Goal: Task Accomplishment & Management: Manage account settings

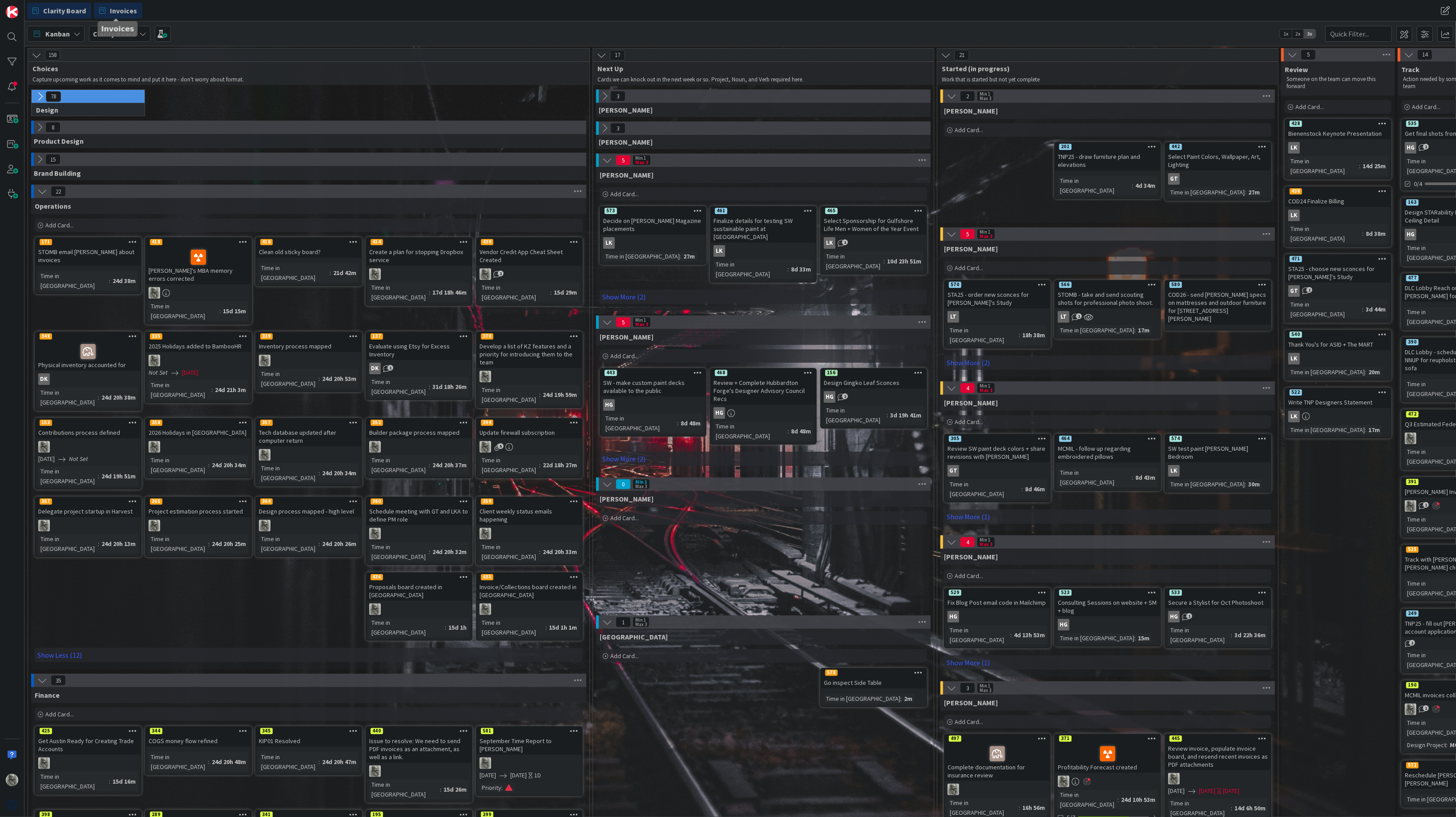
click at [113, 5] on span "Invoices" at bounding box center [123, 11] width 27 height 11
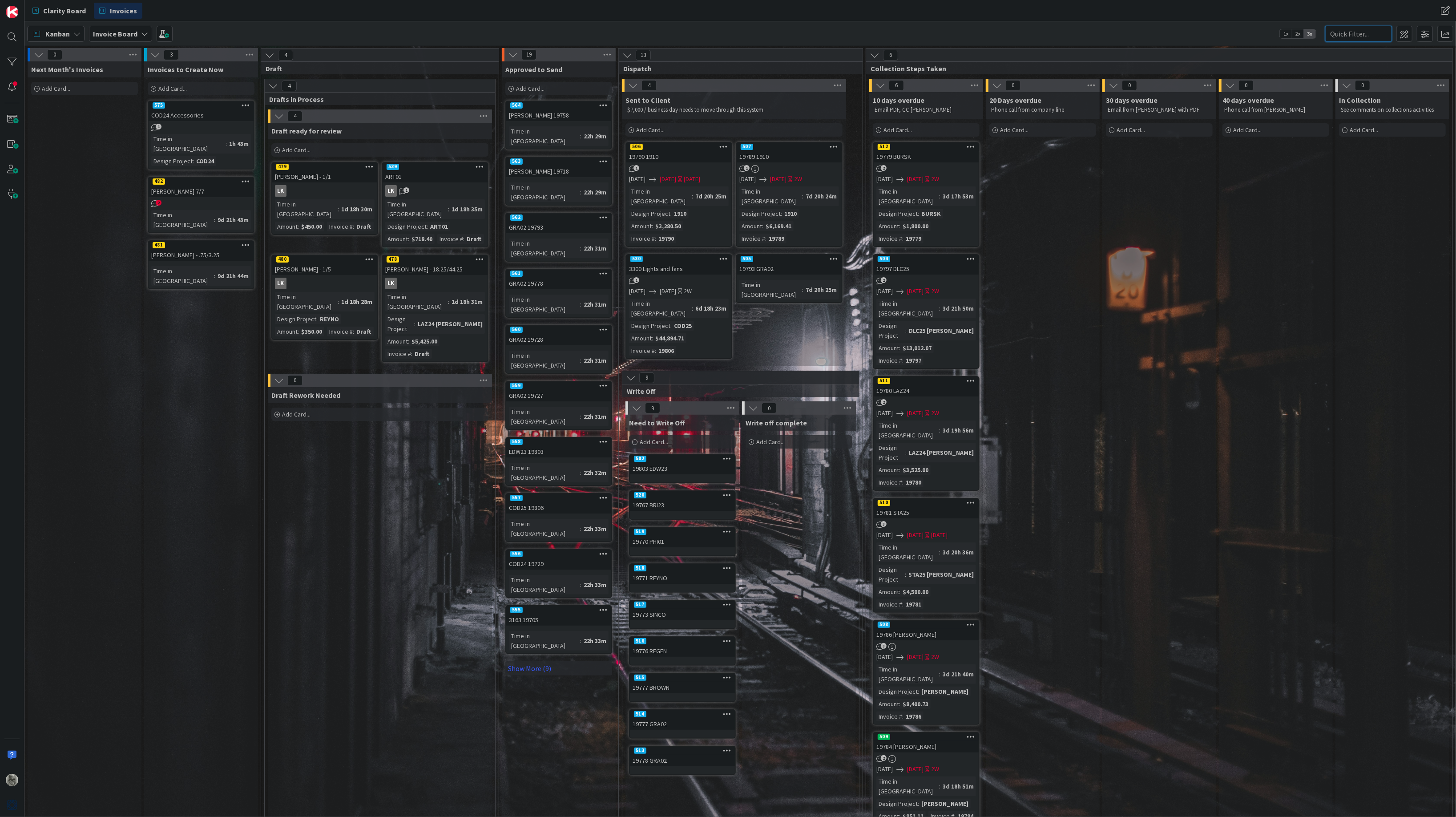
click at [1356, 33] on input "text" at bounding box center [1358, 33] width 67 height 16
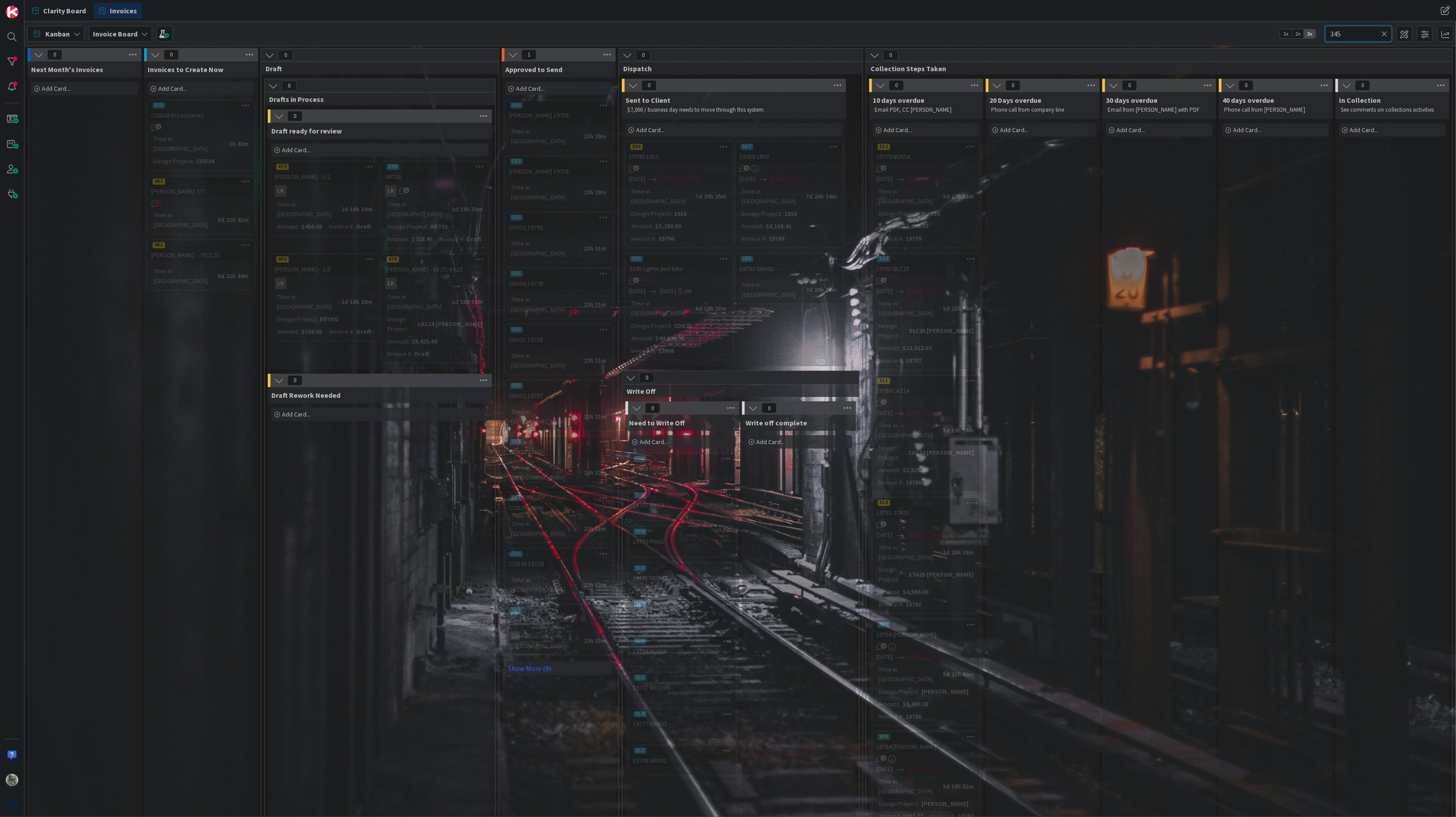
click at [1349, 33] on input "345" at bounding box center [1358, 33] width 67 height 16
type input "345"
click at [1385, 32] on icon at bounding box center [1384, 33] width 6 height 8
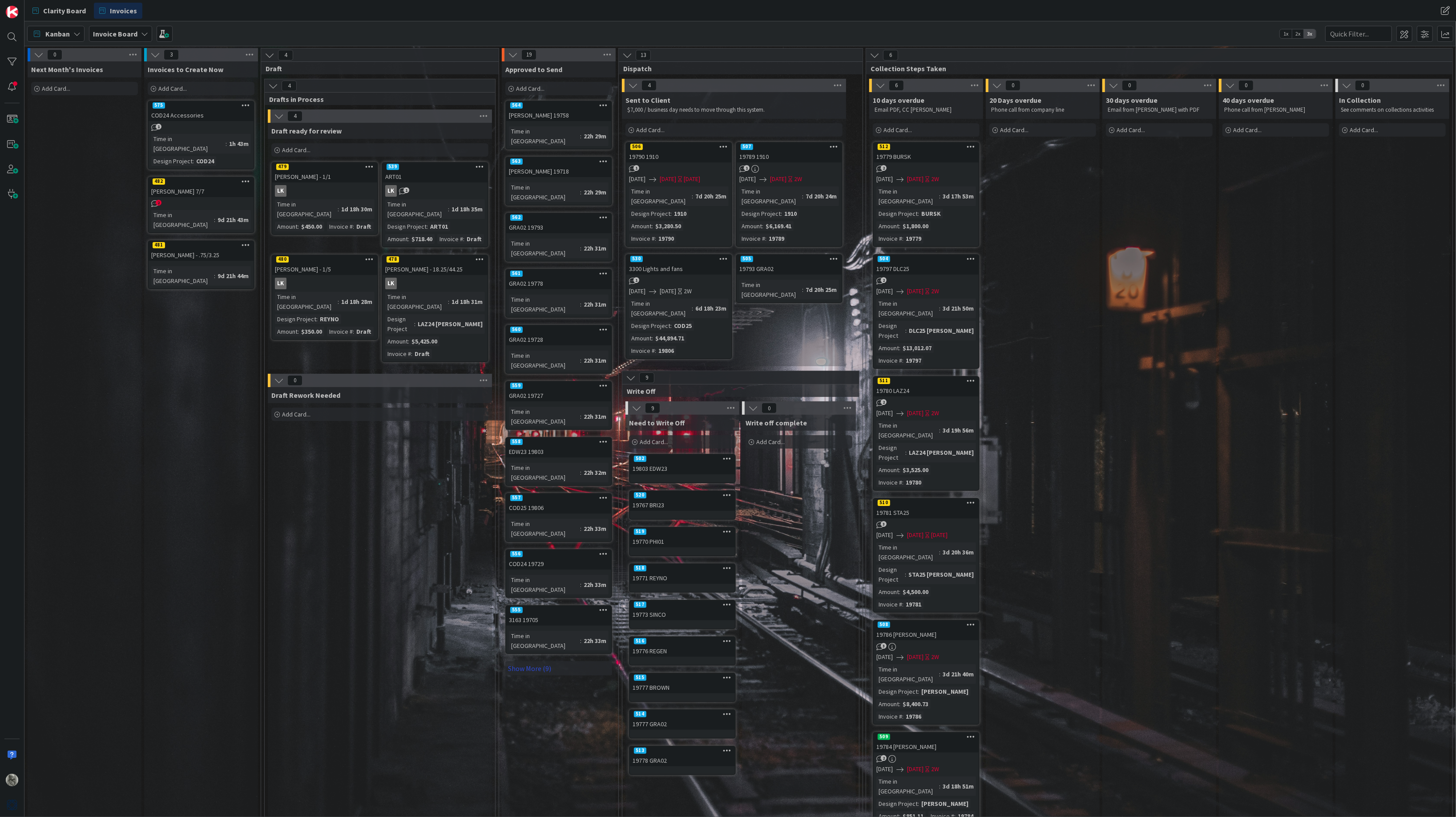
click at [528, 661] on link "Show More (9)" at bounding box center [558, 668] width 107 height 14
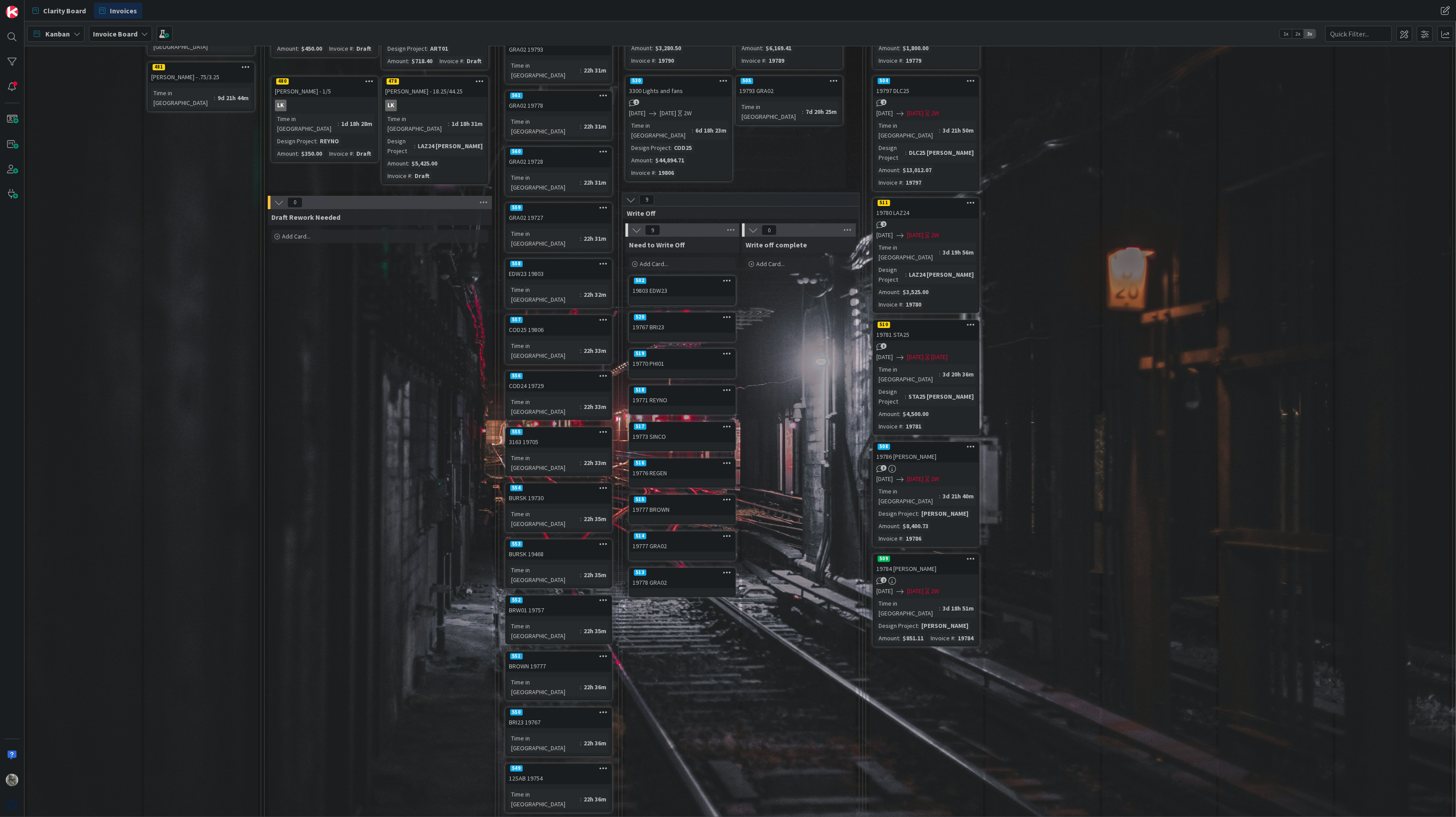
scroll to position [177, 0]
click at [1364, 34] on input "text" at bounding box center [1358, 33] width 67 height 16
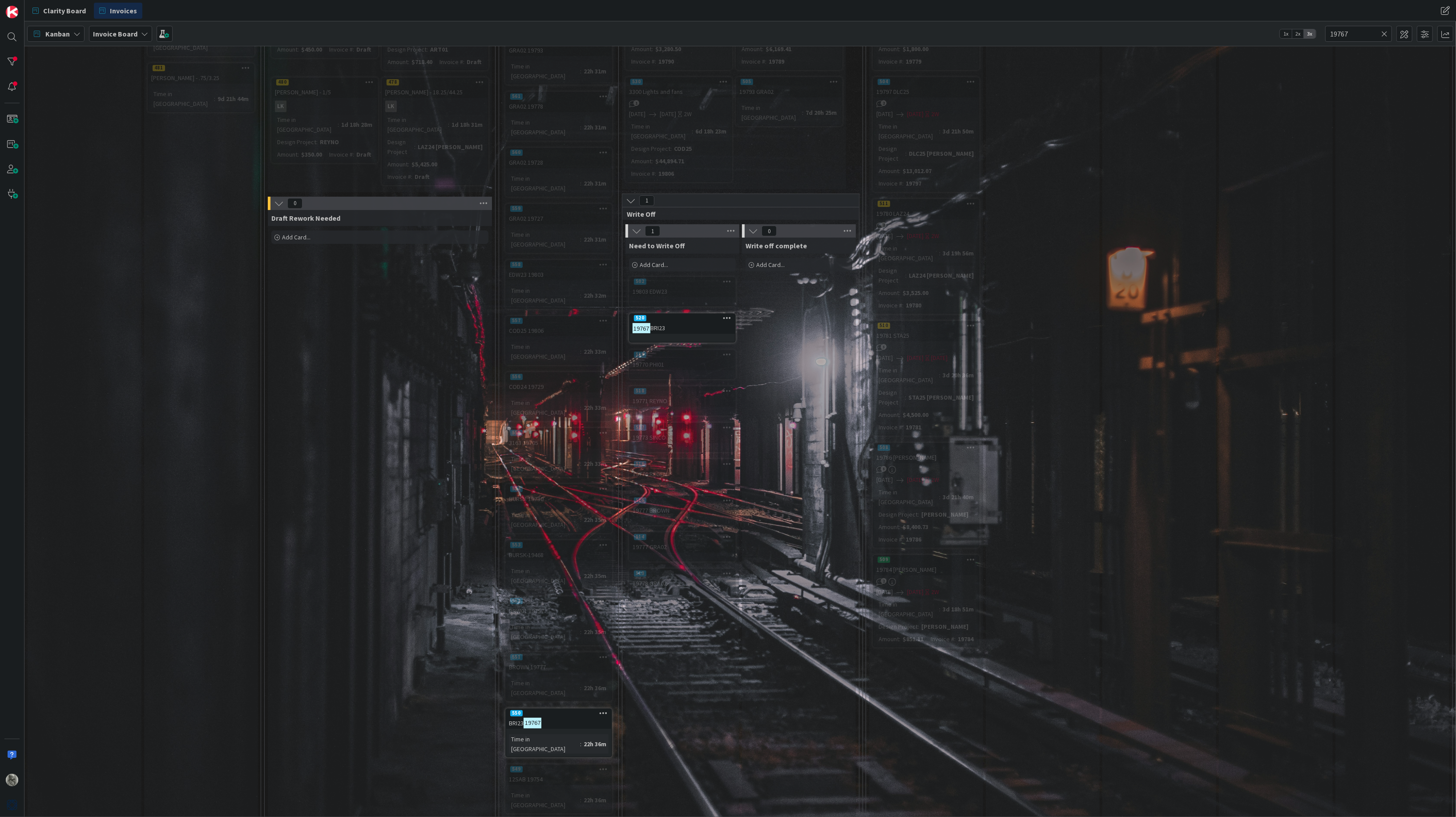
click at [602, 709] on icon at bounding box center [603, 712] width 9 height 6
click at [499, 751] on button "Delete" at bounding box center [499, 759] width 33 height 16
click at [1357, 34] on input "19767" at bounding box center [1358, 33] width 67 height 16
click at [605, 654] on icon at bounding box center [603, 657] width 9 height 6
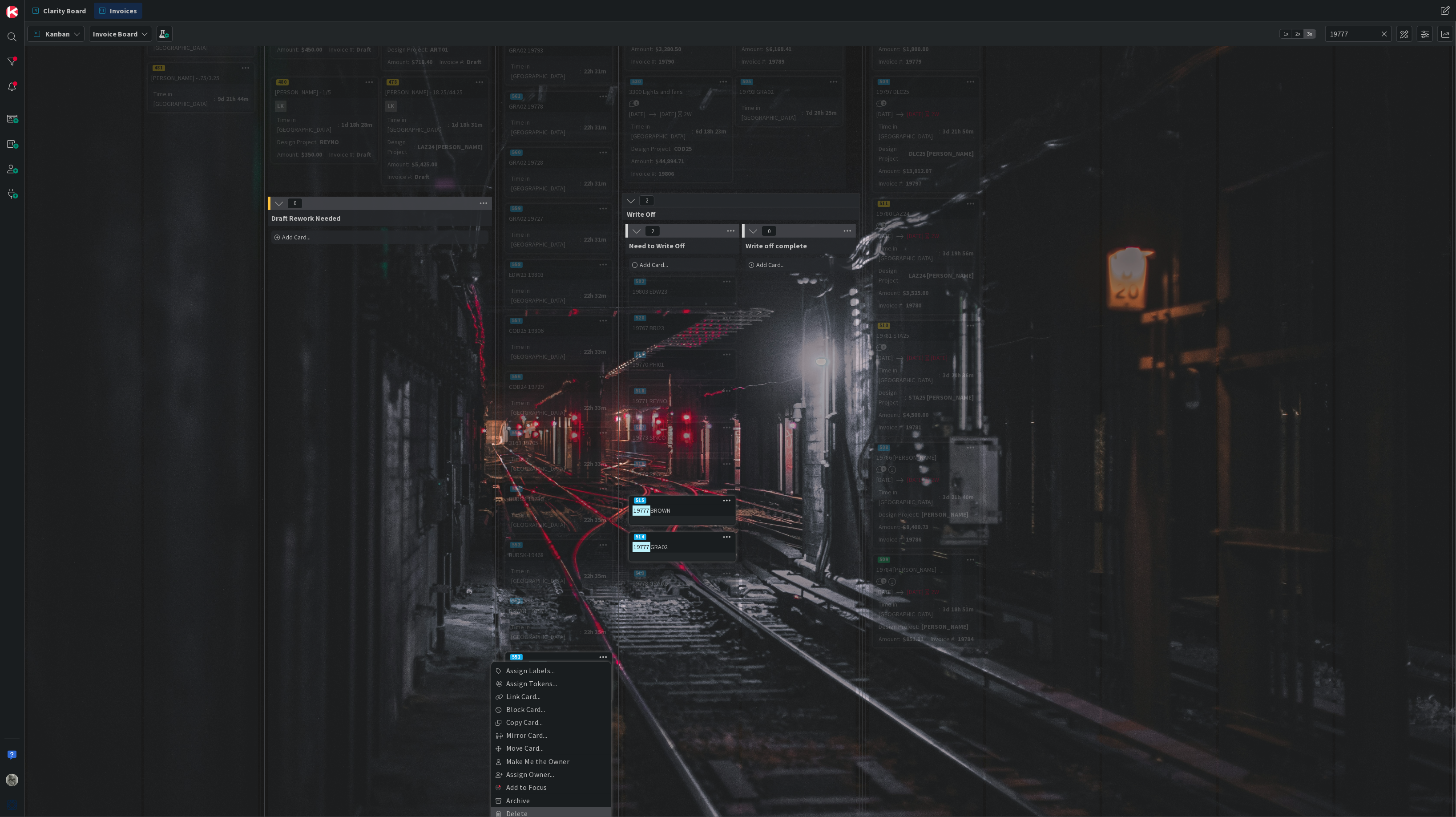
click at [527, 807] on link "Delete" at bounding box center [551, 813] width 120 height 13
click at [507, 694] on button "Delete" at bounding box center [499, 702] width 33 height 16
click at [724, 533] on icon at bounding box center [728, 536] width 9 height 6
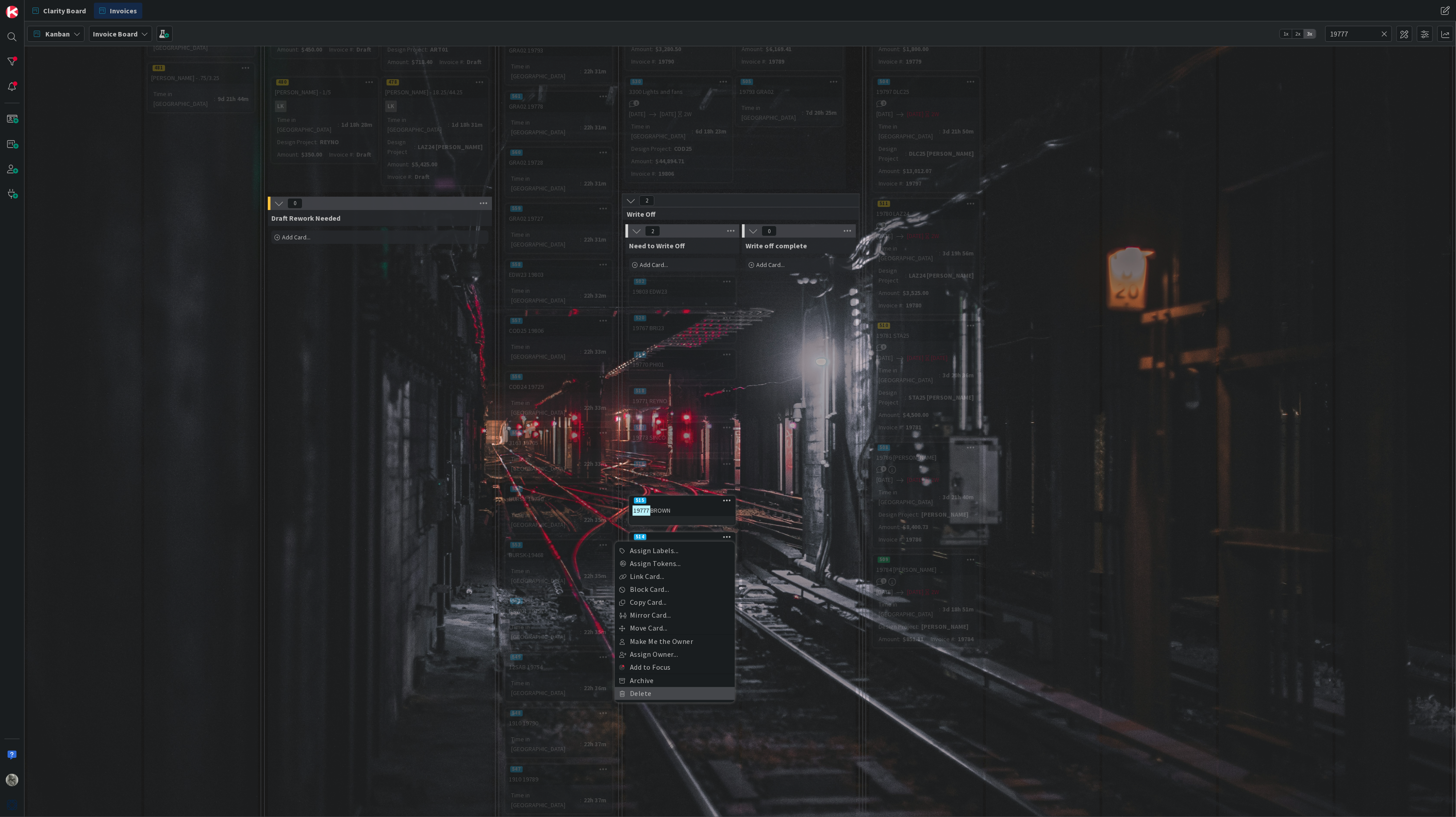
click at [633, 687] on link "Delete" at bounding box center [675, 694] width 120 height 13
click at [631, 575] on button "Delete" at bounding box center [623, 583] width 33 height 16
click at [1353, 34] on input "19777" at bounding box center [1358, 33] width 67 height 16
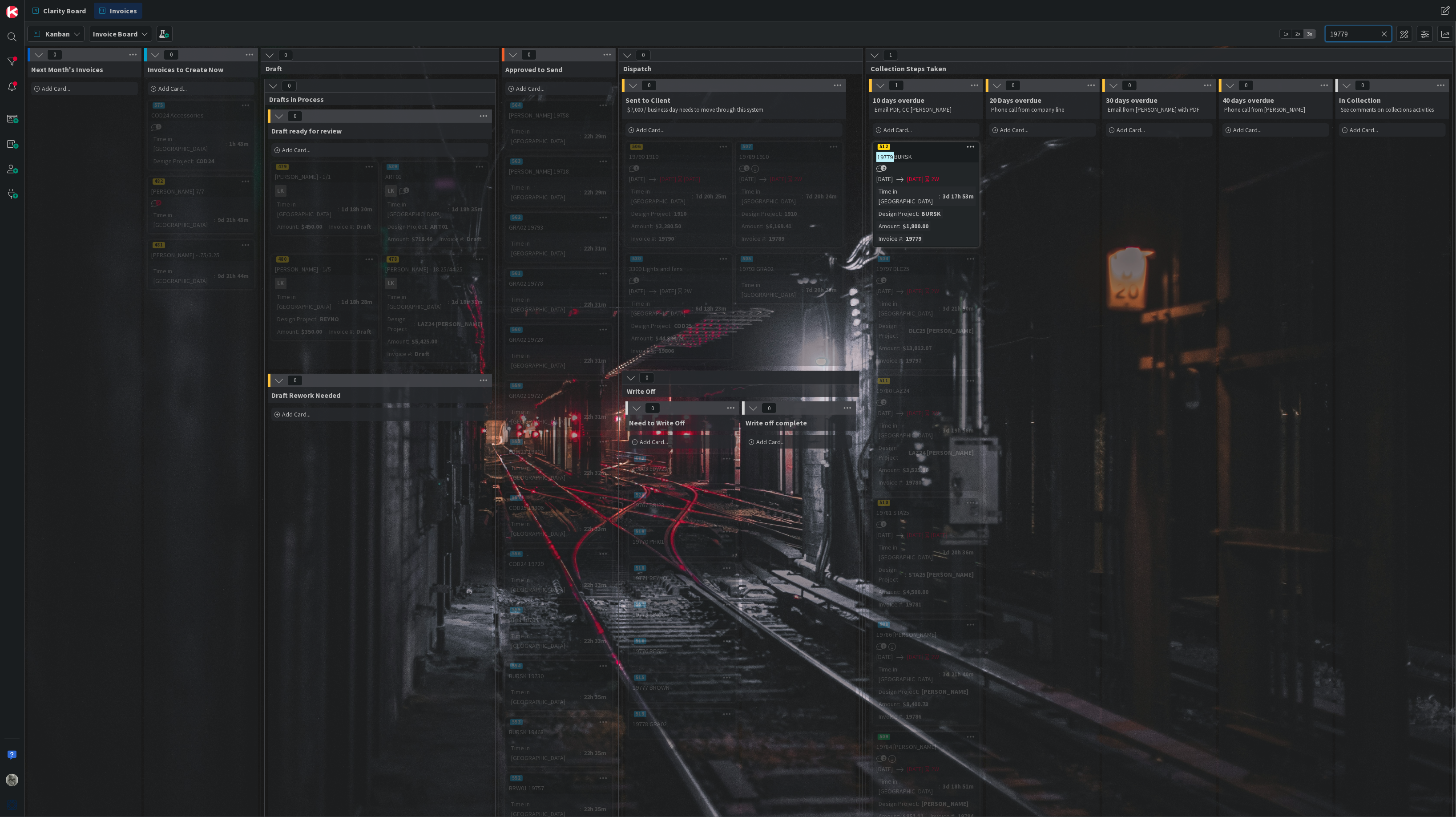
scroll to position [0, 0]
click at [11, 60] on div at bounding box center [12, 62] width 18 height 18
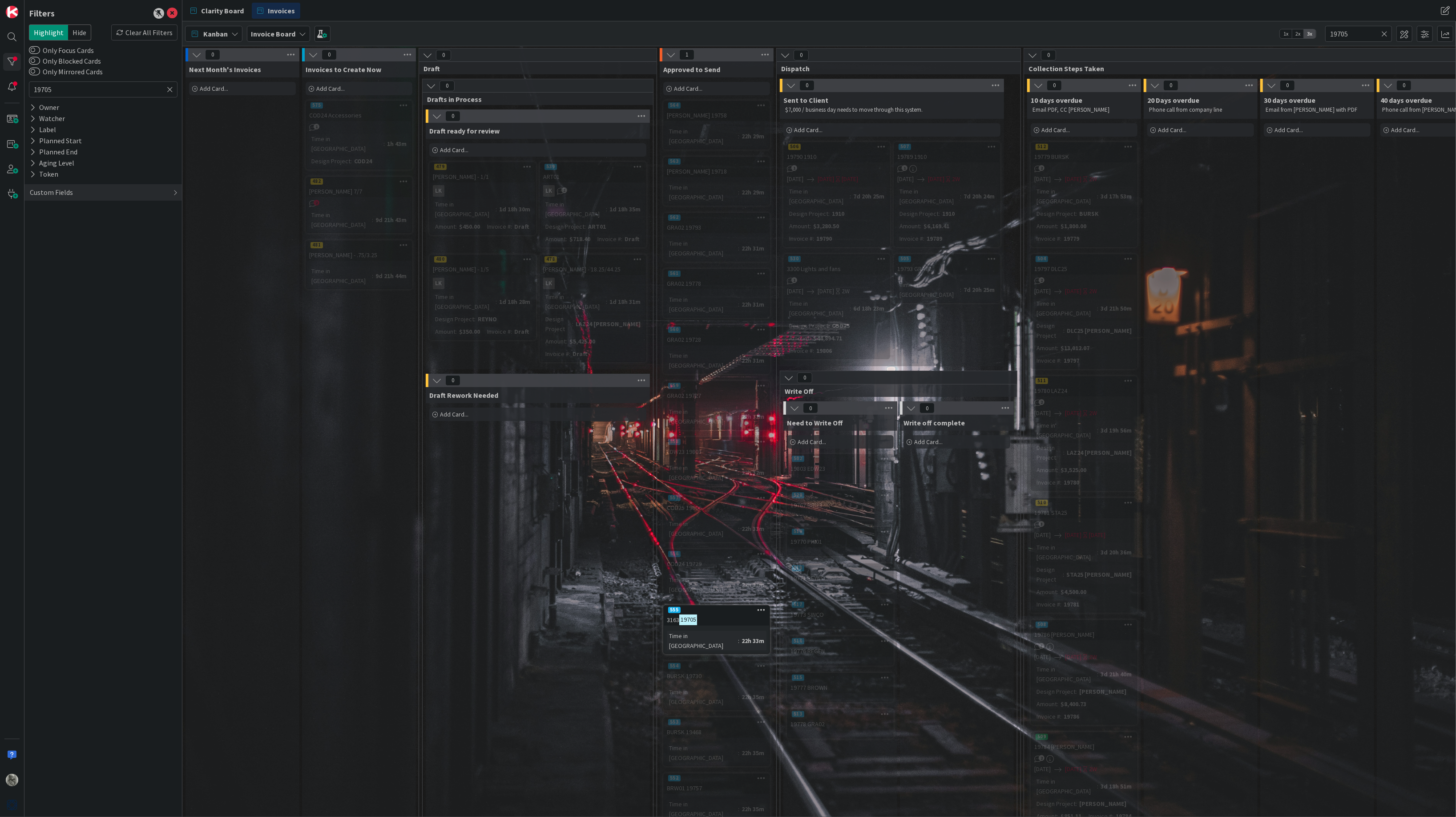
click at [74, 31] on span "Hide" at bounding box center [79, 33] width 23 height 16
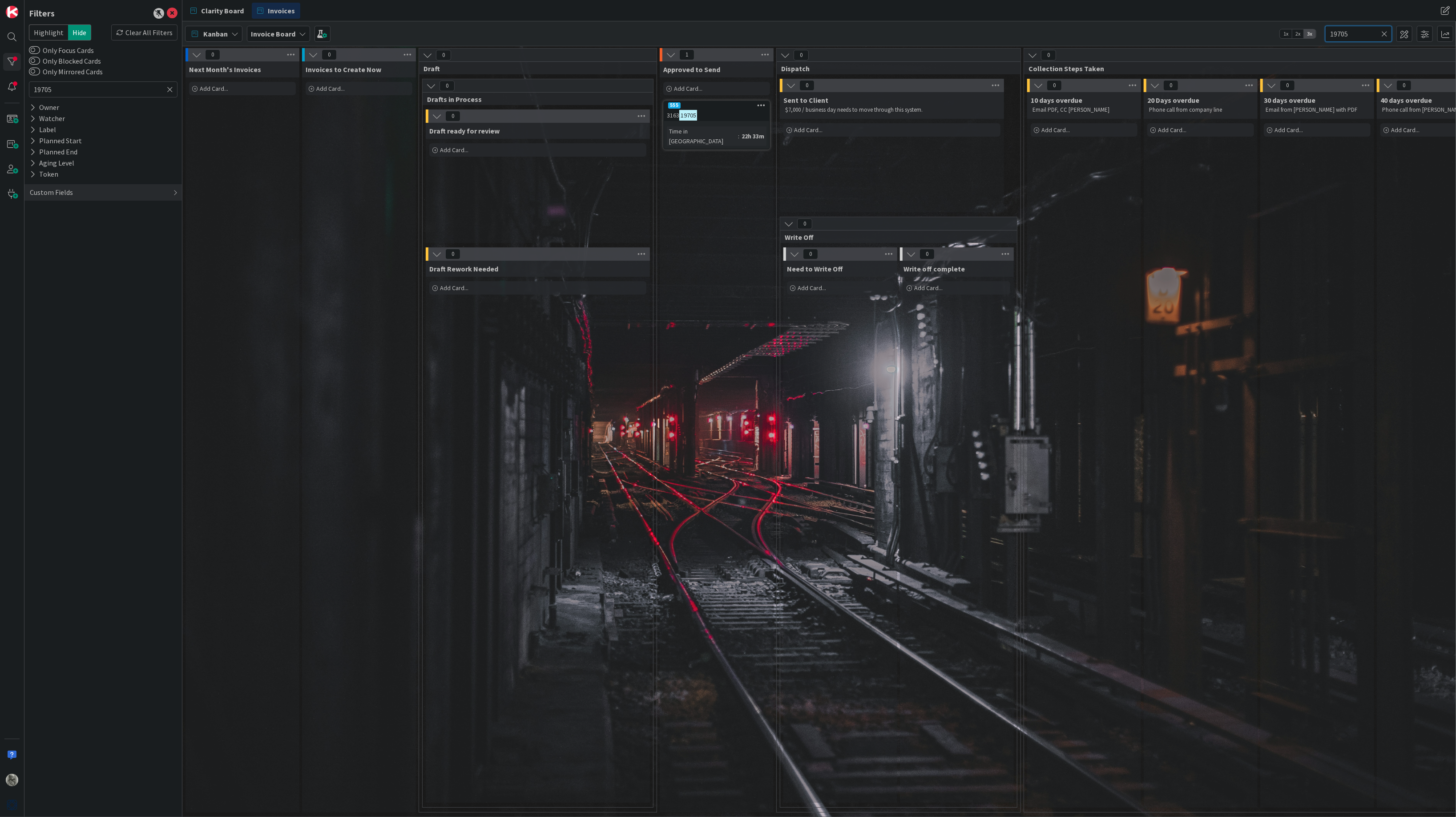
click at [1356, 33] on input "19705" at bounding box center [1358, 33] width 67 height 16
type input "197"
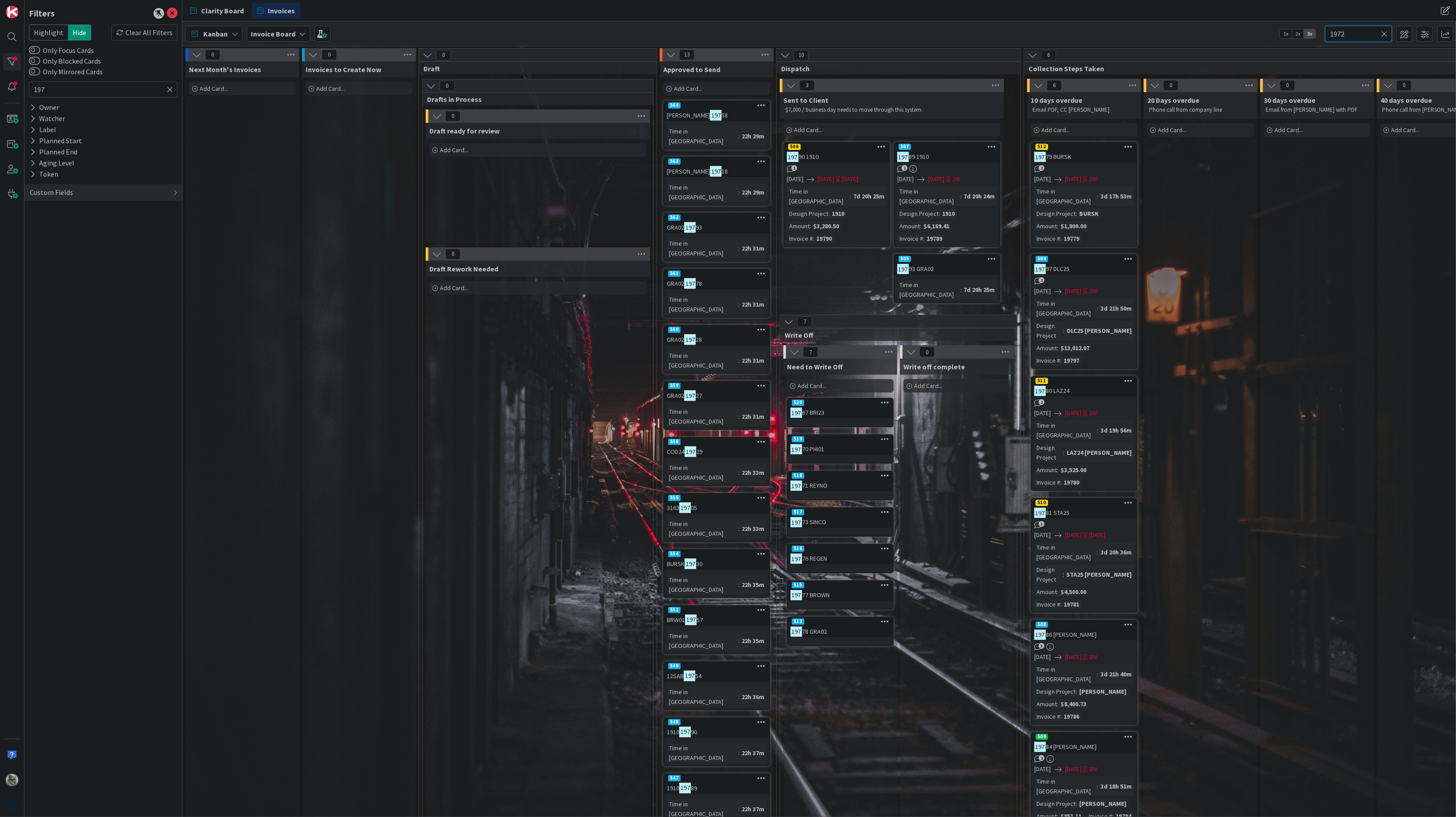
type input "19729"
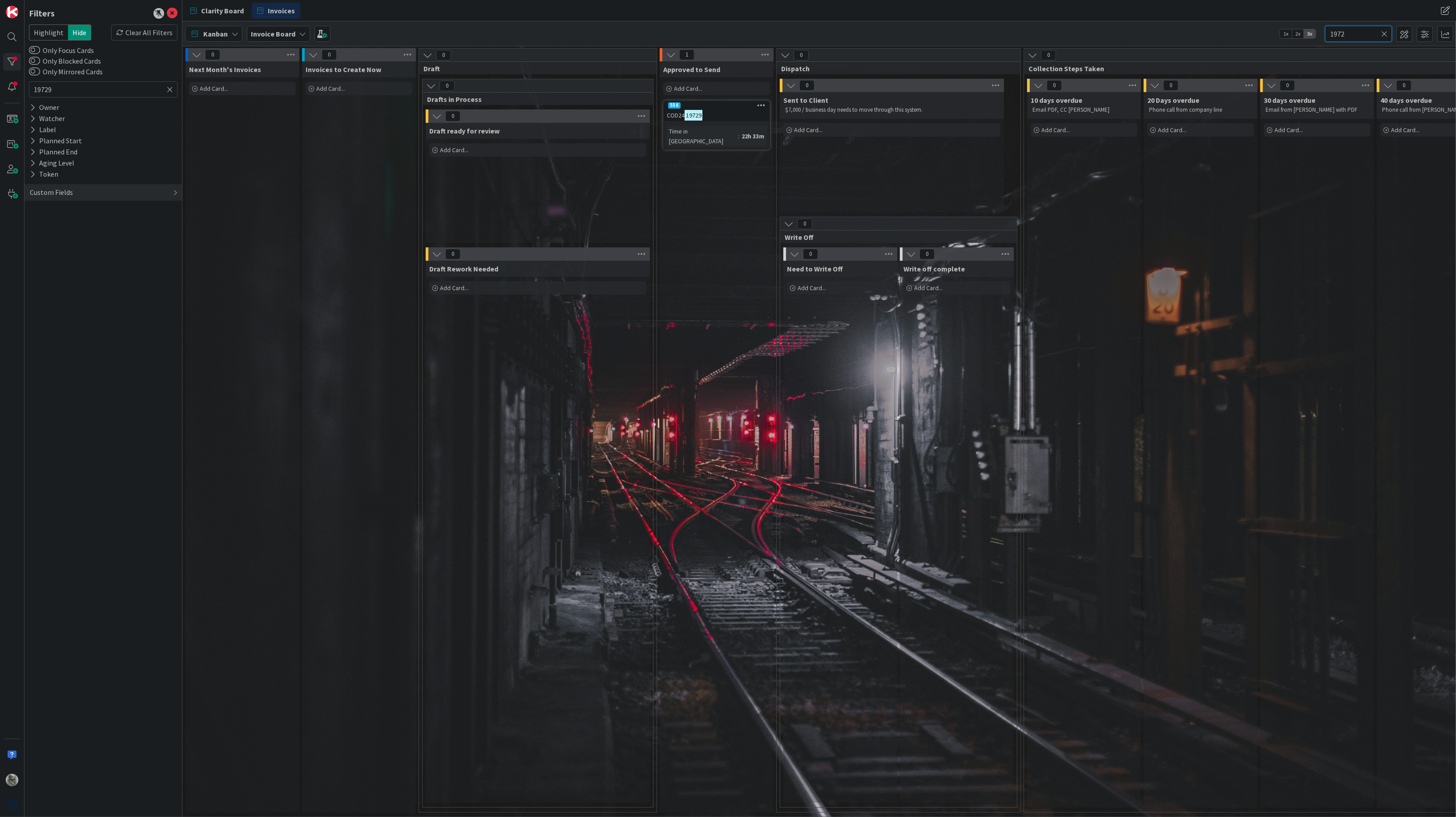
type input "197"
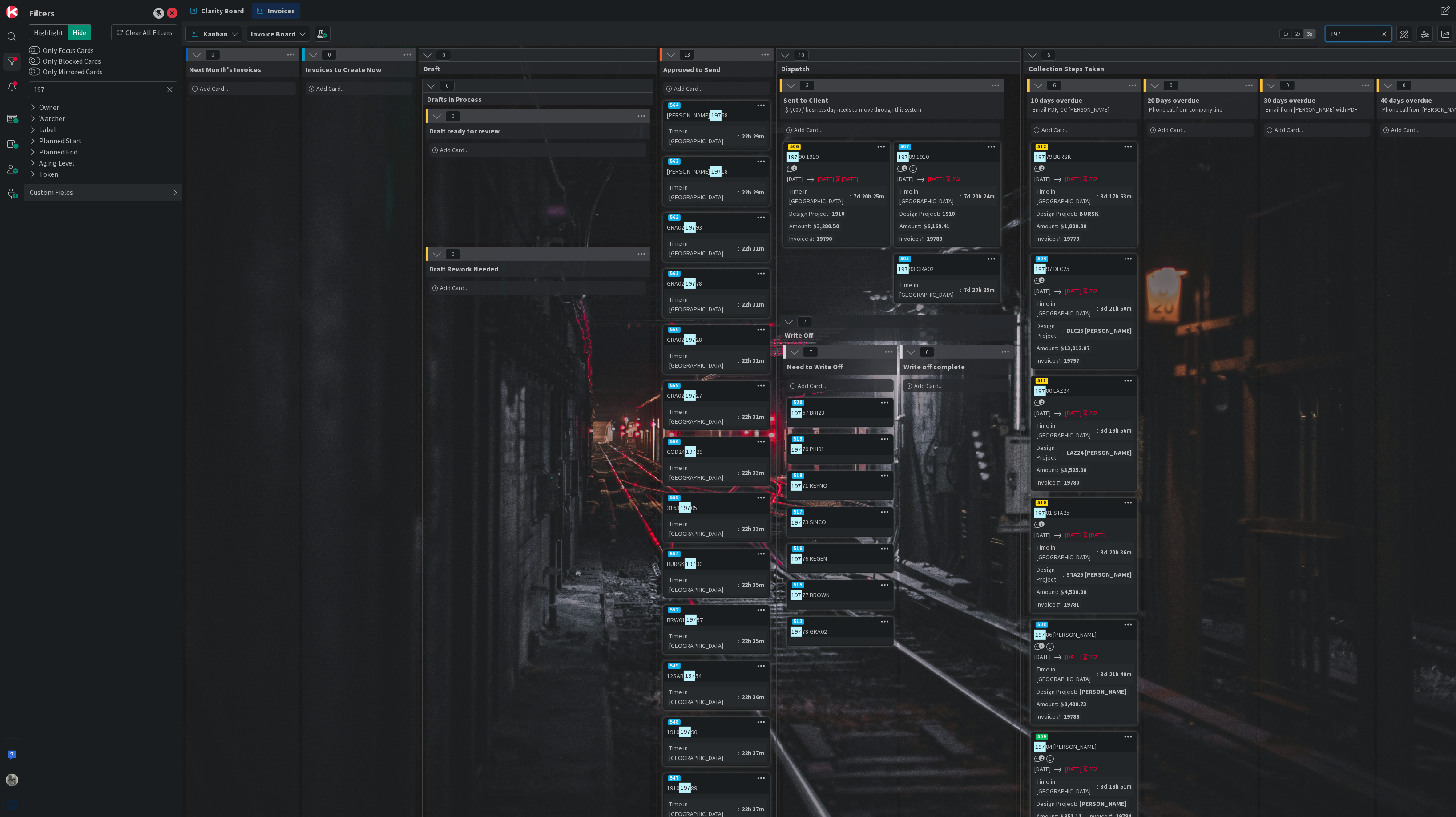
type input "19"
type input "19806"
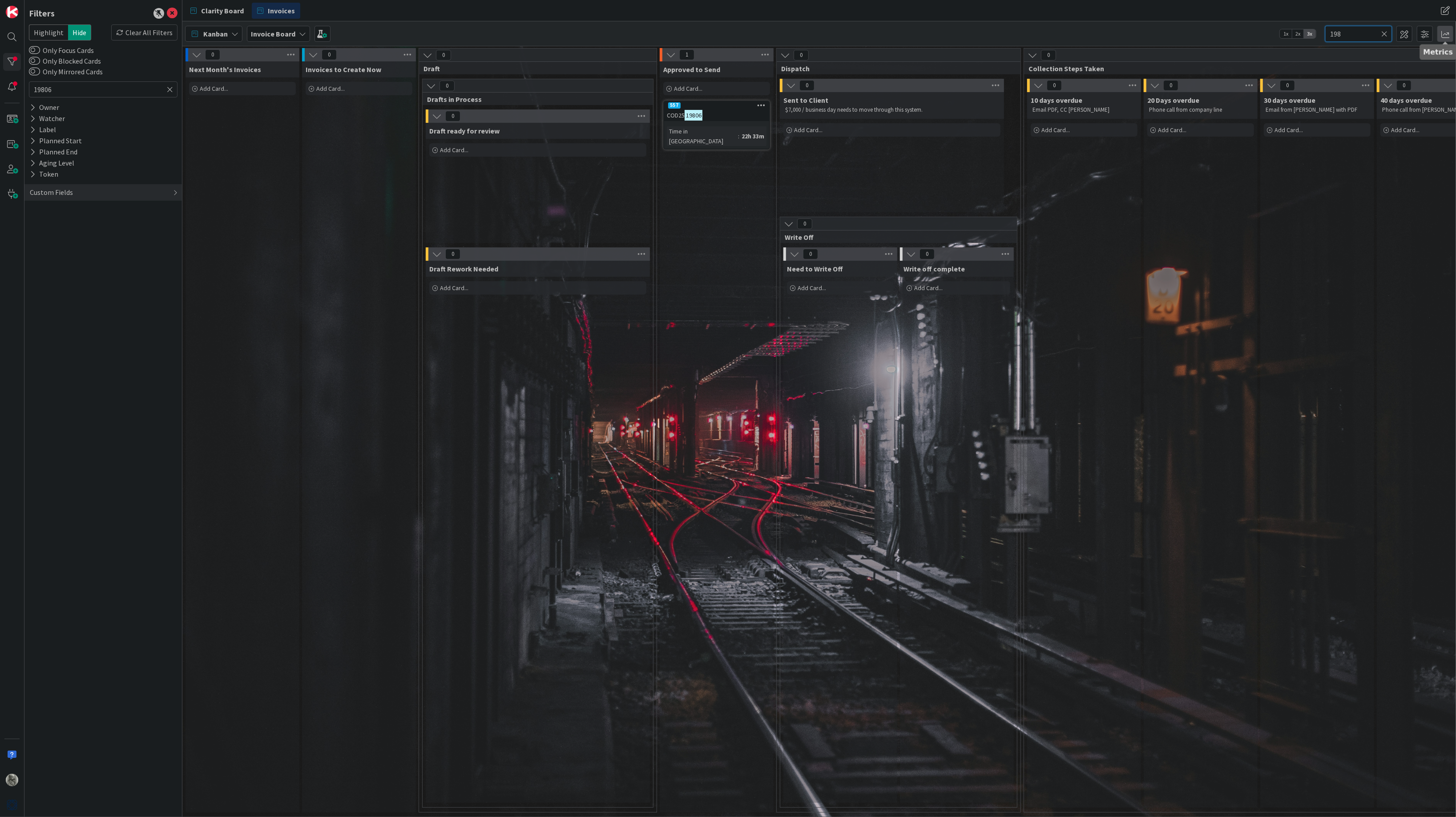
type input "19"
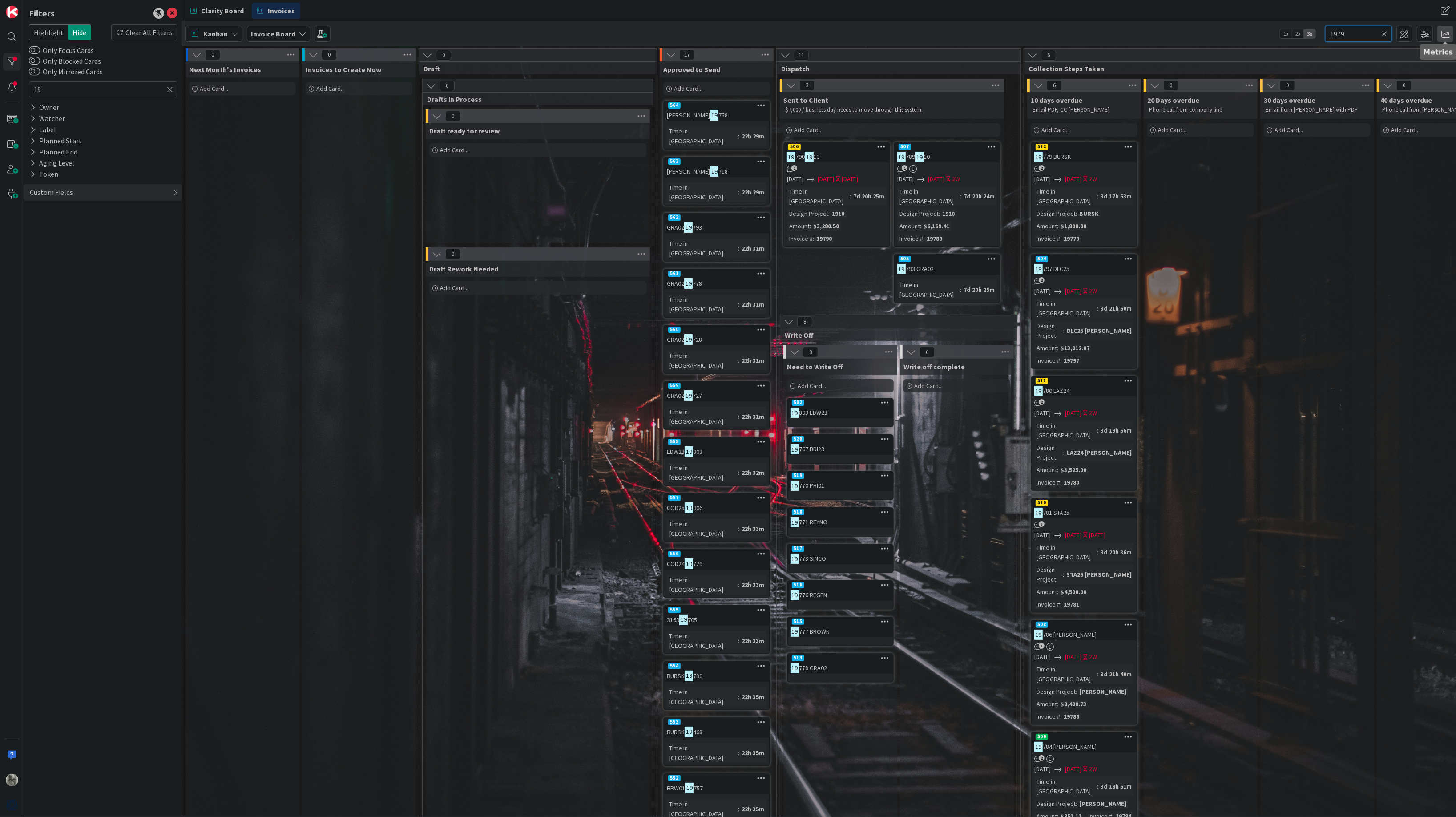
type input "19797"
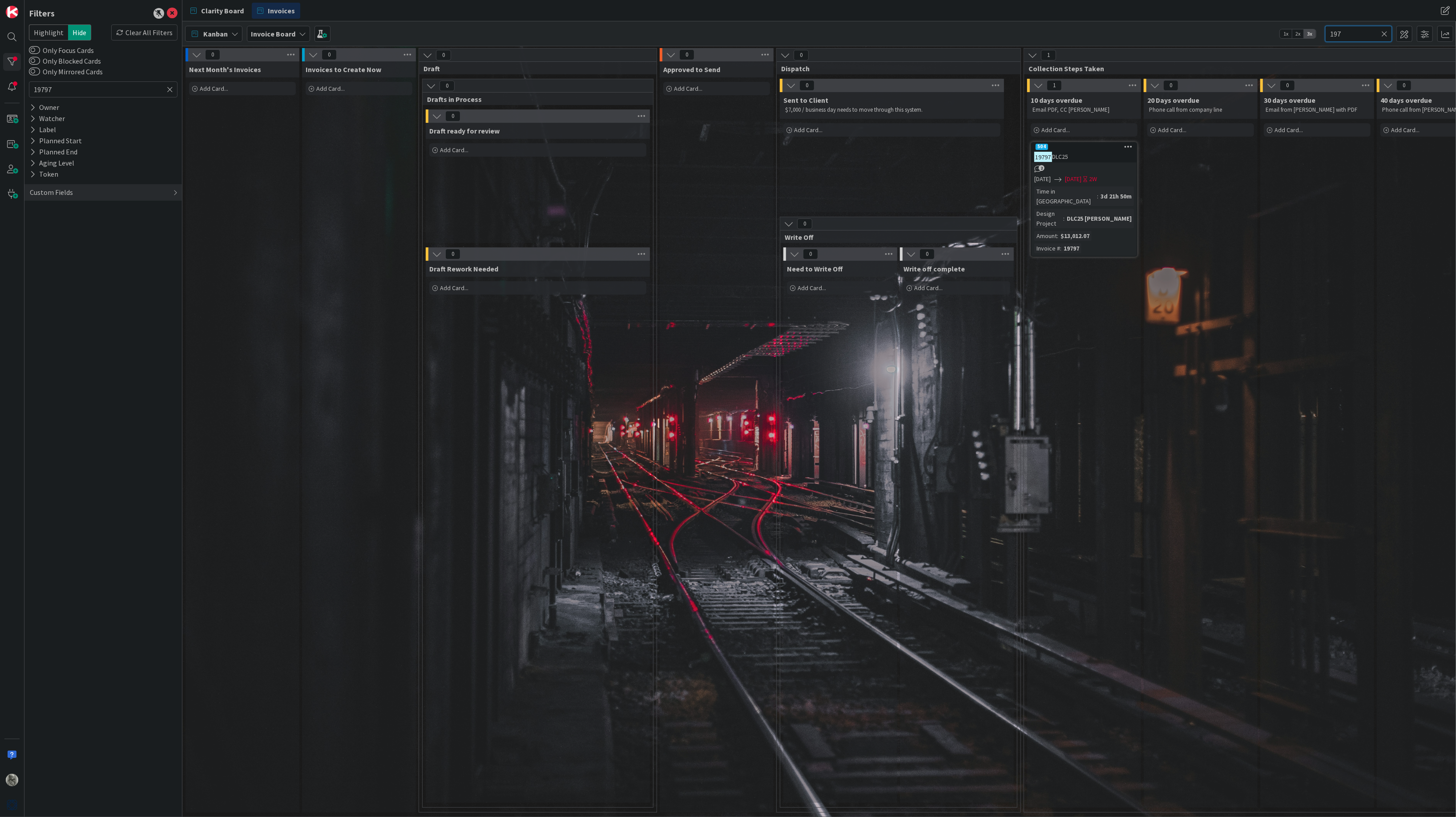
type input "19"
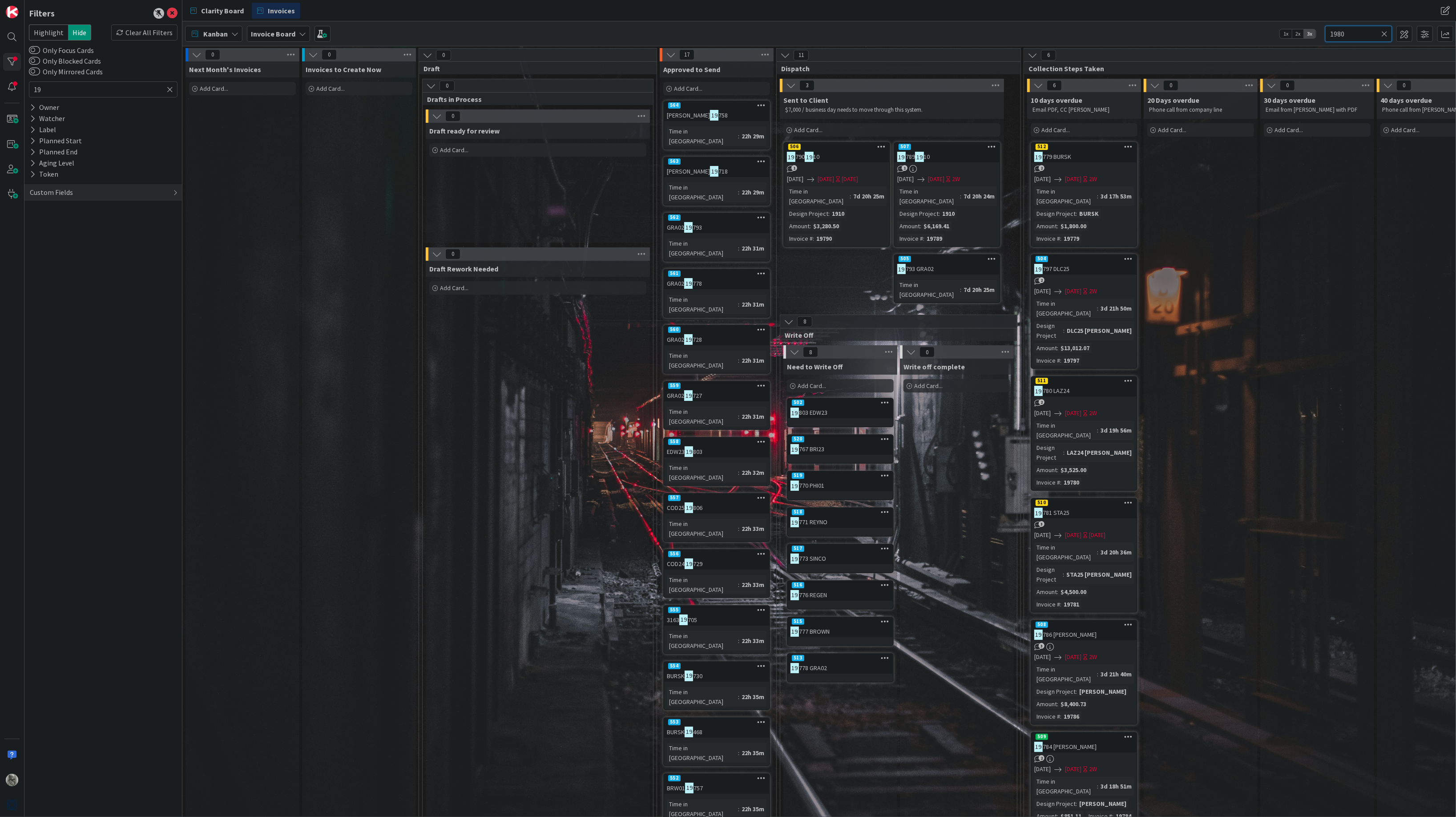
type input "19803"
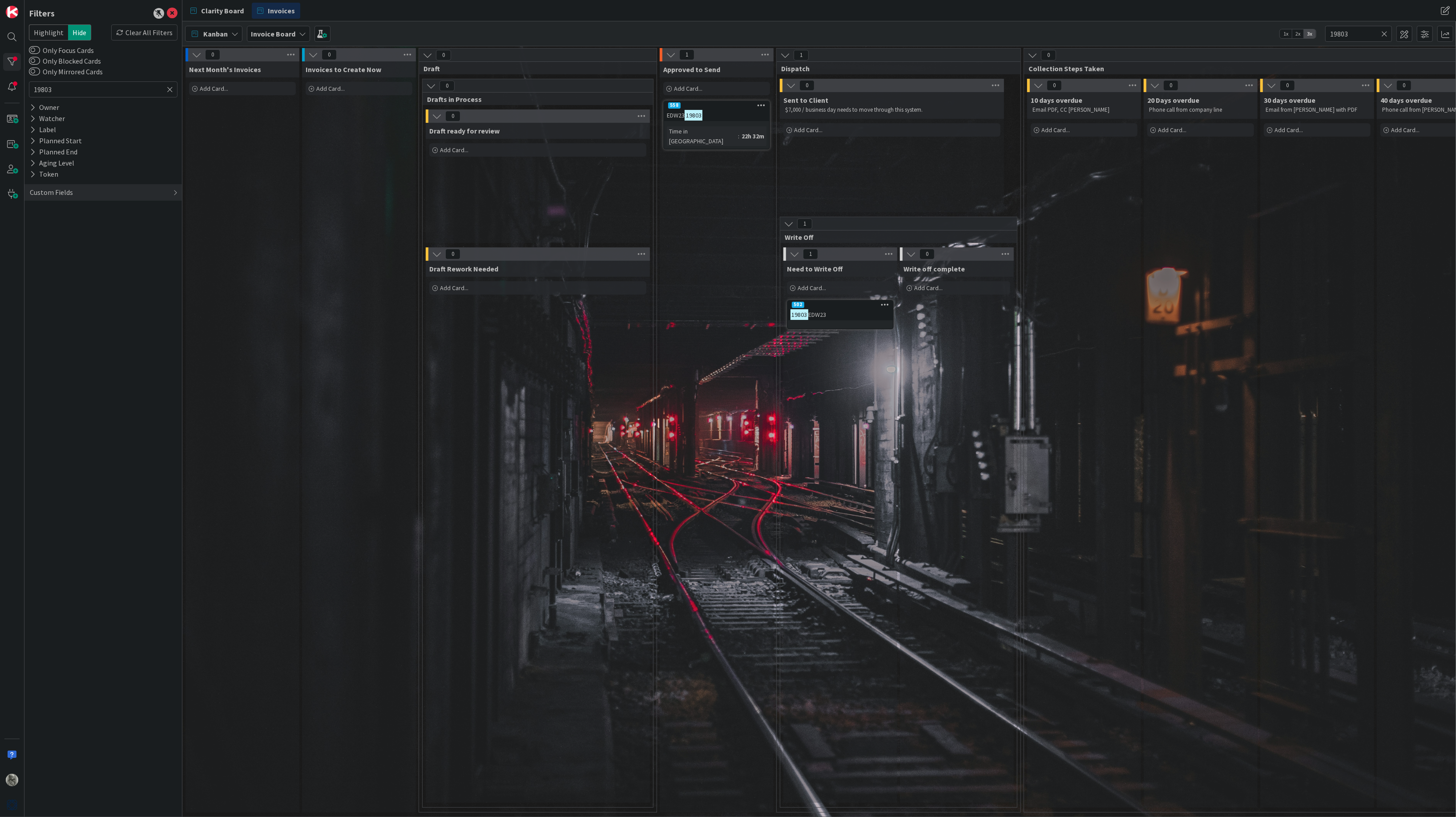
click at [760, 103] on icon at bounding box center [761, 105] width 9 height 6
click at [683, 257] on link "Delete" at bounding box center [709, 262] width 120 height 13
click at [661, 149] on button "Delete" at bounding box center [657, 151] width 33 height 16
click at [1358, 33] on input "19803" at bounding box center [1358, 33] width 67 height 16
type input "19727"
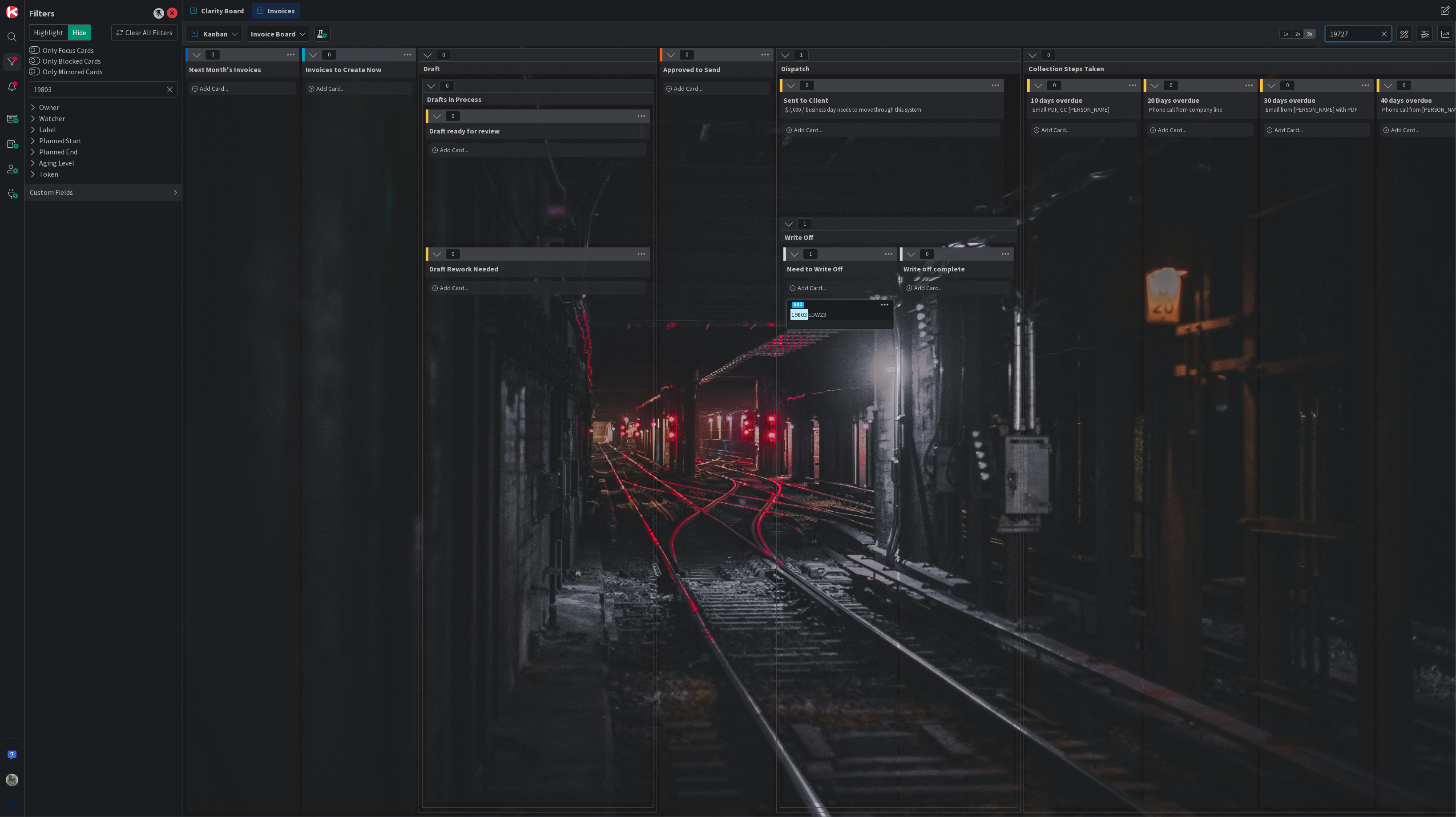
type input "19727"
type input "19728"
type input "197"
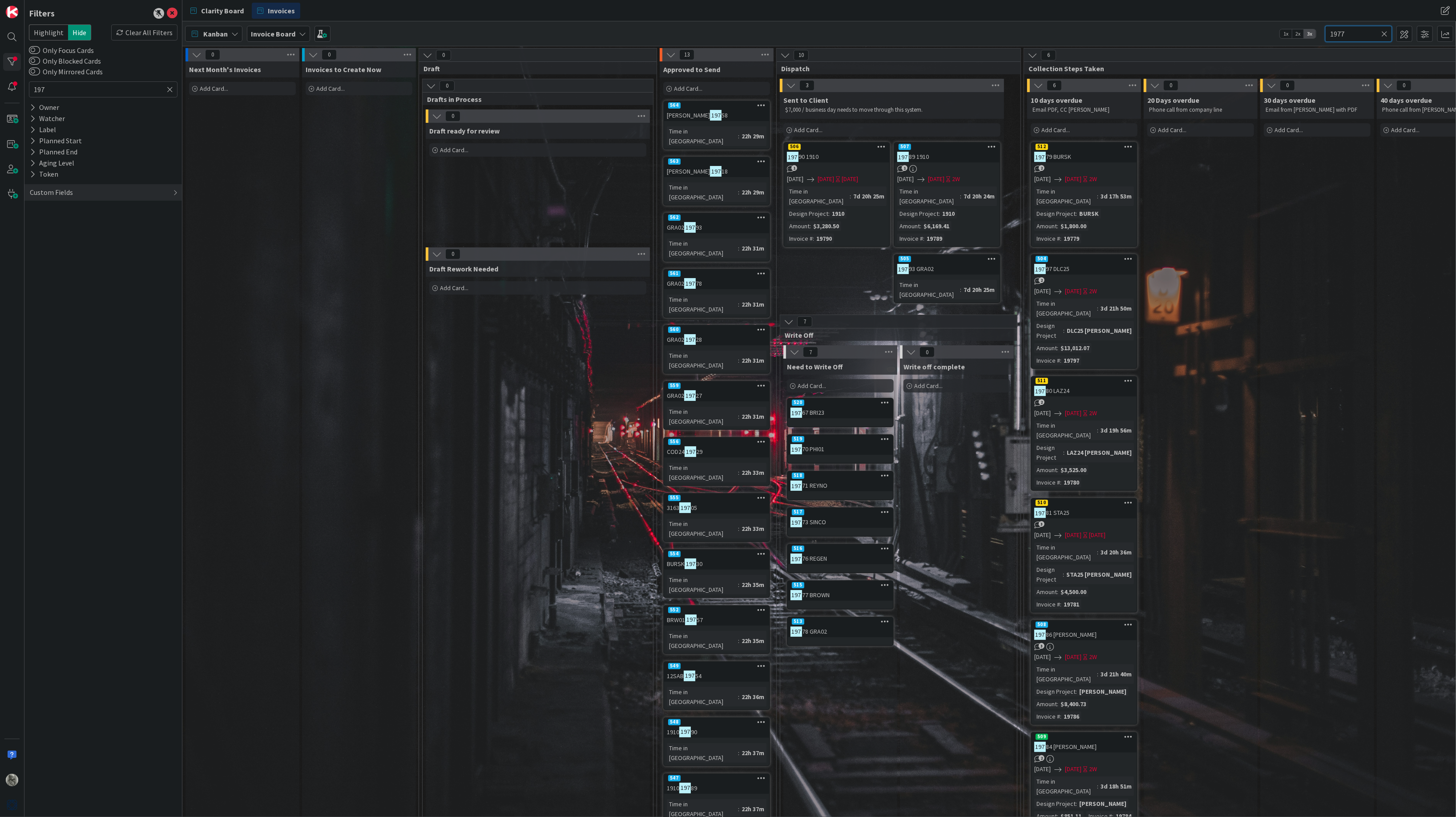
type input "19778"
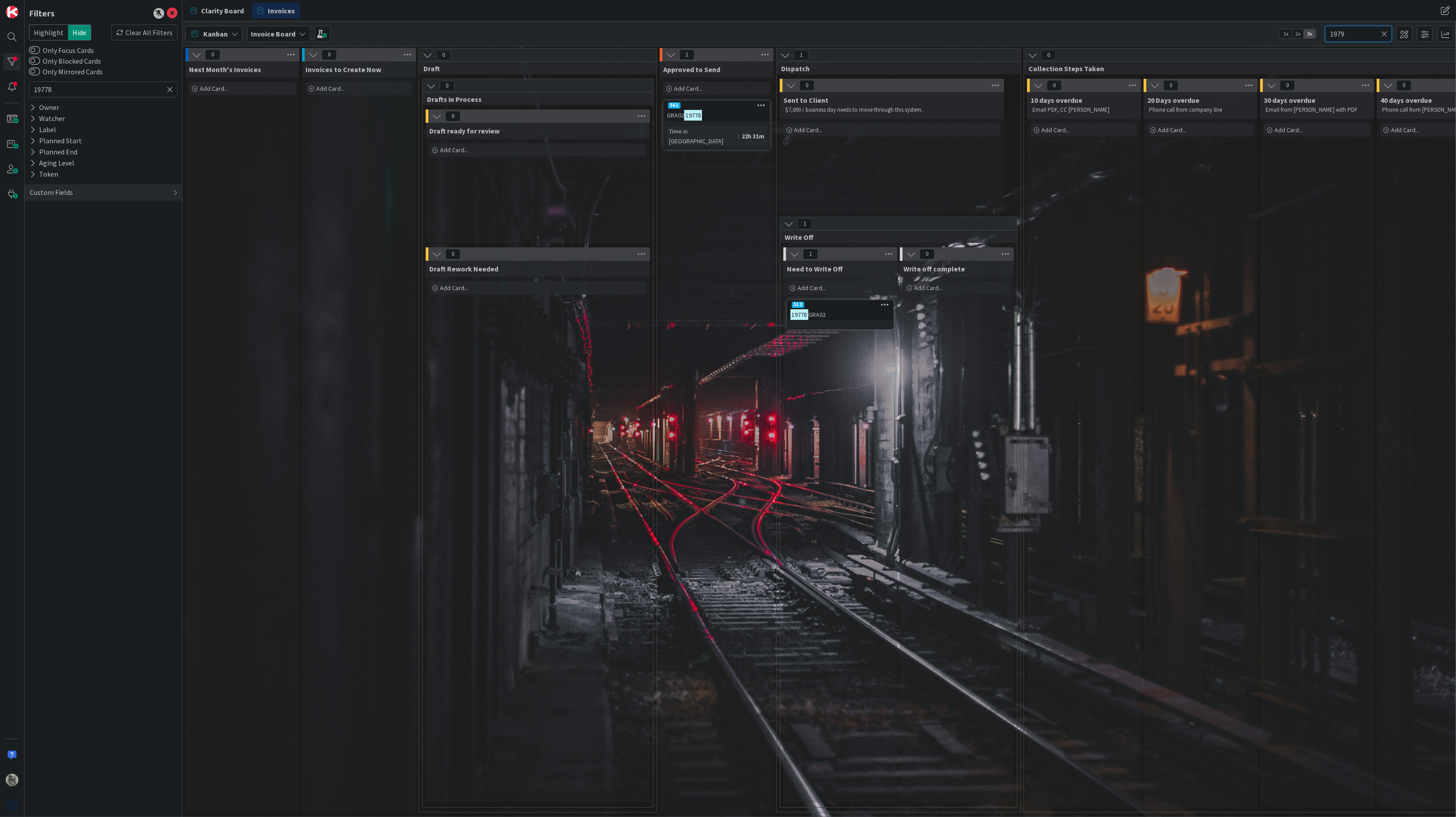
type input "19793"
type input "19"
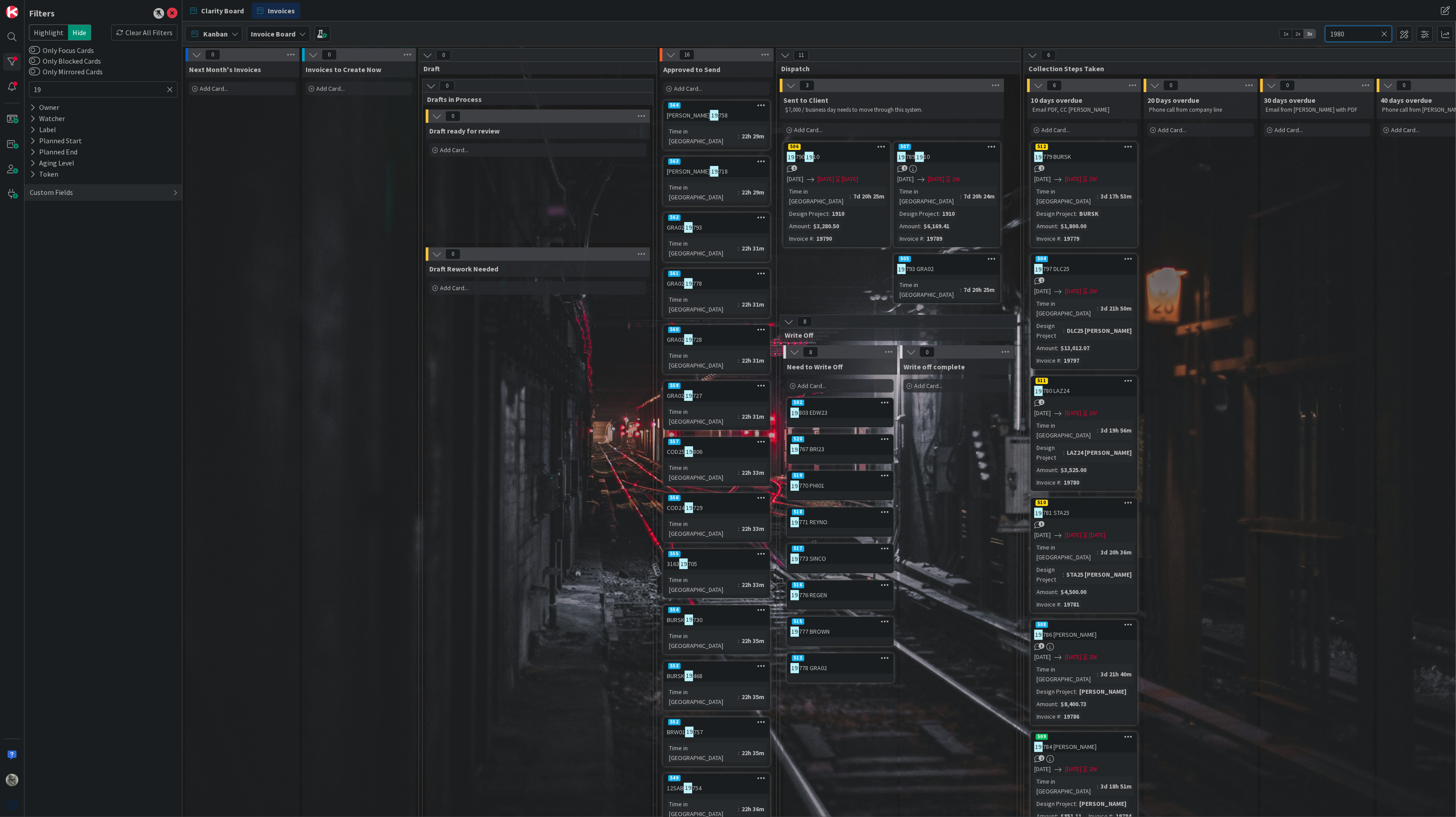
type input "19801"
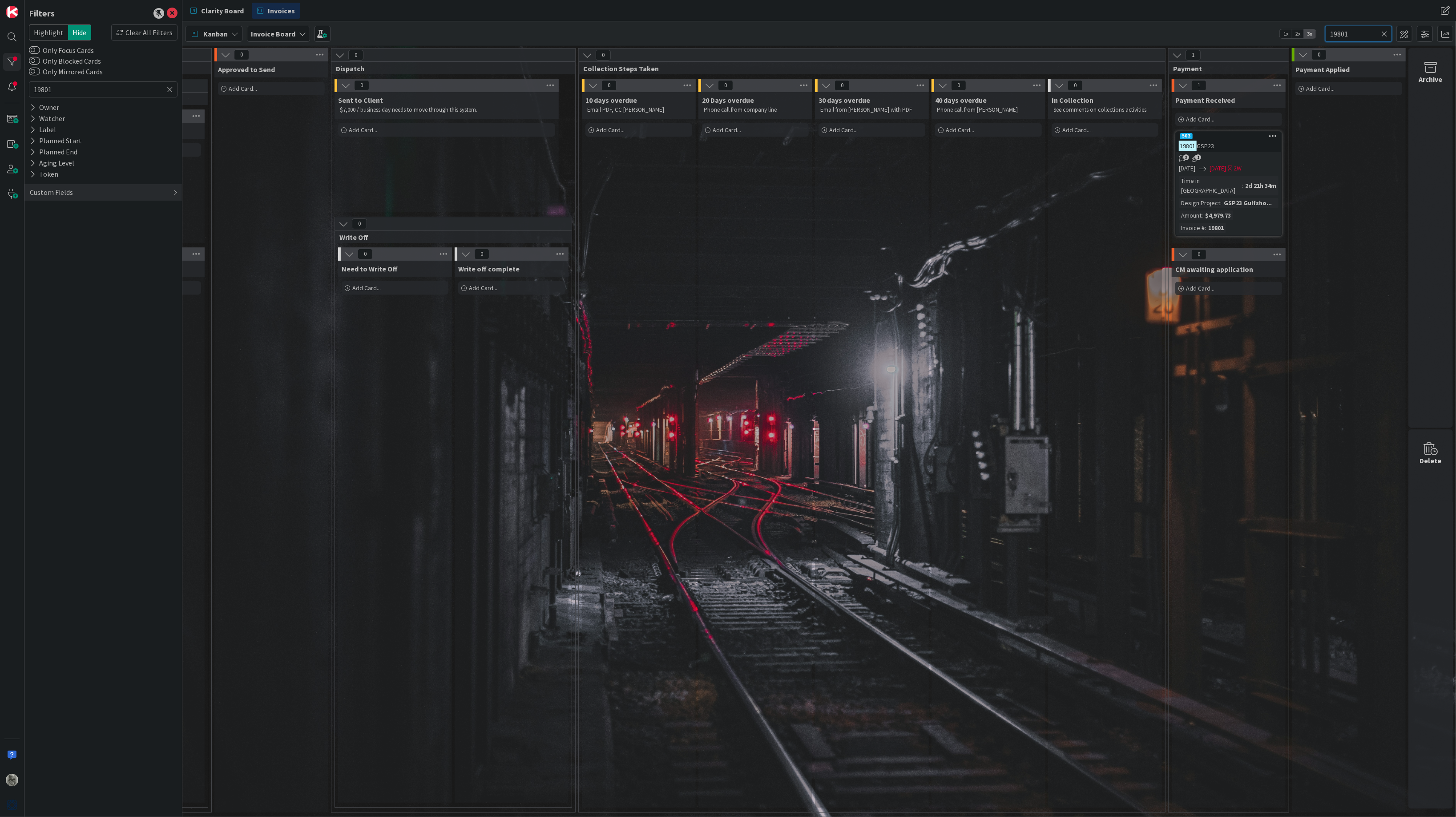
scroll to position [0, 447]
type input "19"
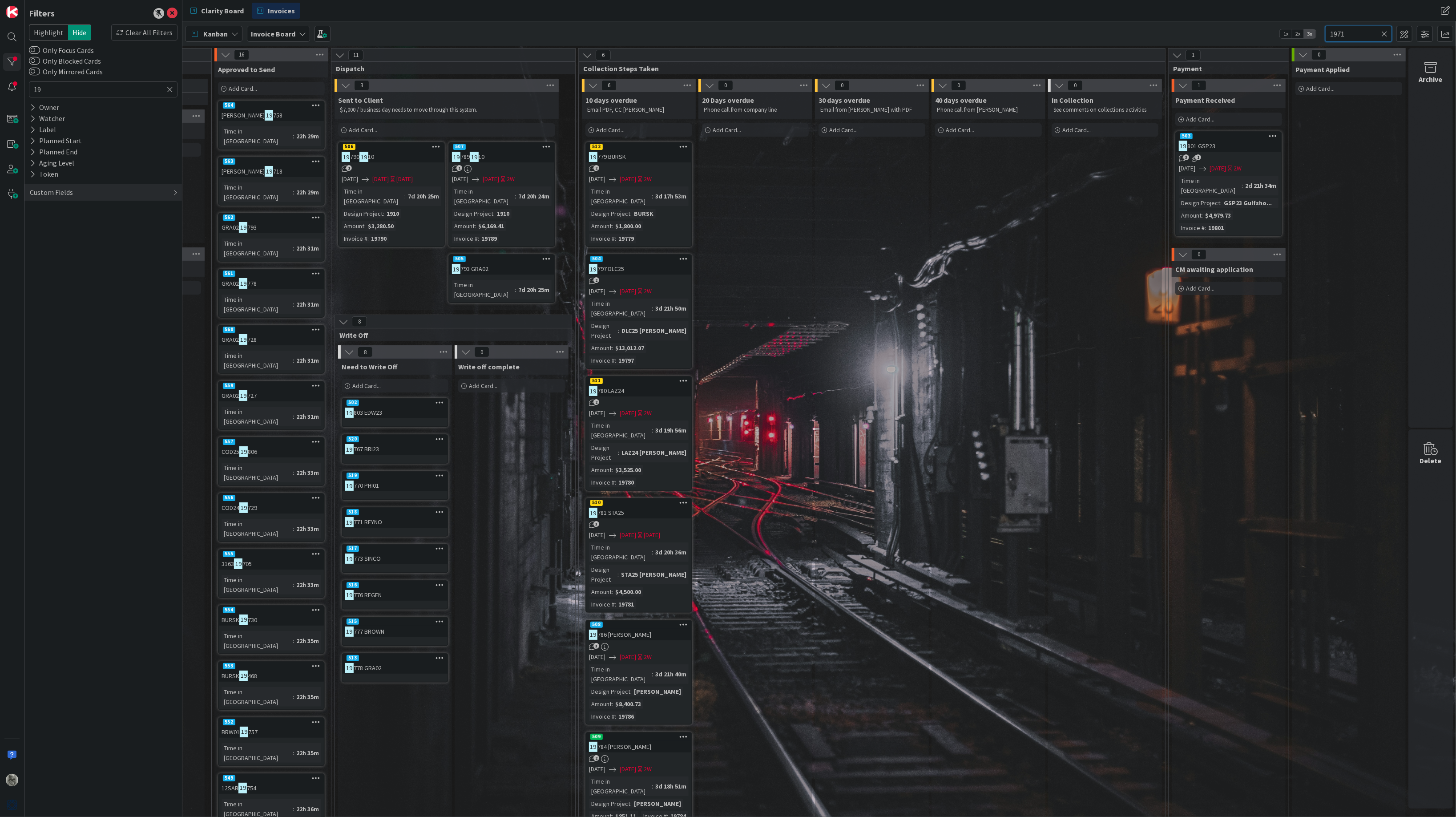
type input "19718"
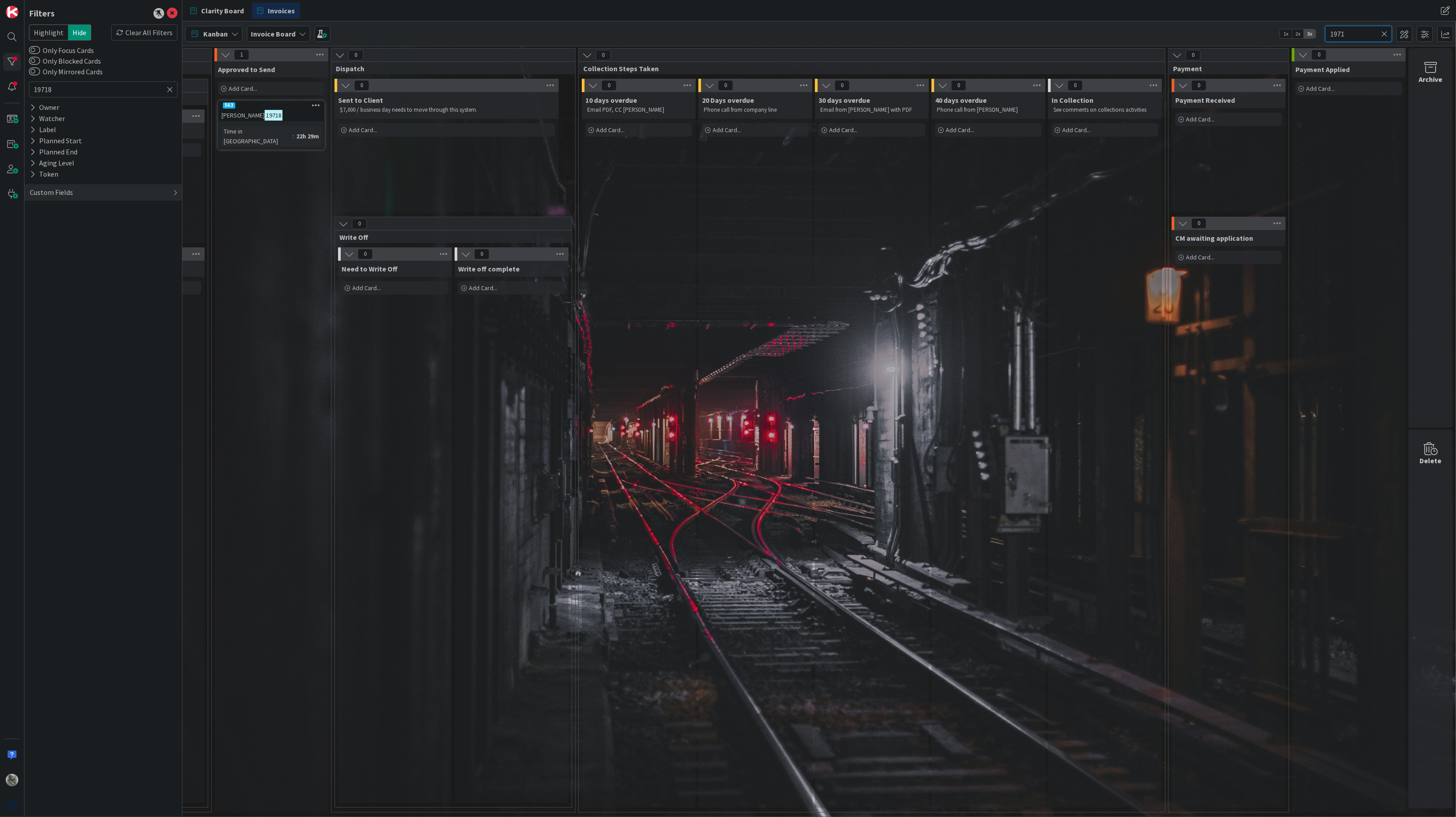
type input "197"
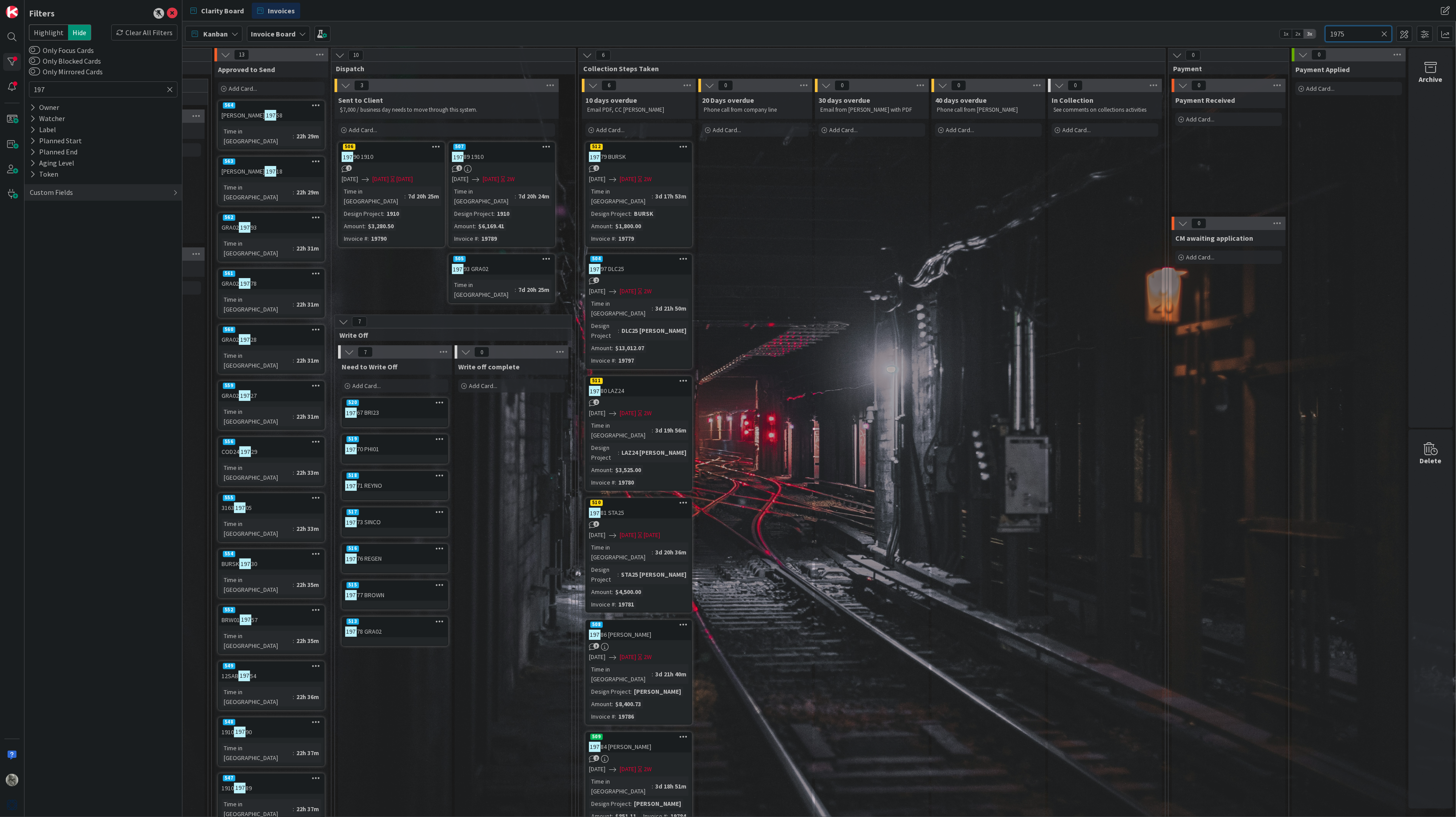
type input "19758"
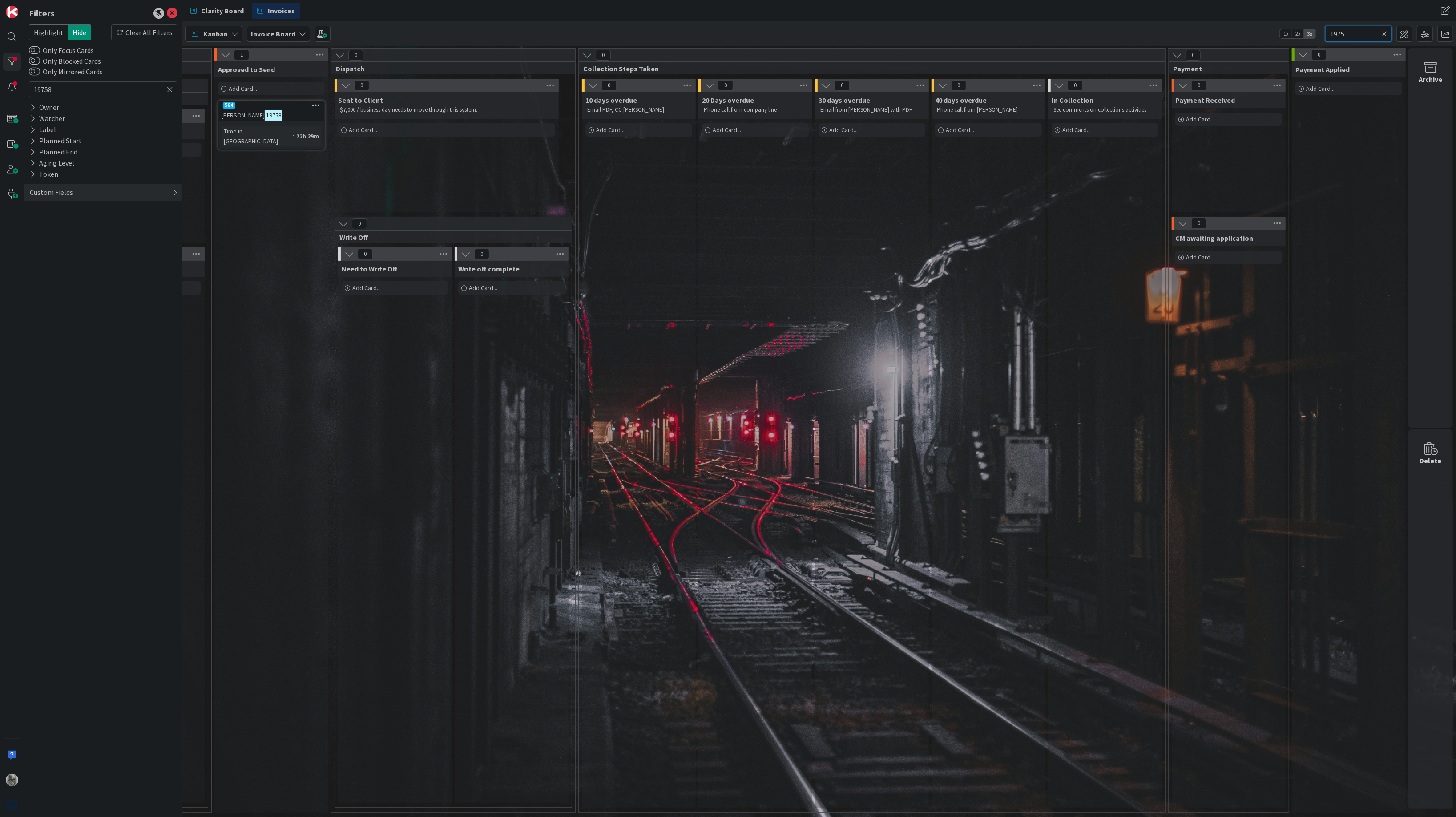
type input "197"
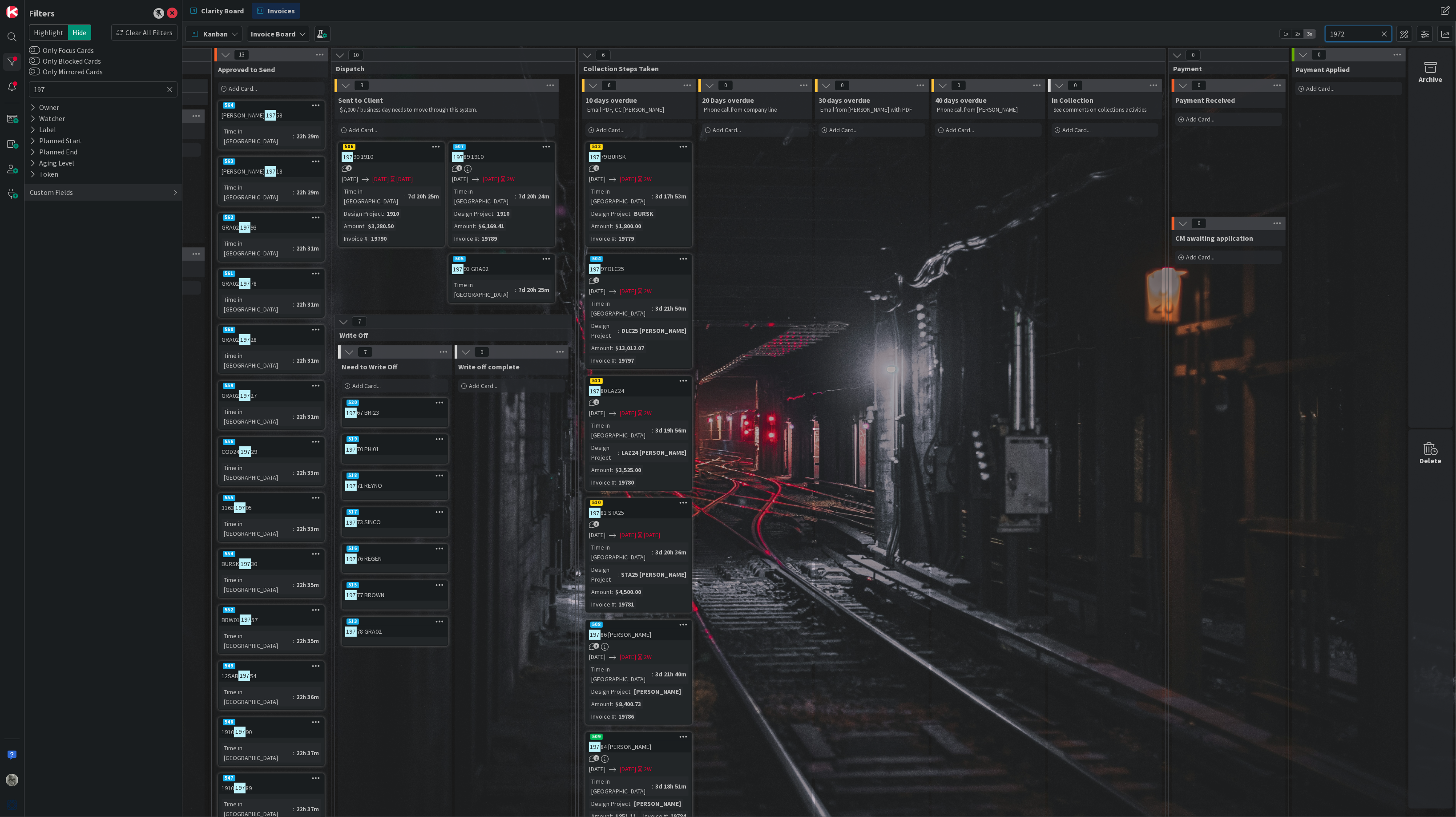
type input "19724"
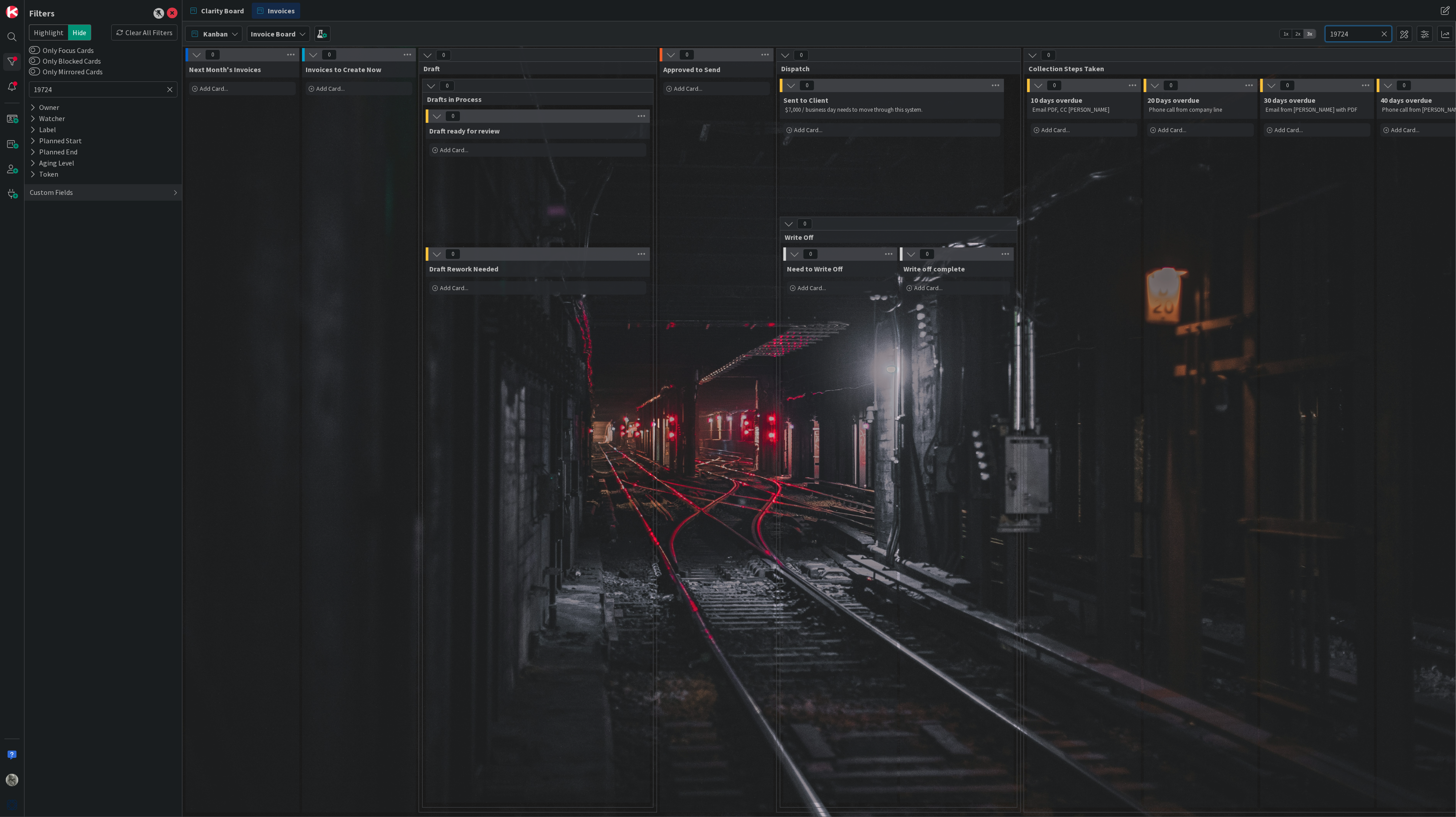
scroll to position [0, 0]
type input "19724"
click at [806, 286] on span "Add Card..." at bounding box center [811, 287] width 28 height 8
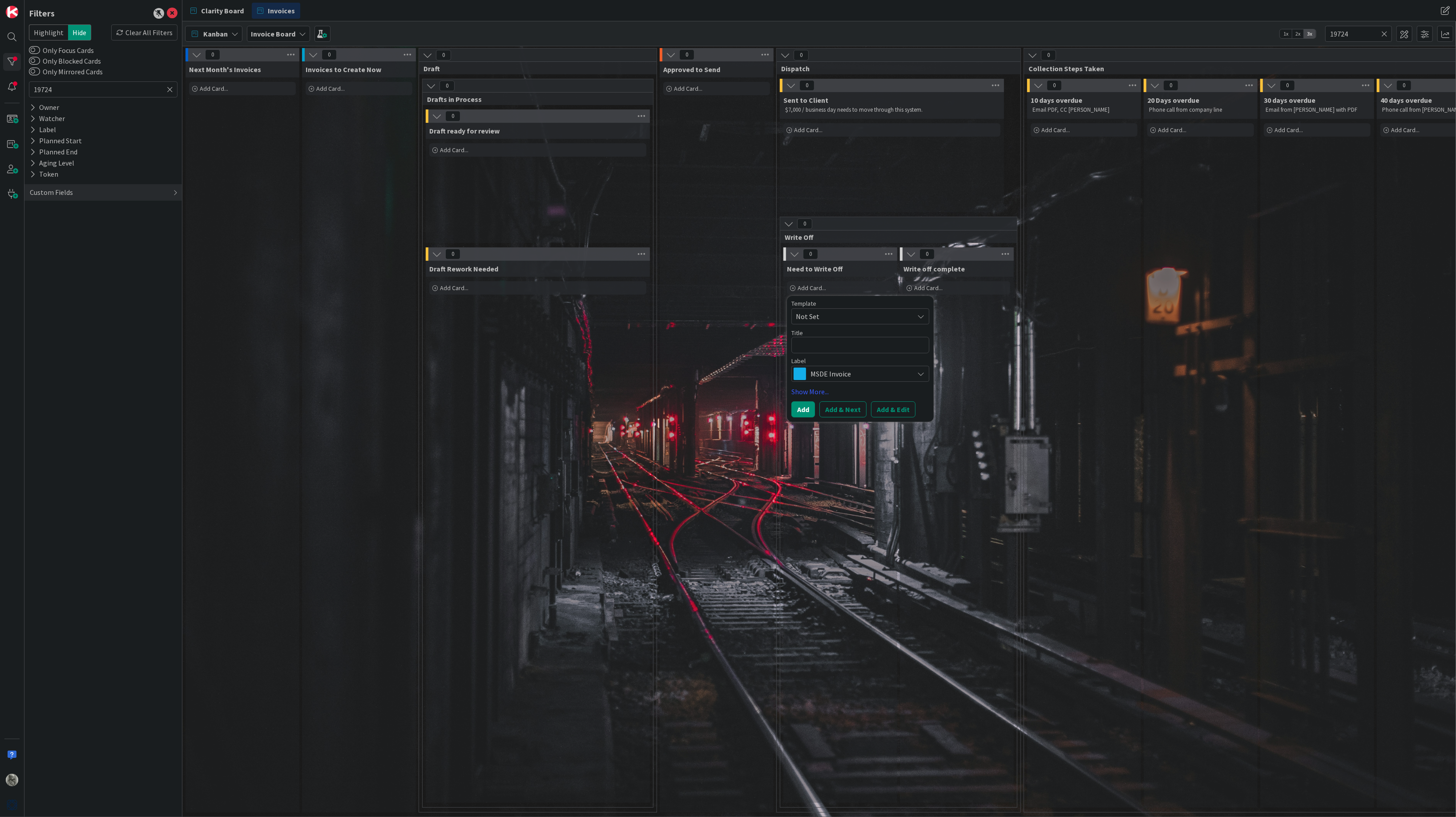
type textarea "x"
type textarea "H"
type textarea "x"
type textarea "HA"
type textarea "x"
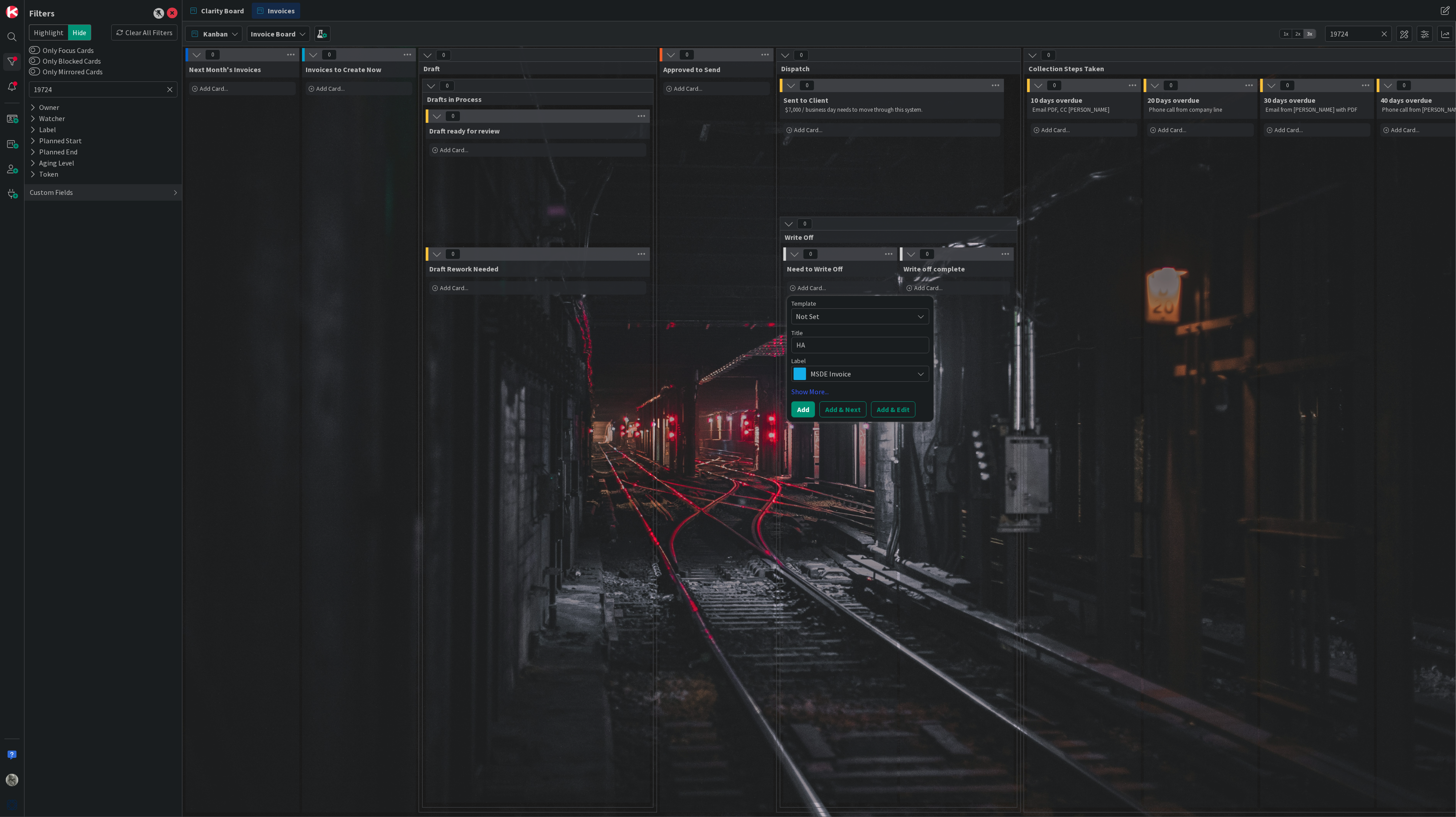
type textarea "HAL"
type textarea "x"
type textarea "HALL"
type textarea "x"
type textarea "HALL"
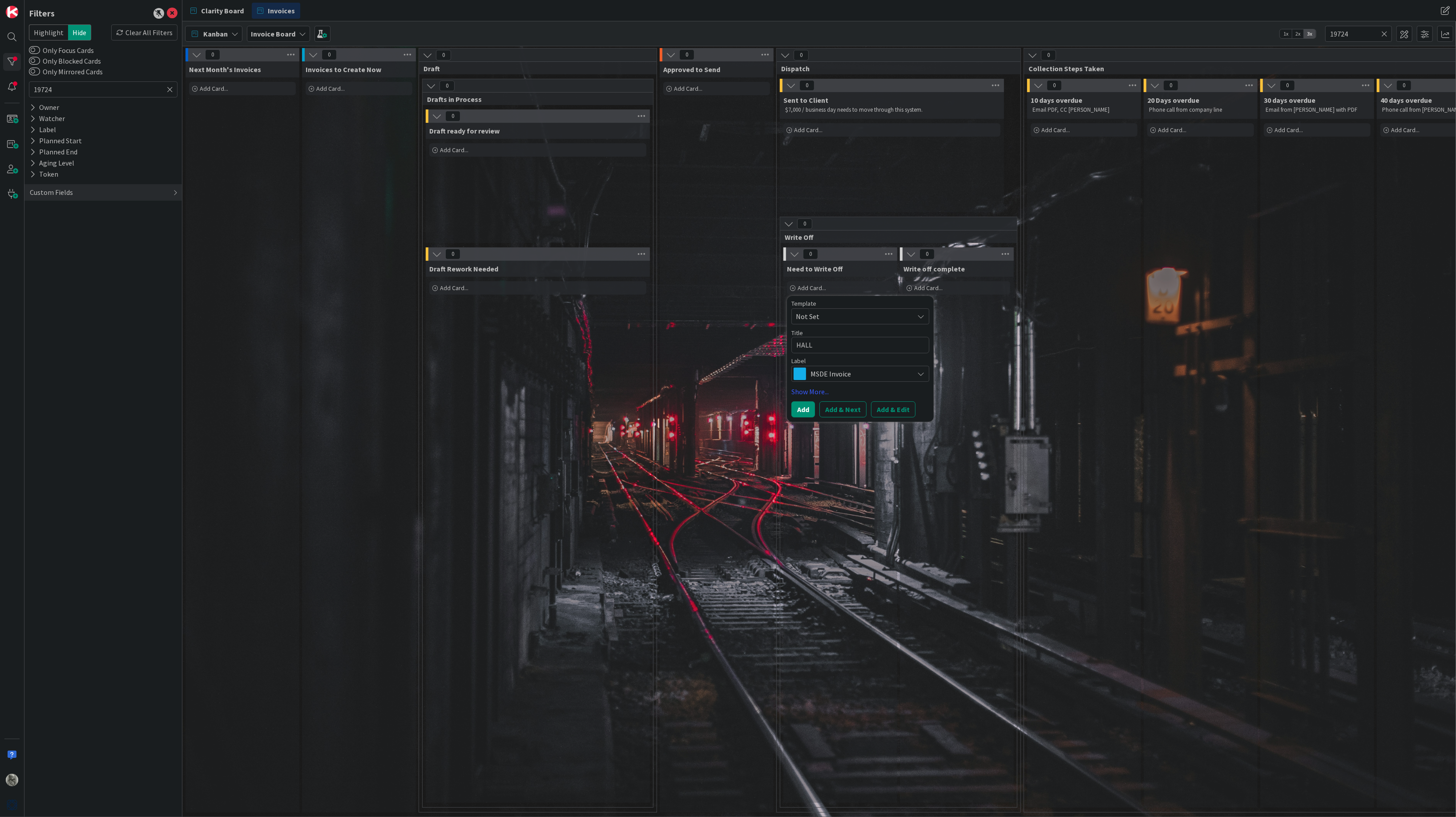
type textarea "x"
type textarea "HALL 1"
type textarea "x"
type textarea "HALL 19"
type textarea "x"
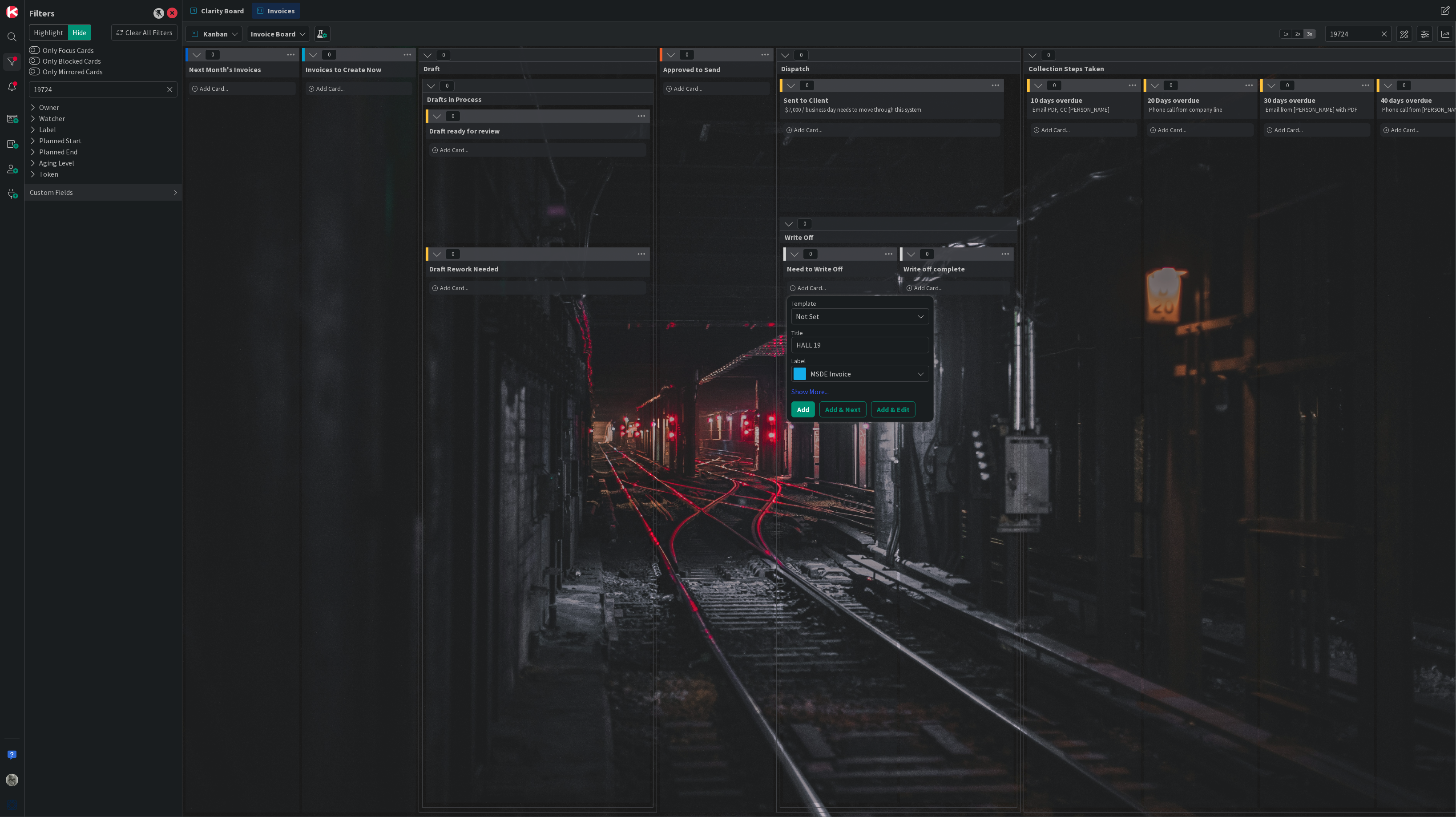
type textarea "HALL 197"
type textarea "x"
type textarea "HALL 1972"
type textarea "x"
type textarea "HALL 19724"
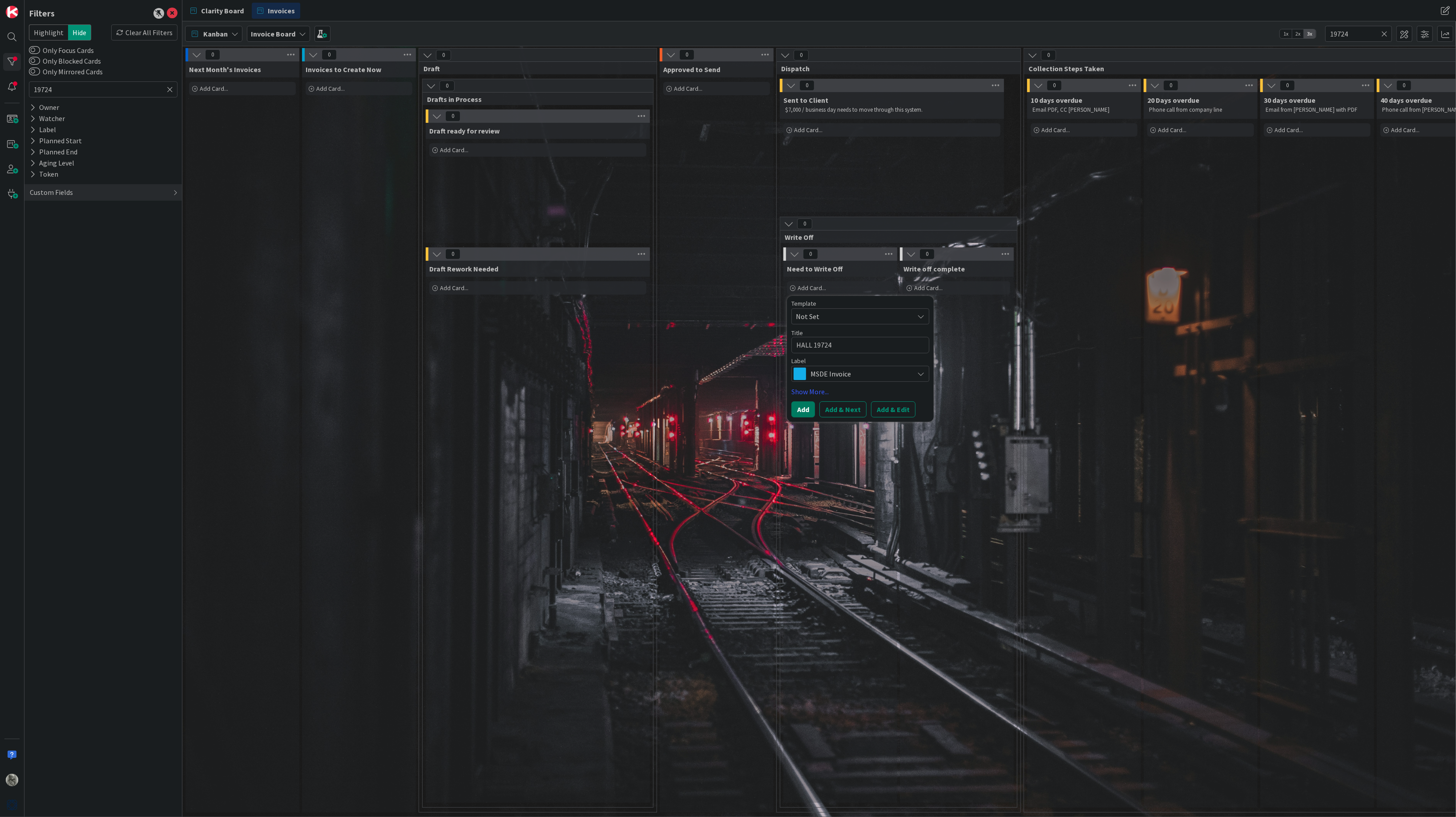
click at [810, 410] on button "Add" at bounding box center [802, 409] width 24 height 16
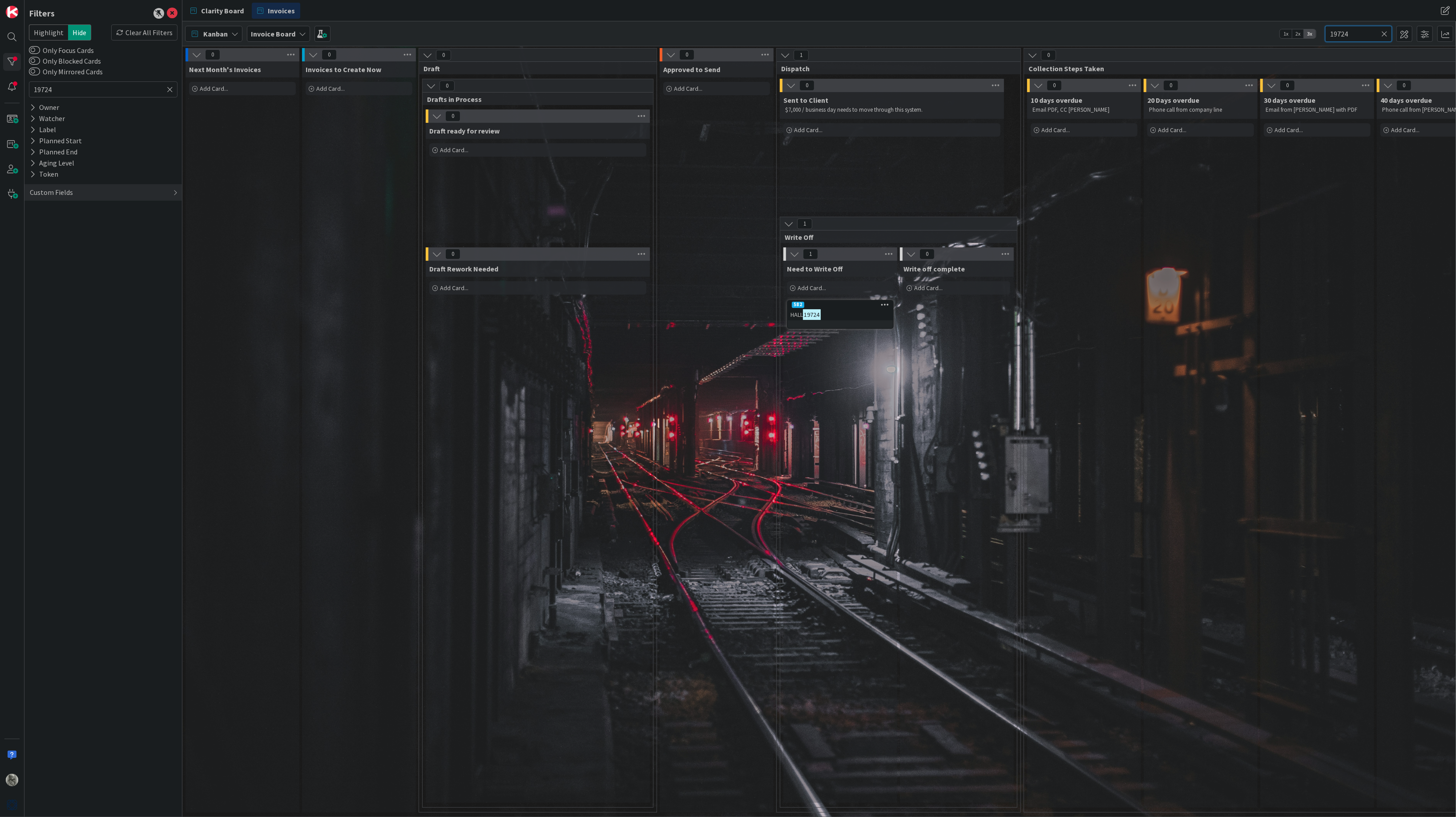
click at [1362, 35] on input "19724" at bounding box center [1358, 33] width 67 height 16
click at [1386, 30] on icon at bounding box center [1384, 33] width 6 height 8
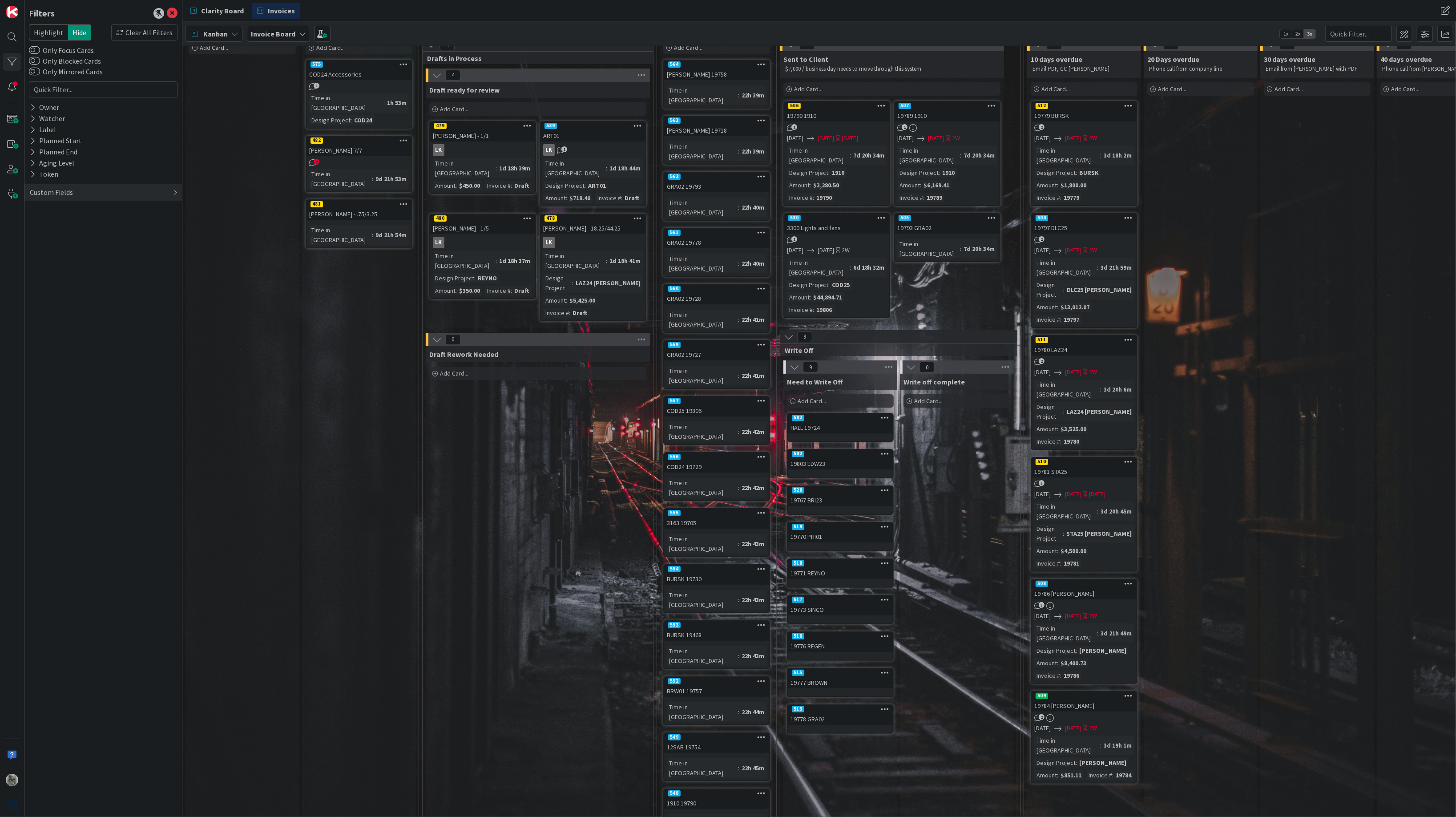
scroll to position [40, 0]
click at [812, 397] on span "Add Card..." at bounding box center [811, 401] width 28 height 8
type textarea "x"
type textarea "H"
type textarea "x"
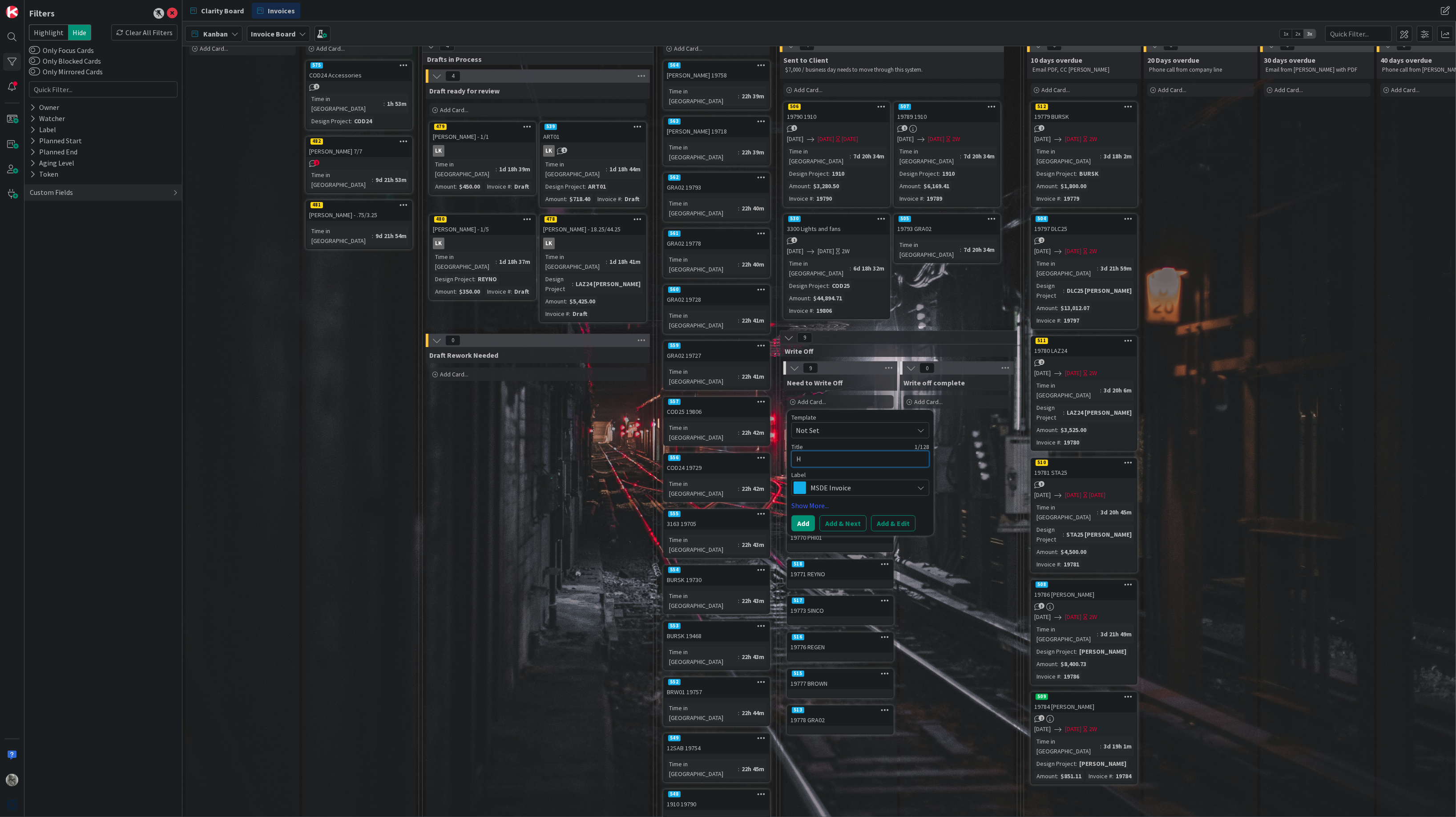
type textarea "HA"
type textarea "x"
type textarea "HAL"
type textarea "x"
type textarea "HALL"
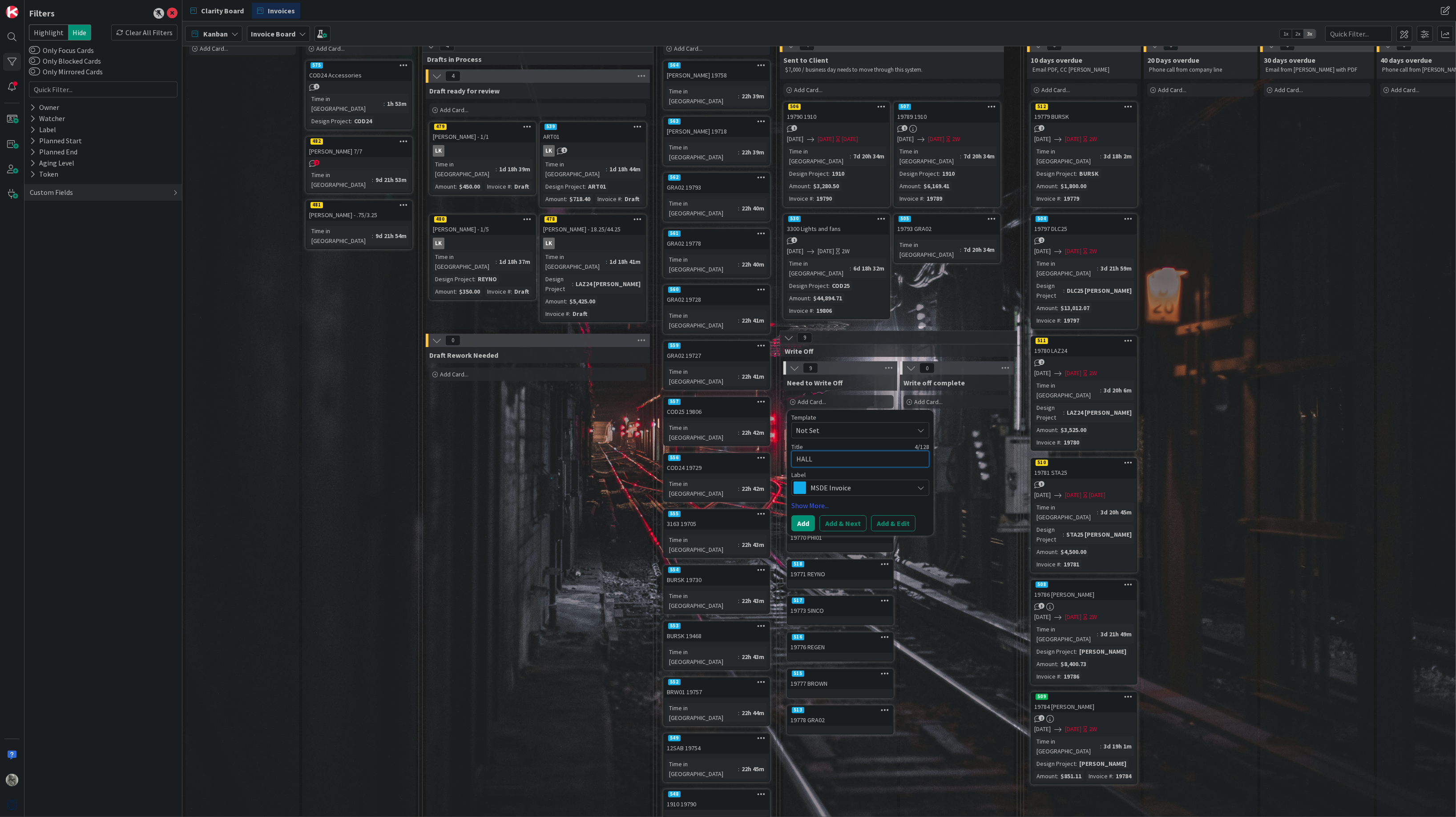
type textarea "x"
type textarea "HALL"
type textarea "x"
type textarea "HALL 1"
type textarea "x"
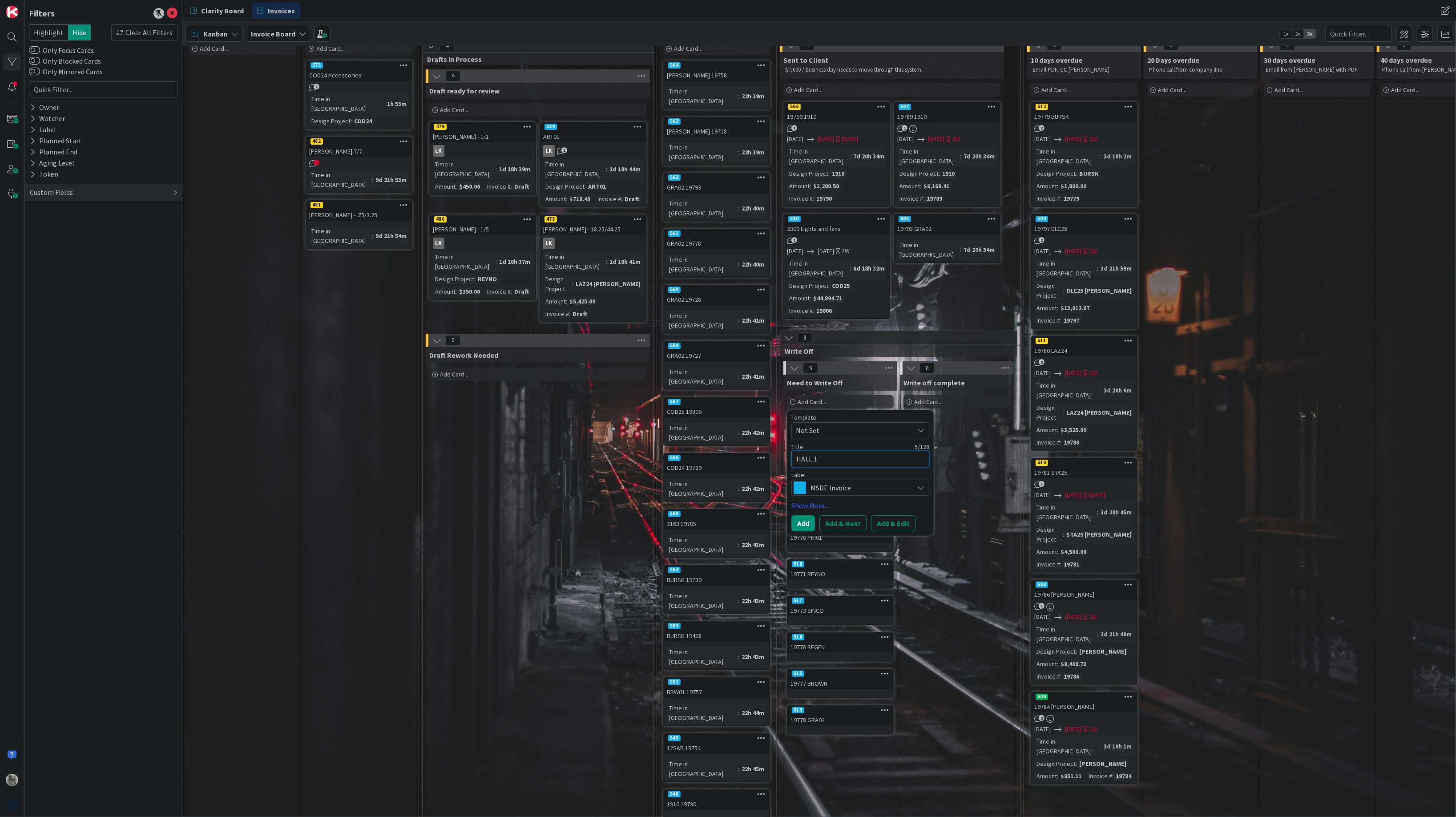
type textarea "HALL 19"
type textarea "x"
type textarea "HALL 197"
type textarea "x"
type textarea "HALL 1973"
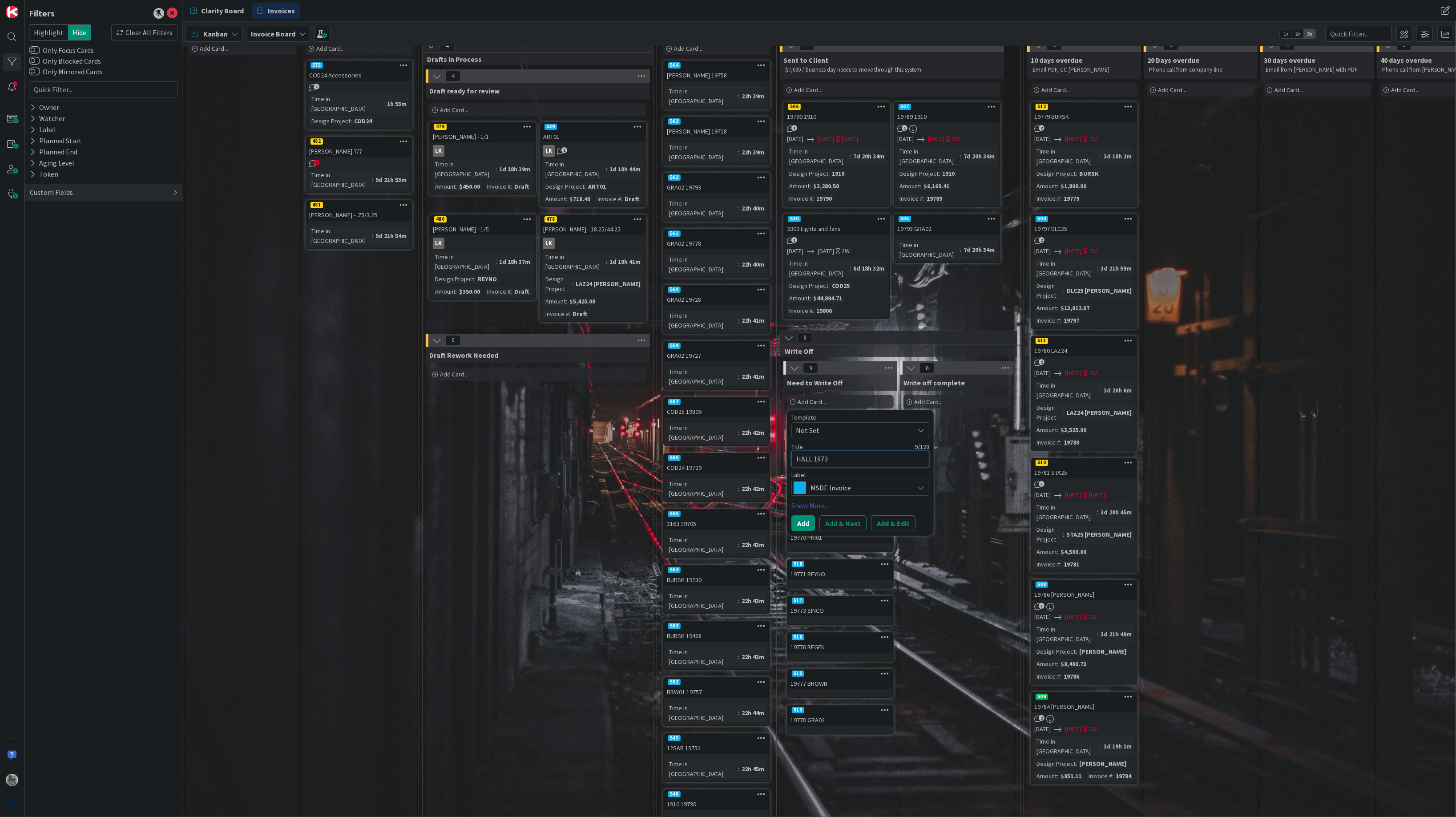
type textarea "x"
type textarea "HALL 19734"
click at [853, 516] on button "Add & Next" at bounding box center [843, 524] width 48 height 16
click at [827, 451] on textarea at bounding box center [860, 459] width 138 height 17
type textarea "x"
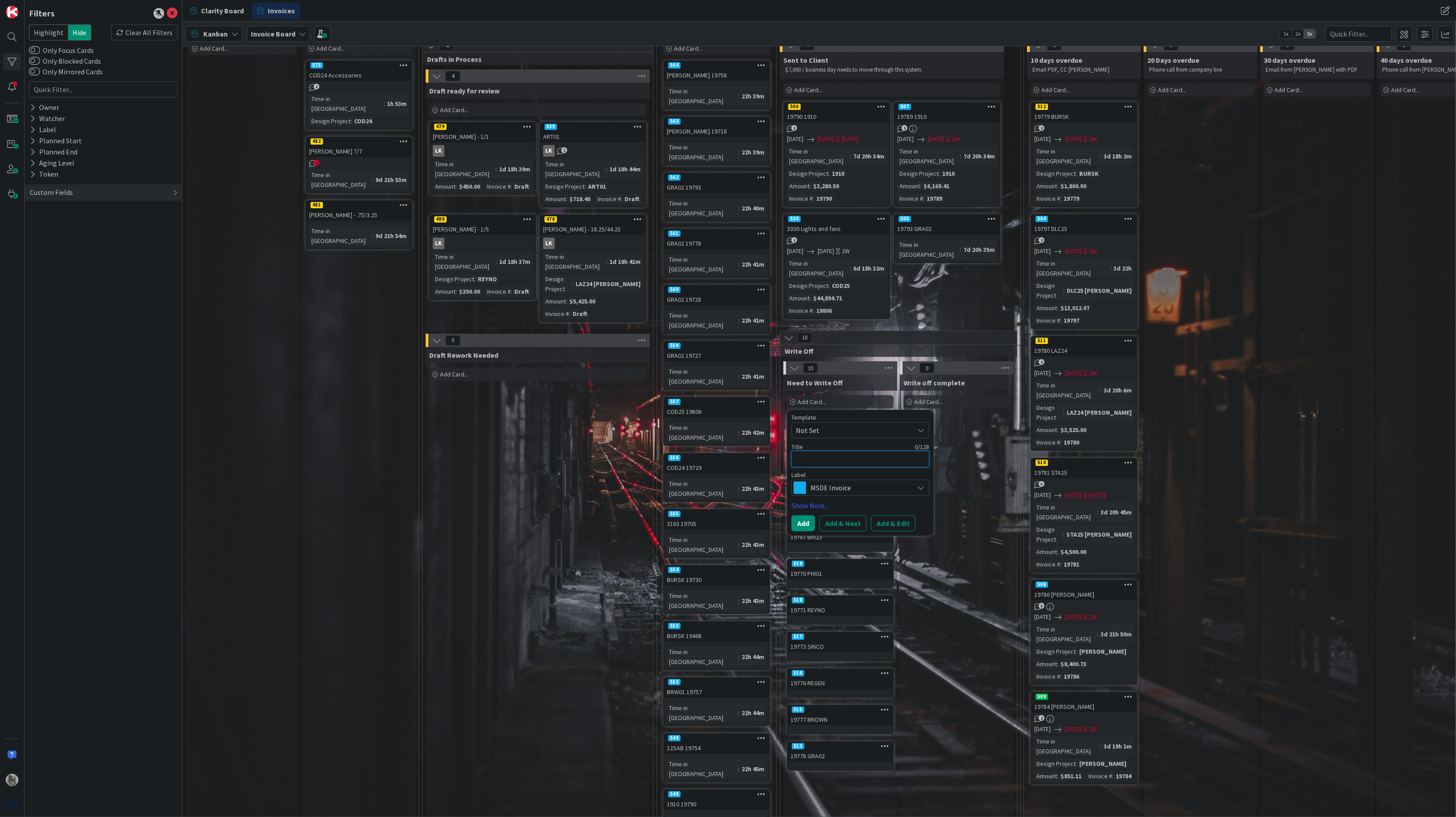
type textarea "H"
type textarea "x"
type textarea "HA"
type textarea "x"
type textarea "HAL"
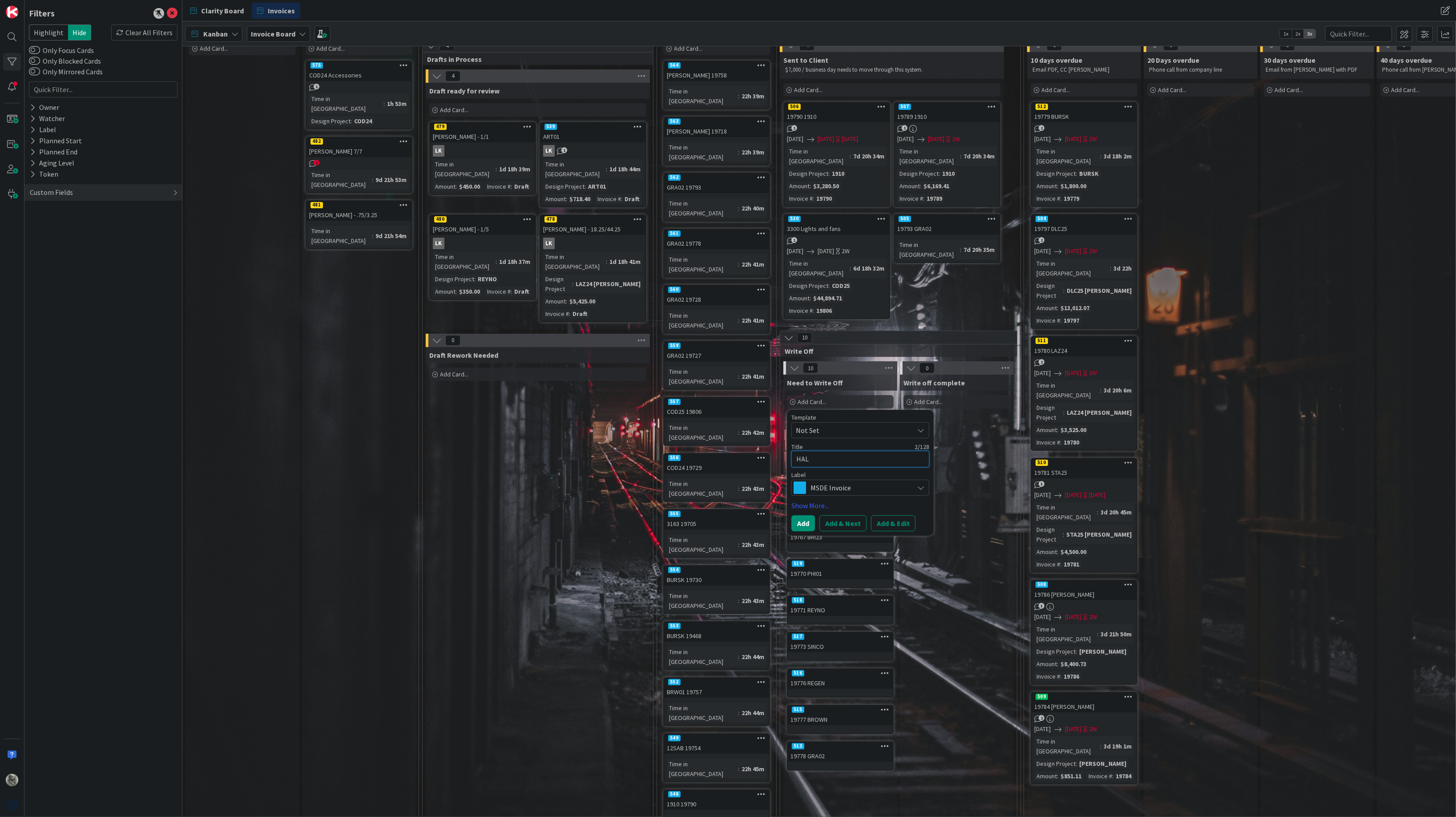
type textarea "x"
type textarea "HALL"
type textarea "x"
type textarea "HALL"
type textarea "x"
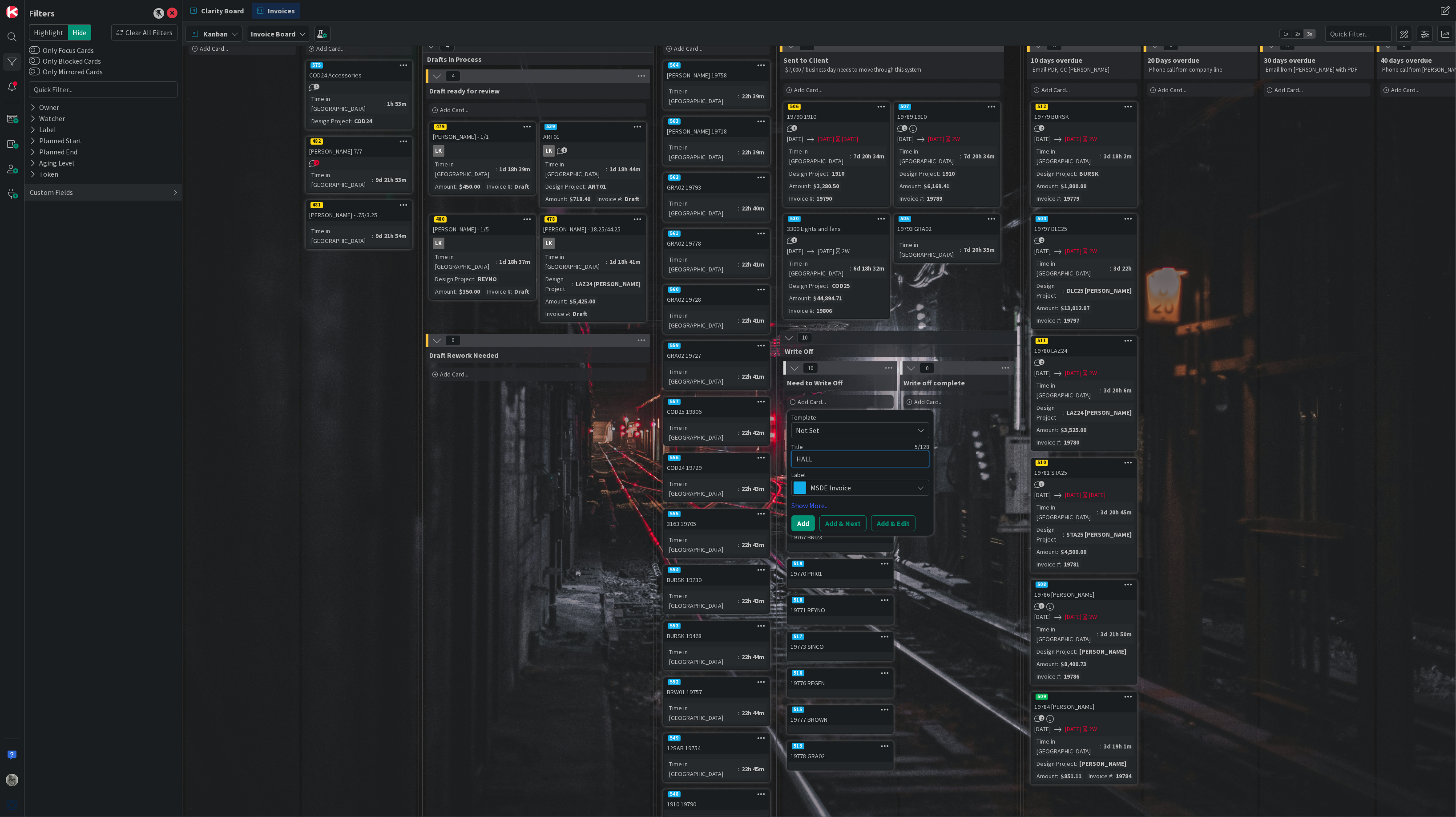
type textarea "HALL 1"
type textarea "x"
type textarea "HALL 19"
type textarea "x"
type textarea "HALL 197"
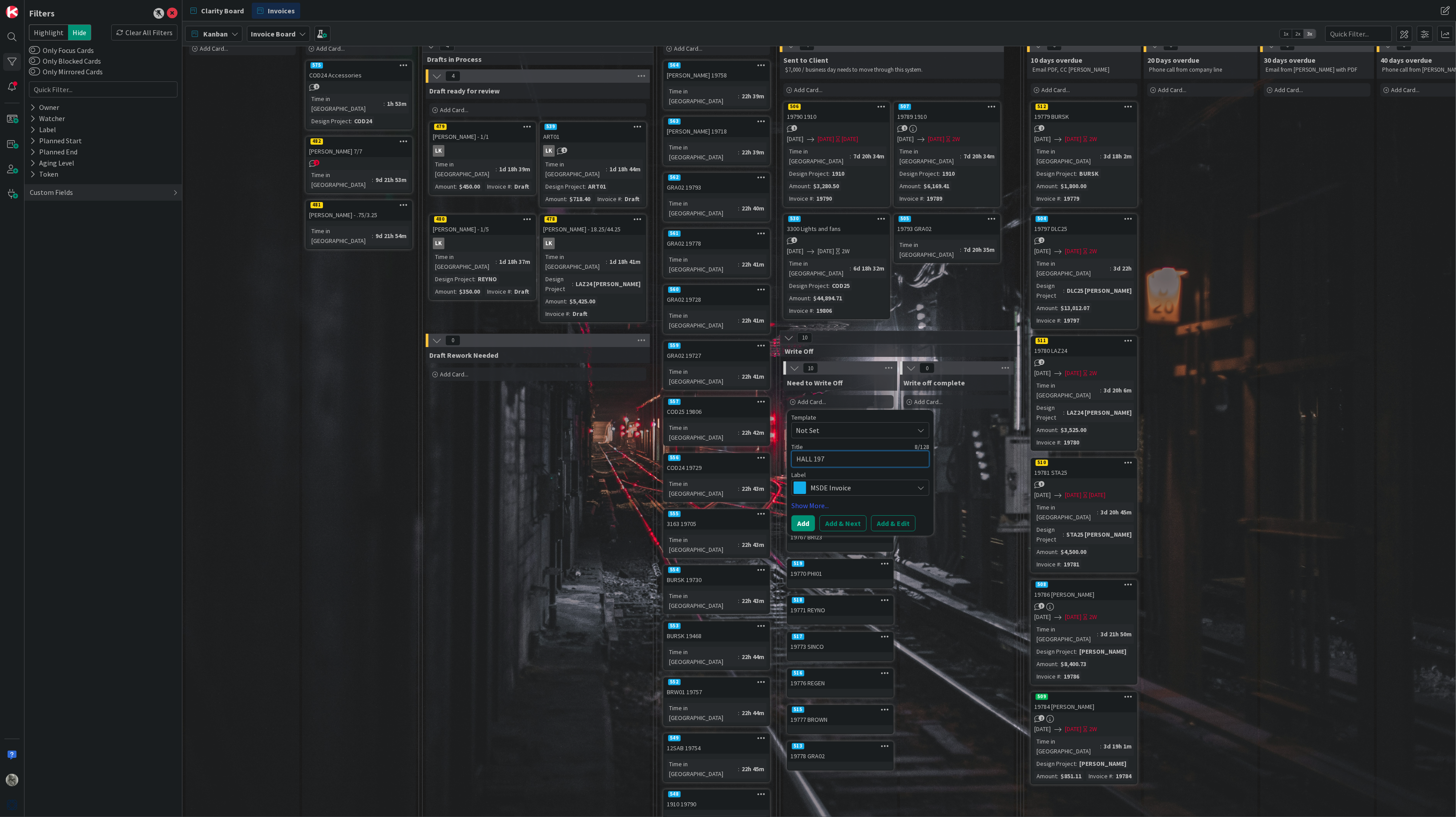
type textarea "x"
type textarea "HALL 1973"
type textarea "x"
type textarea "HALL 19735"
click at [848, 516] on button "Add & Next" at bounding box center [843, 524] width 48 height 16
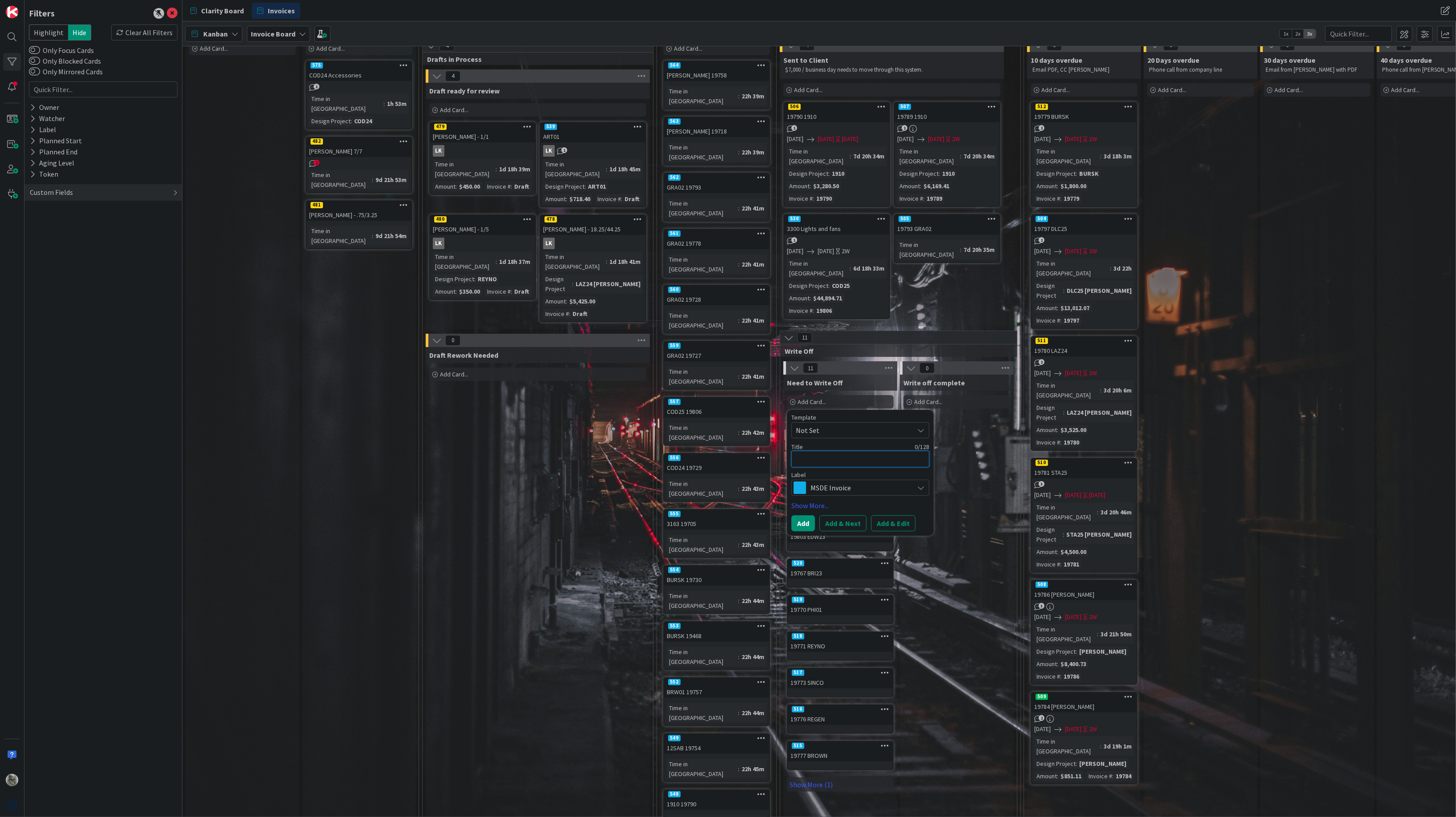
click at [849, 451] on textarea at bounding box center [860, 459] width 138 height 17
type textarea "x"
type textarea "1"
type textarea "x"
type textarea "19"
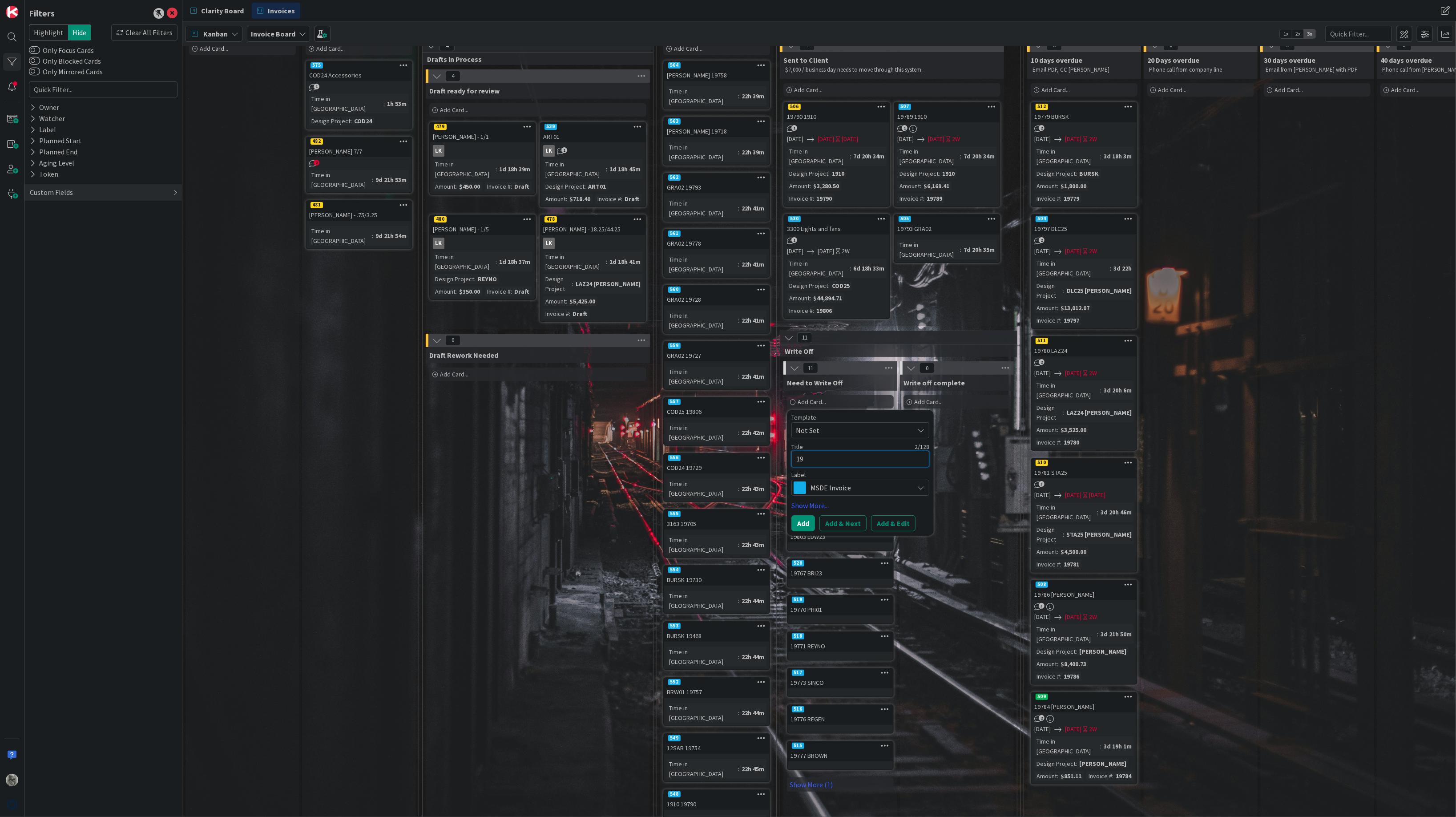
type textarea "x"
type textarea "195"
type textarea "x"
type textarea "1955"
type textarea "x"
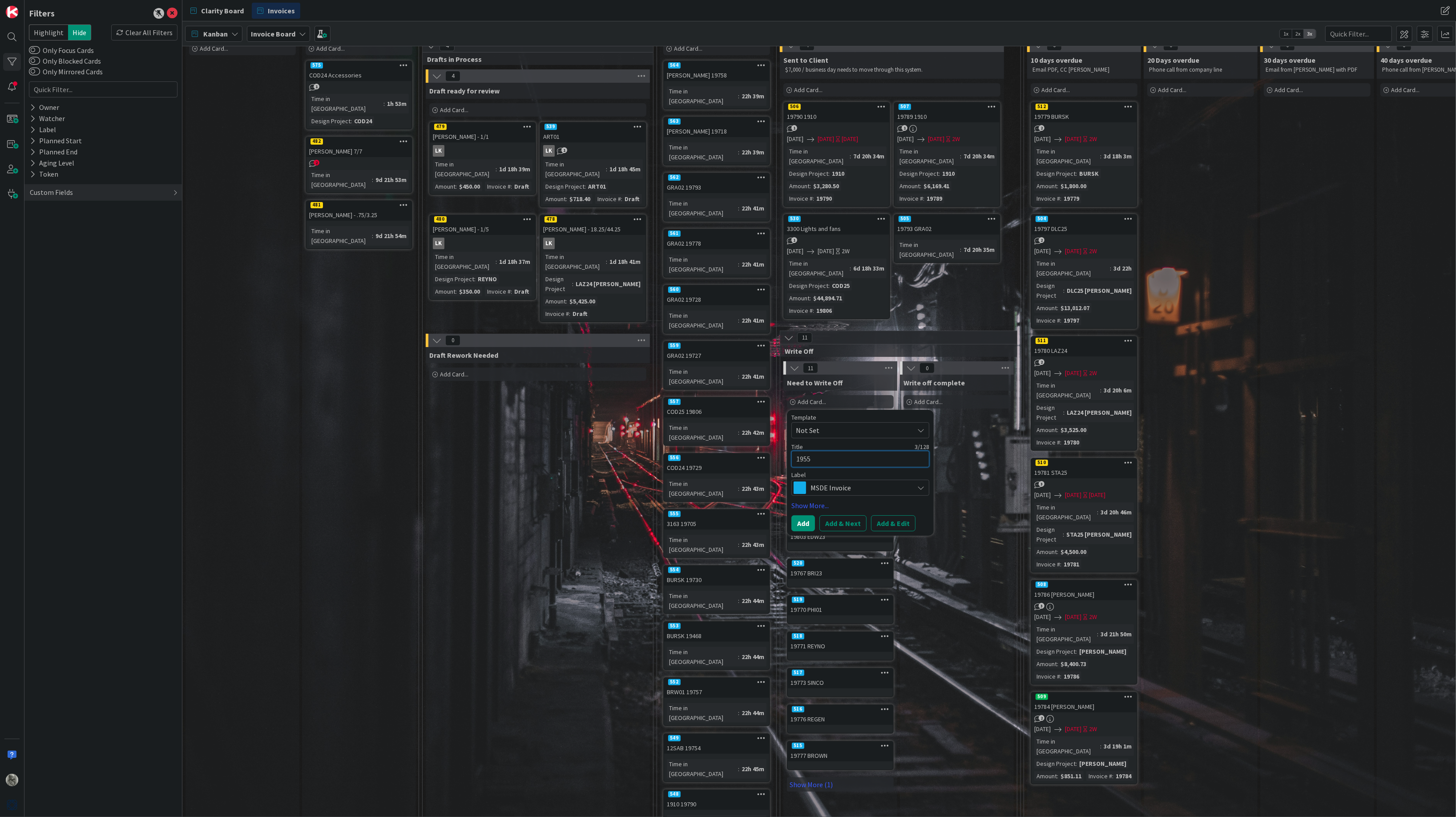
type textarea "19558"
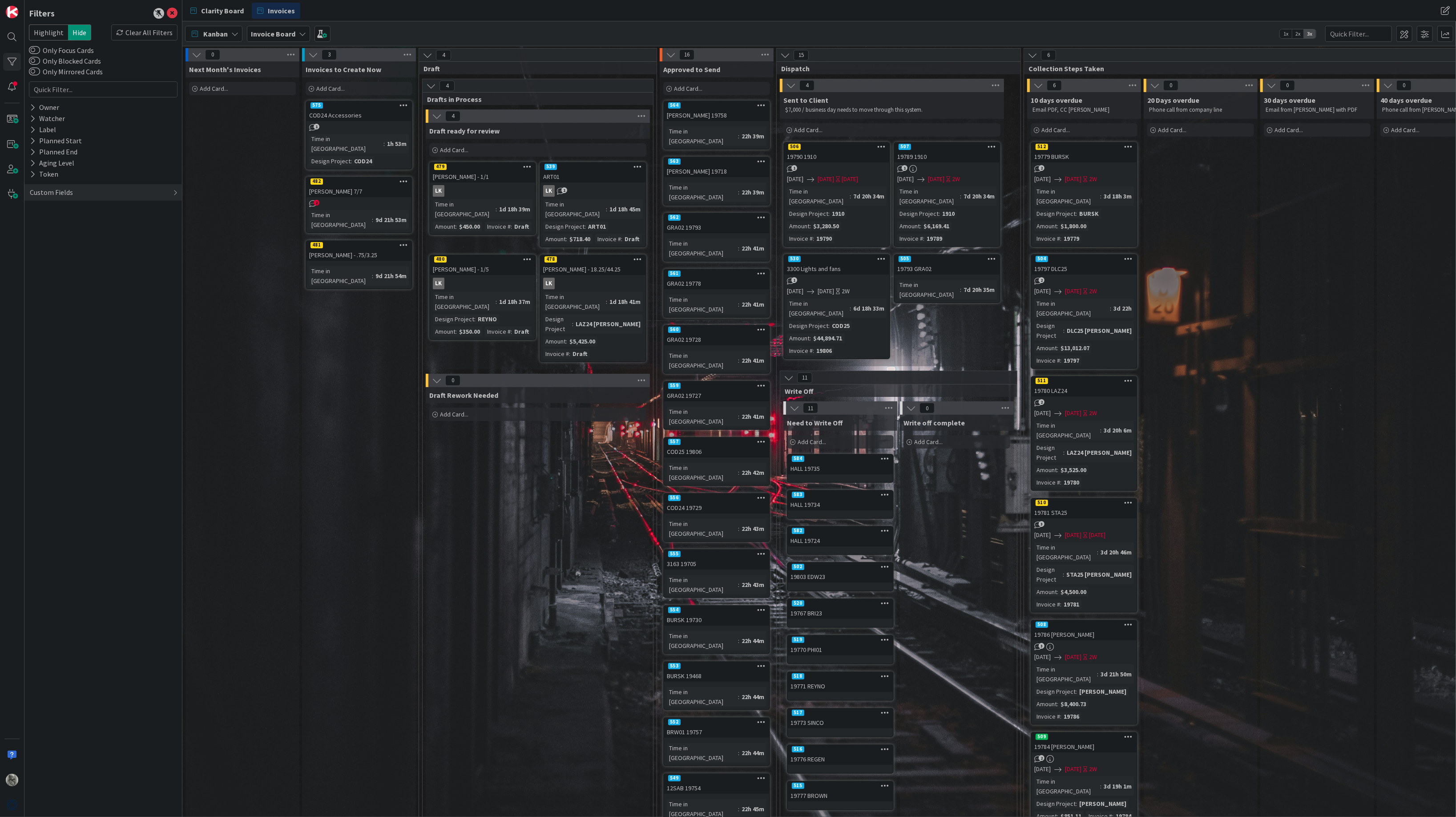
scroll to position [0, 0]
click at [686, 88] on span "Add Card..." at bounding box center [688, 88] width 28 height 8
type textarea "x"
type textarea "K"
type textarea "x"
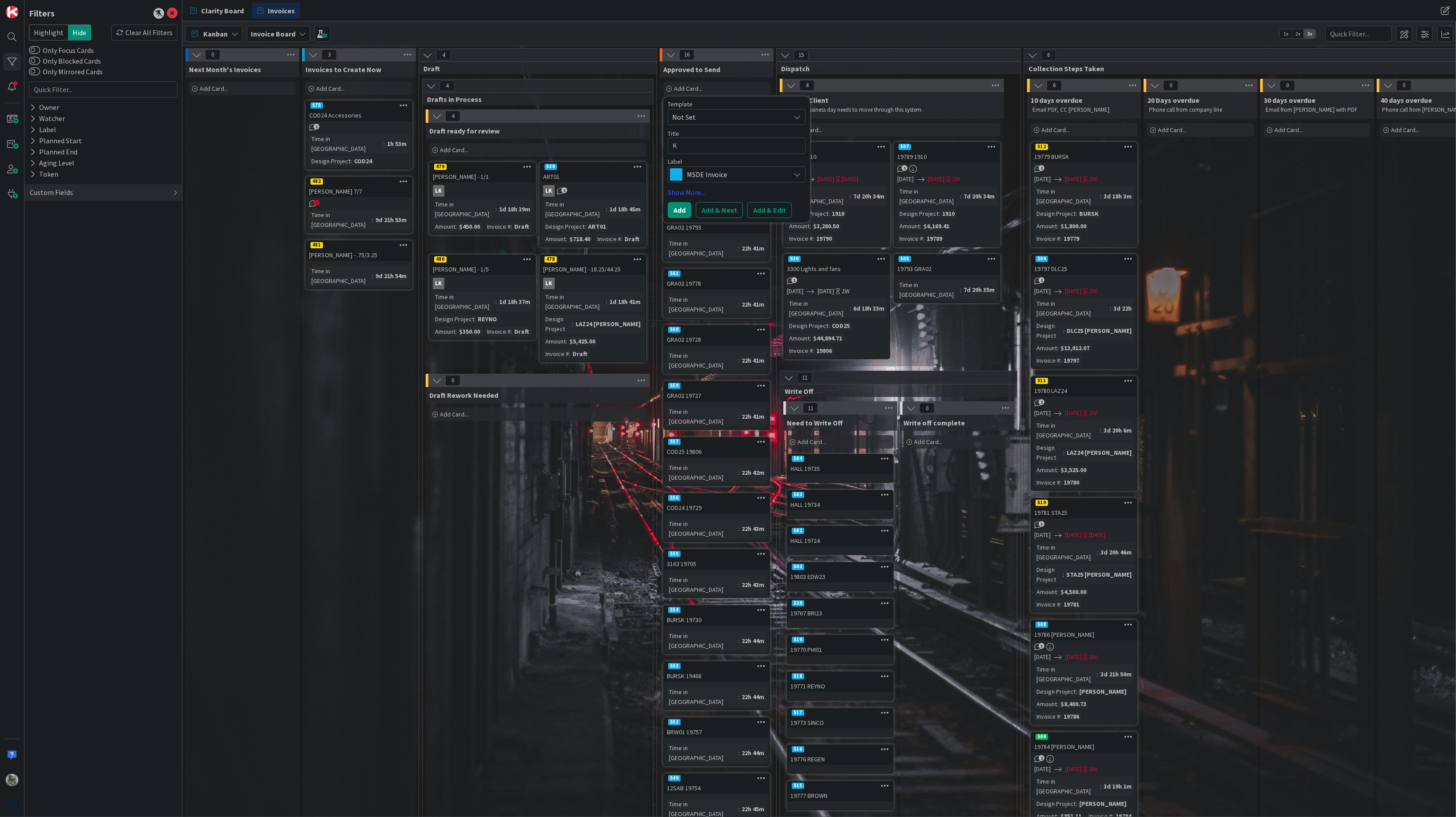
type textarea "KI"
type textarea "x"
type textarea "KIP"
type textarea "x"
type textarea "KIP0"
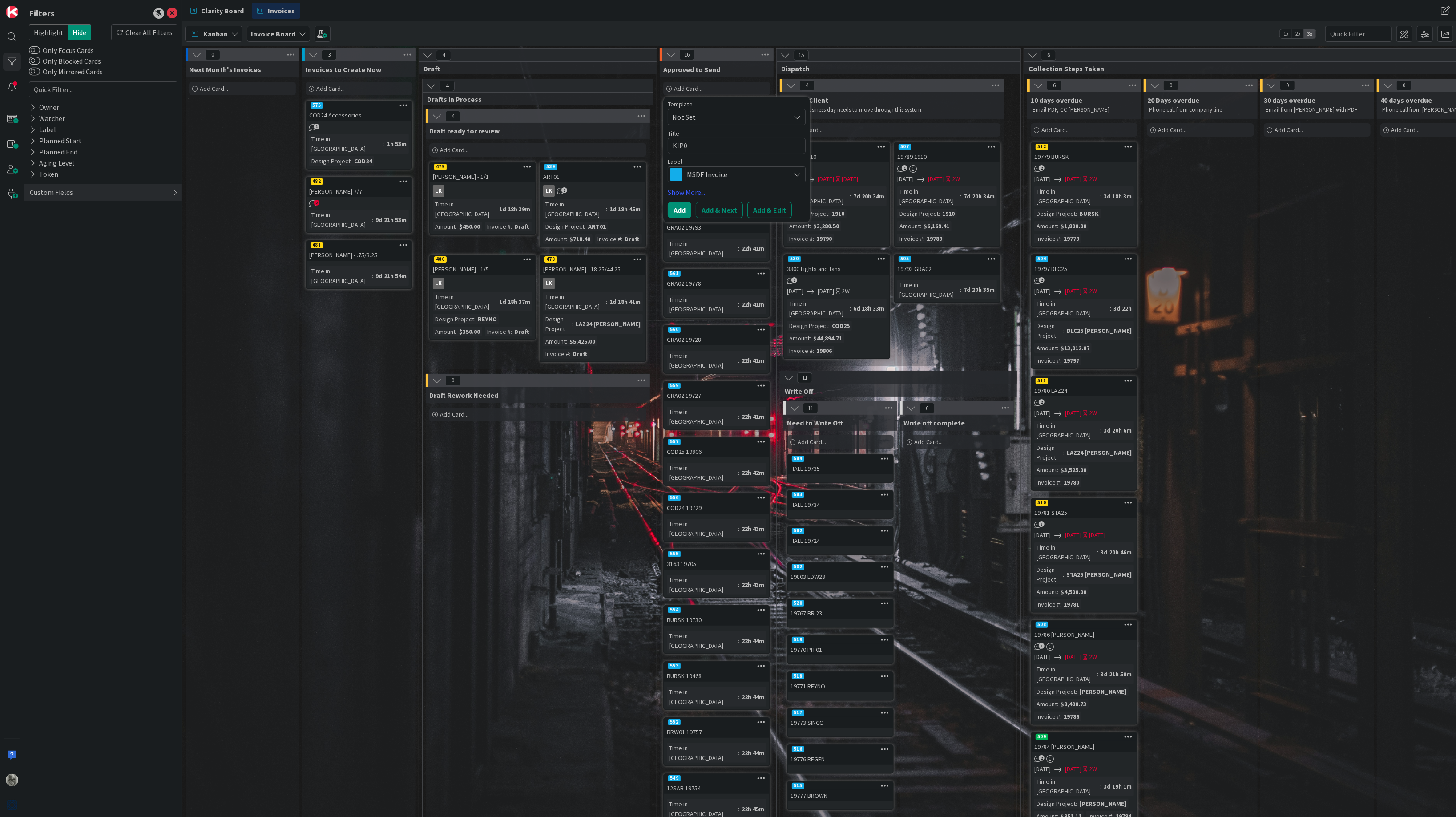
type textarea "x"
type textarea "KIP01"
type textarea "x"
type textarea "KIP01"
type textarea "x"
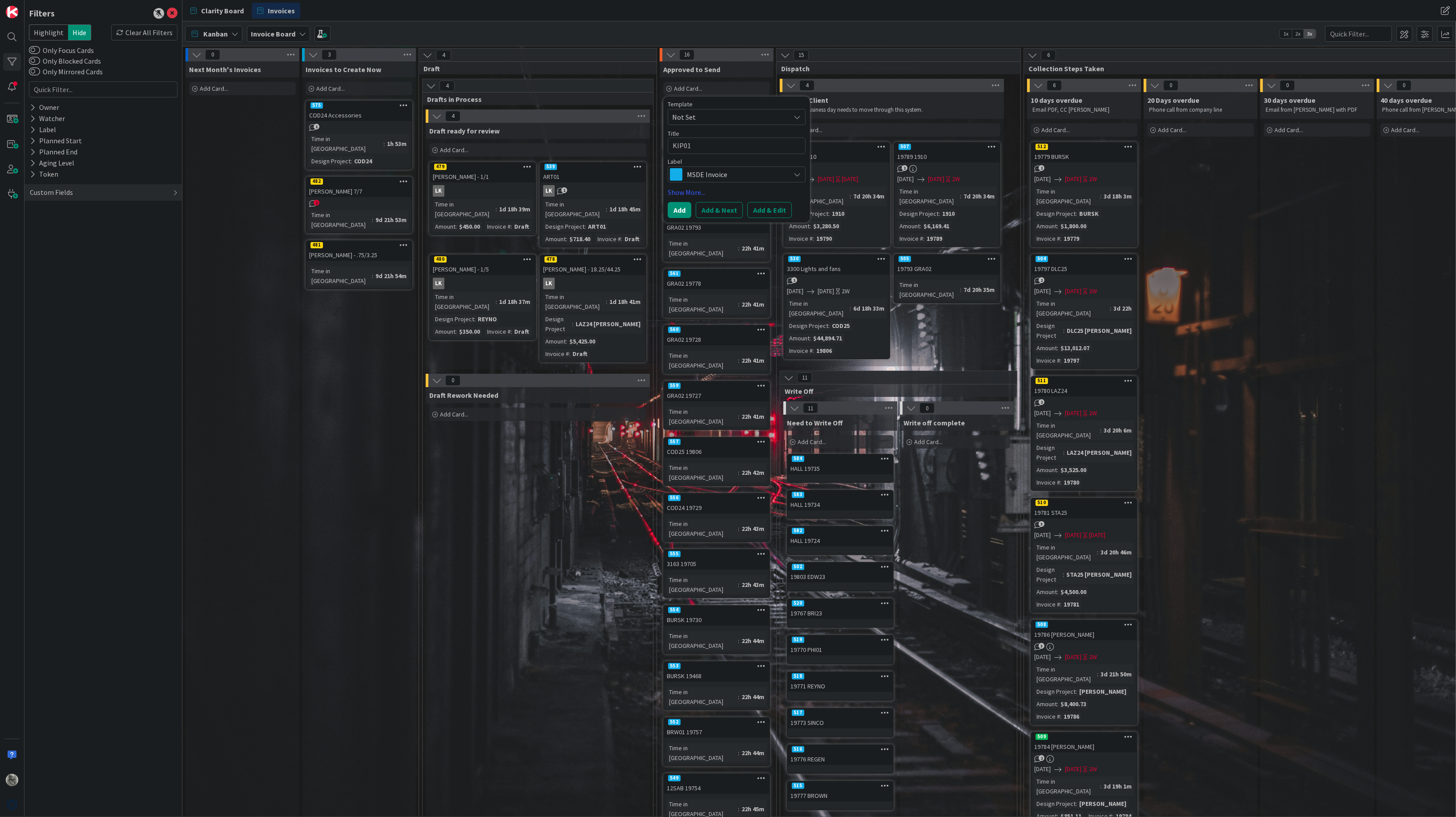
type textarea "KIP01 1"
type textarea "x"
type textarea "KIP01 19"
type textarea "x"
type textarea "KIP01 195"
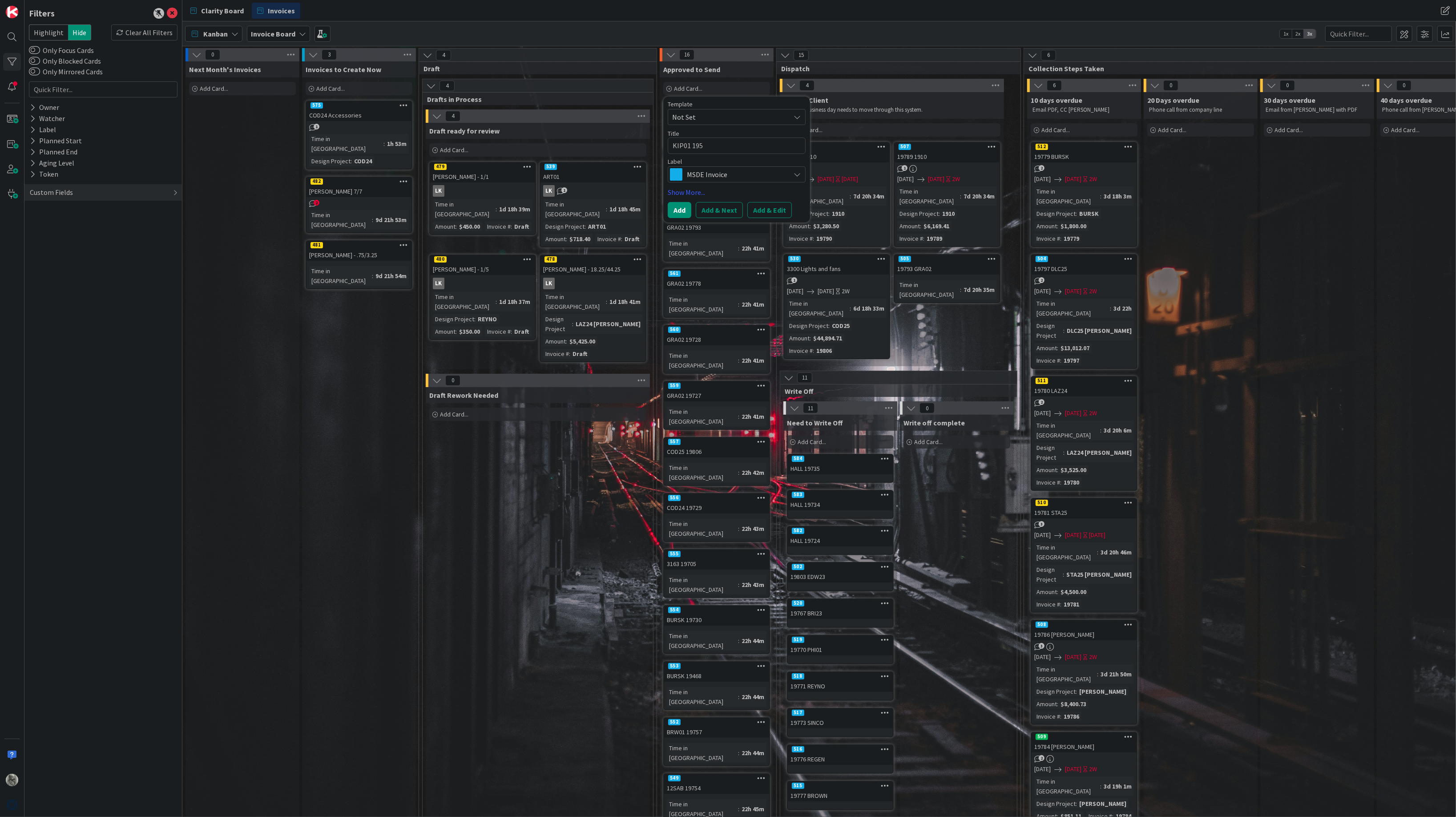
type textarea "x"
type textarea "KIP01 1955"
type textarea "x"
type textarea "KIP01 19558"
click at [724, 209] on button "Add & Next" at bounding box center [720, 210] width 48 height 16
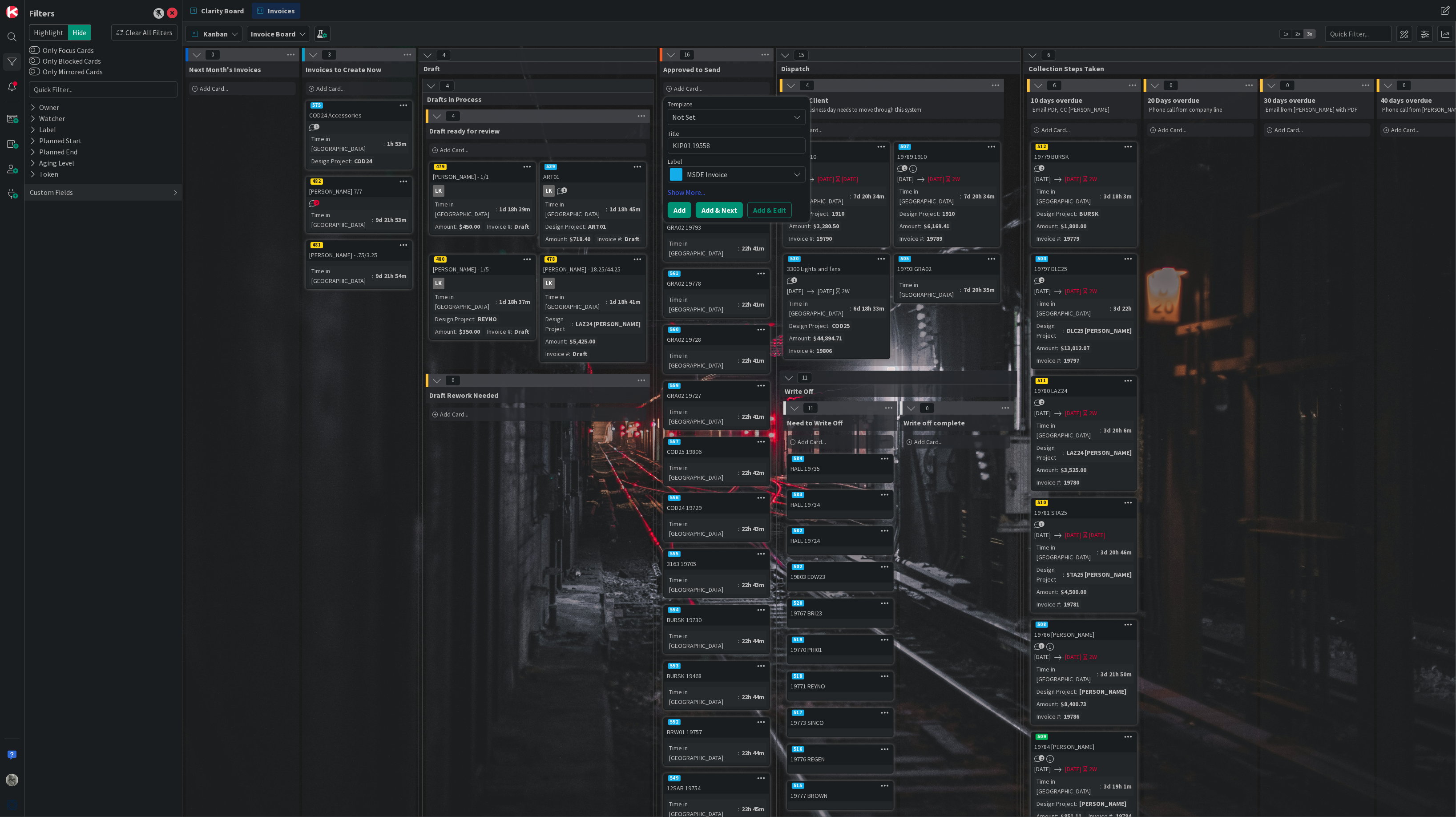
type textarea "x"
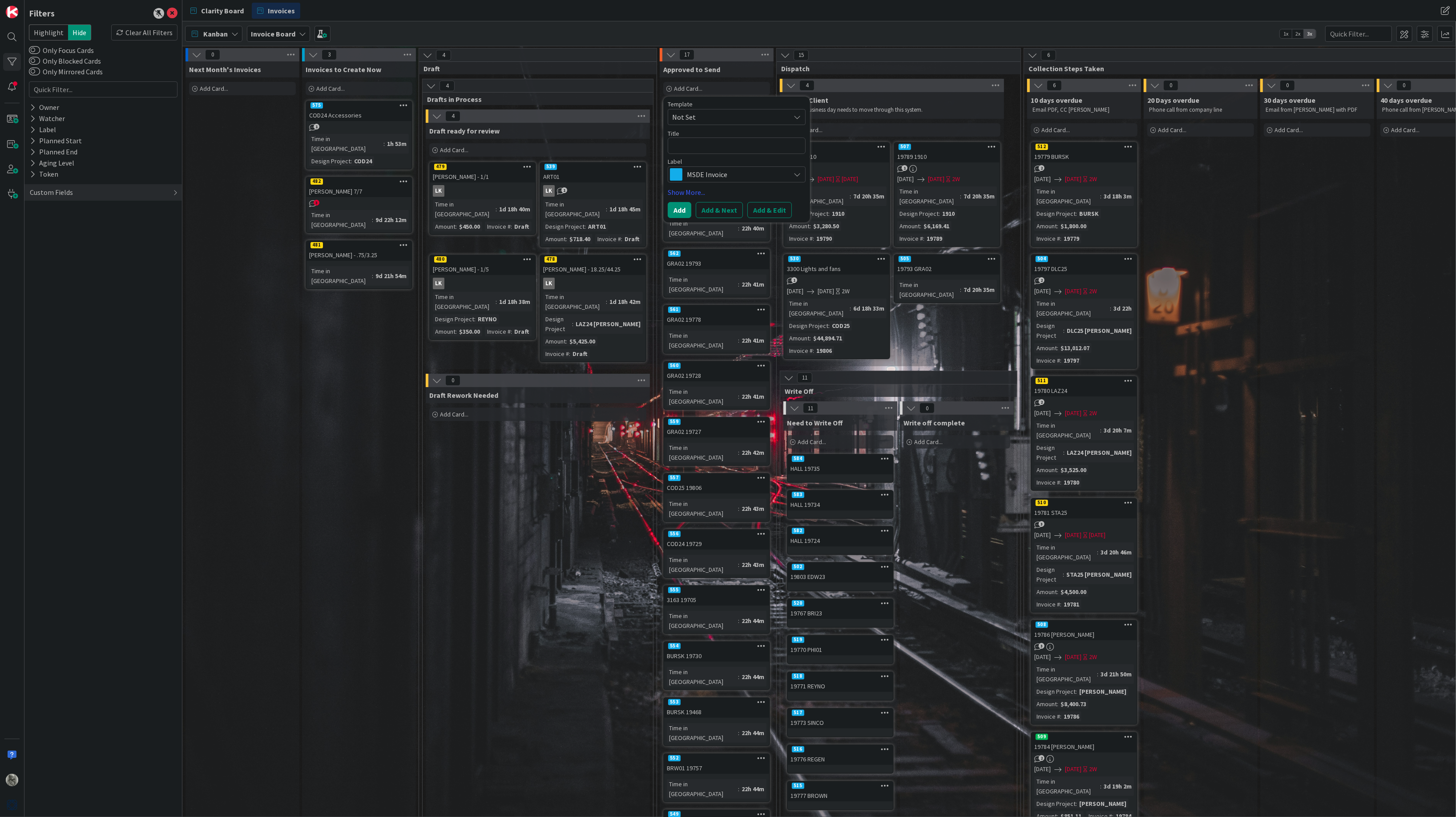
type textarea "x"
click at [703, 151] on textarea at bounding box center [736, 145] width 138 height 17
click at [1354, 29] on input "text" at bounding box center [1358, 33] width 67 height 16
type input "19575"
type textarea "x"
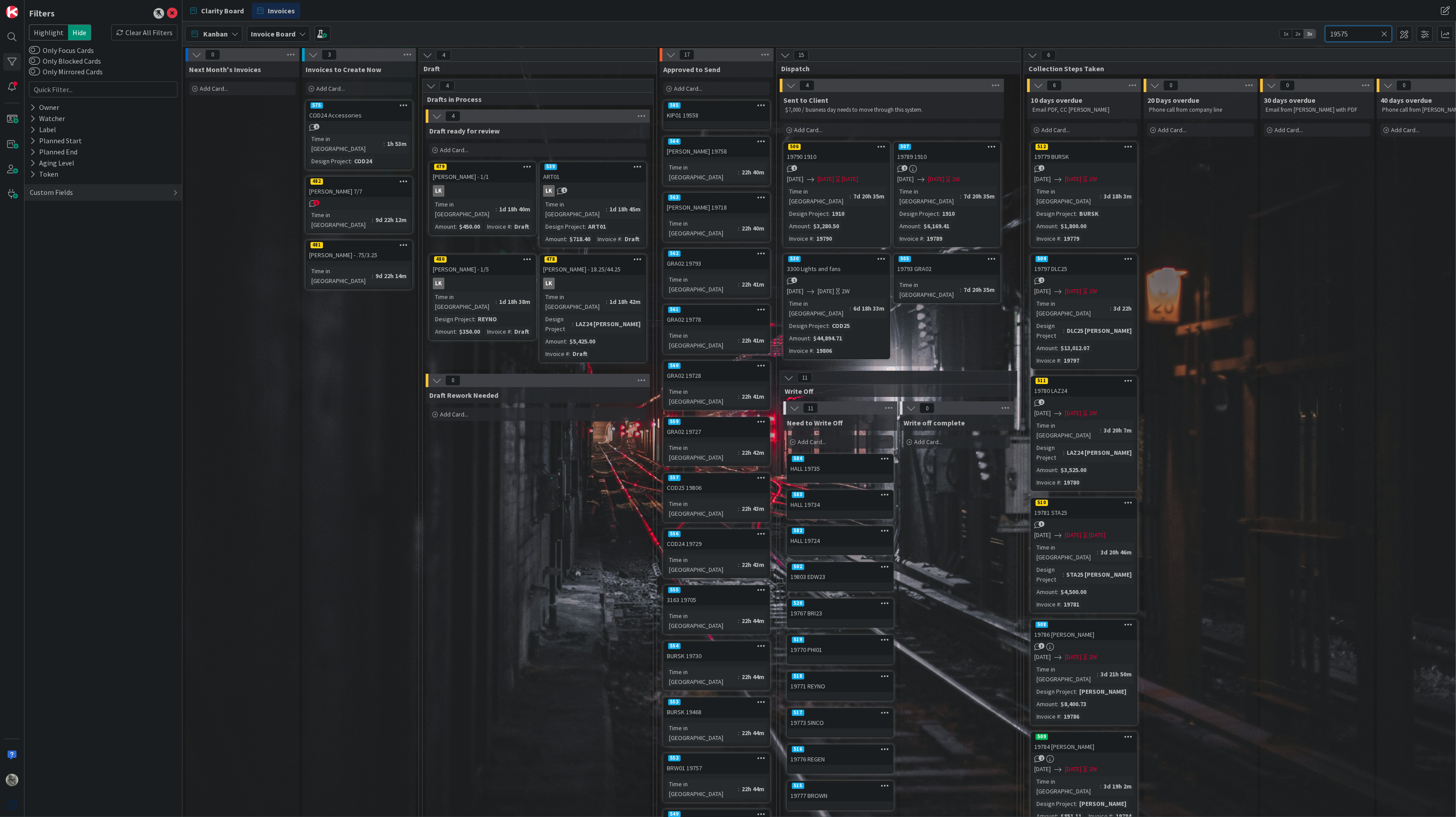
type input "19575"
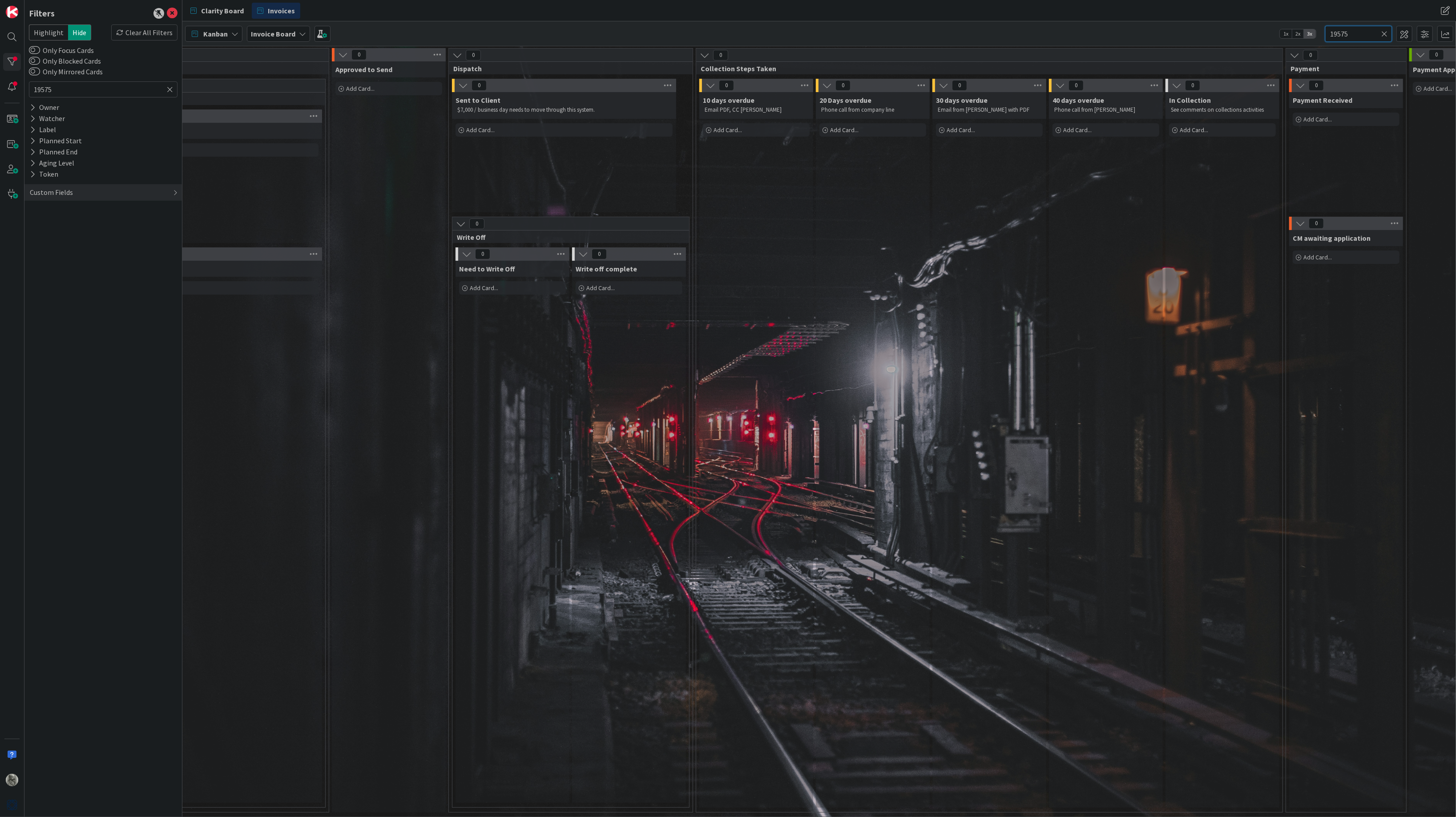
scroll to position [0, 322]
type input "19575"
click at [1383, 34] on icon at bounding box center [1384, 33] width 6 height 8
type textarea "x"
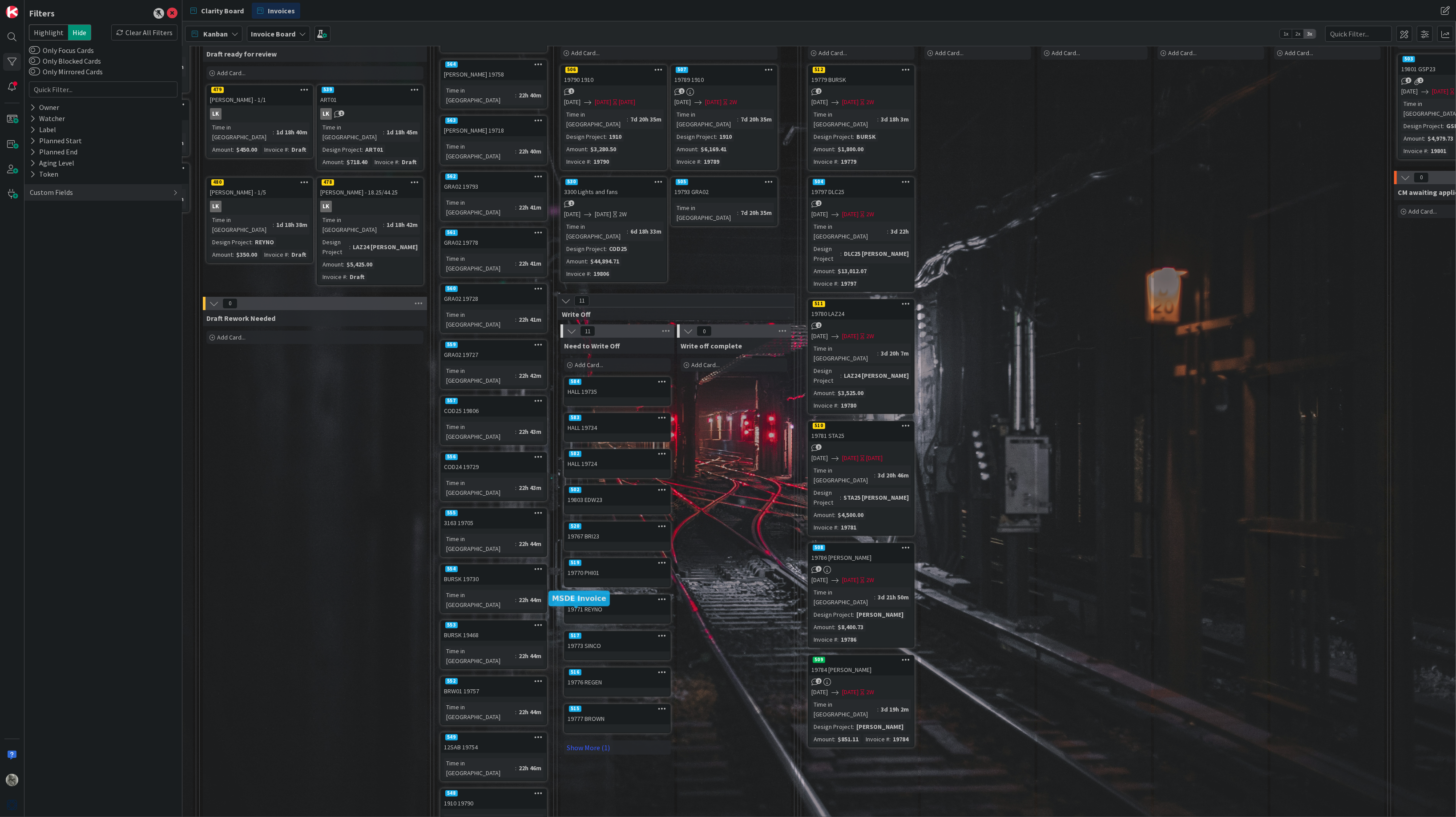
scroll to position [77, 223]
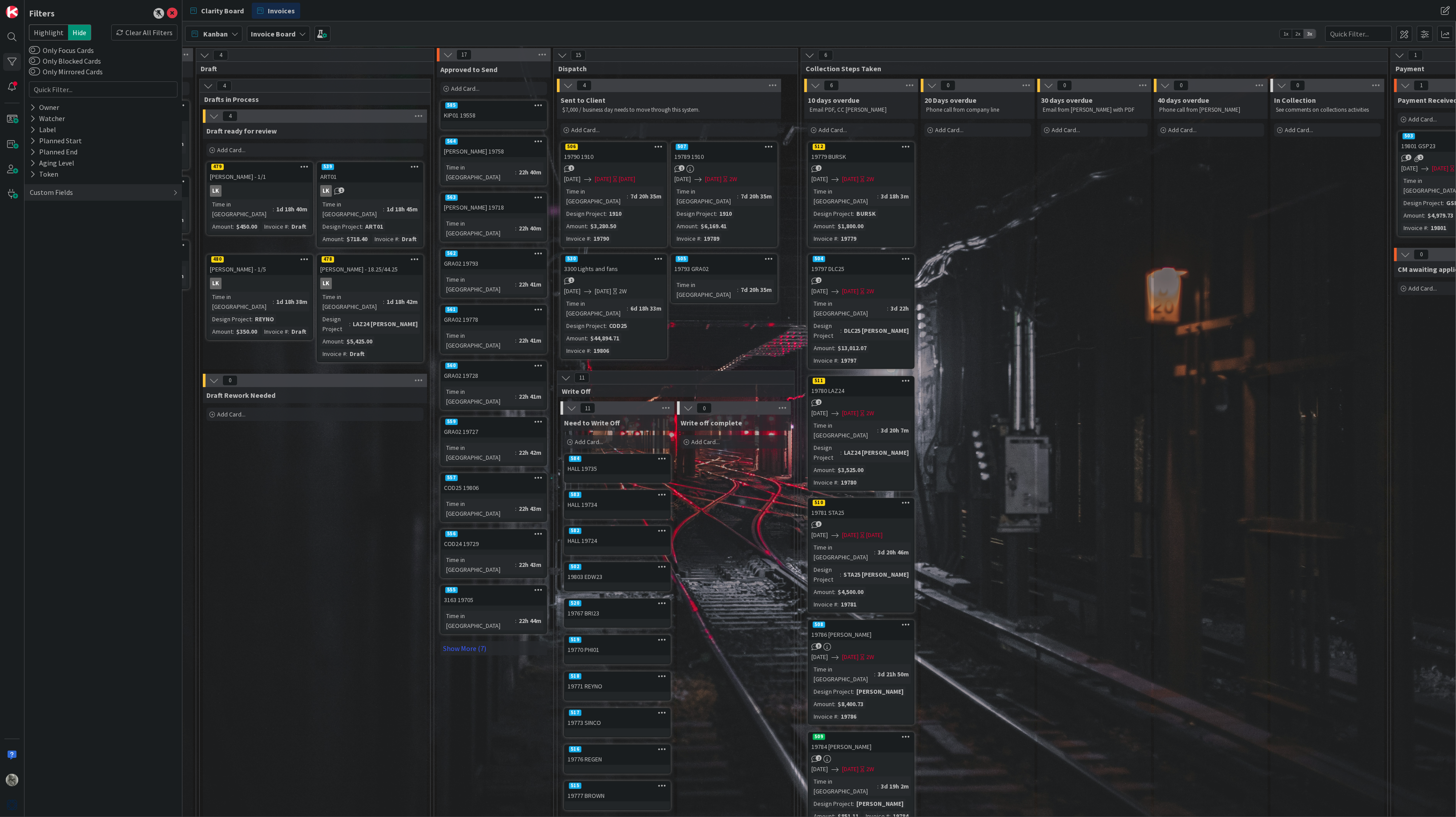
scroll to position [0, 223]
click at [469, 642] on link "Show More (7)" at bounding box center [493, 649] width 107 height 14
click at [462, 85] on span "Add Card..." at bounding box center [465, 88] width 28 height 8
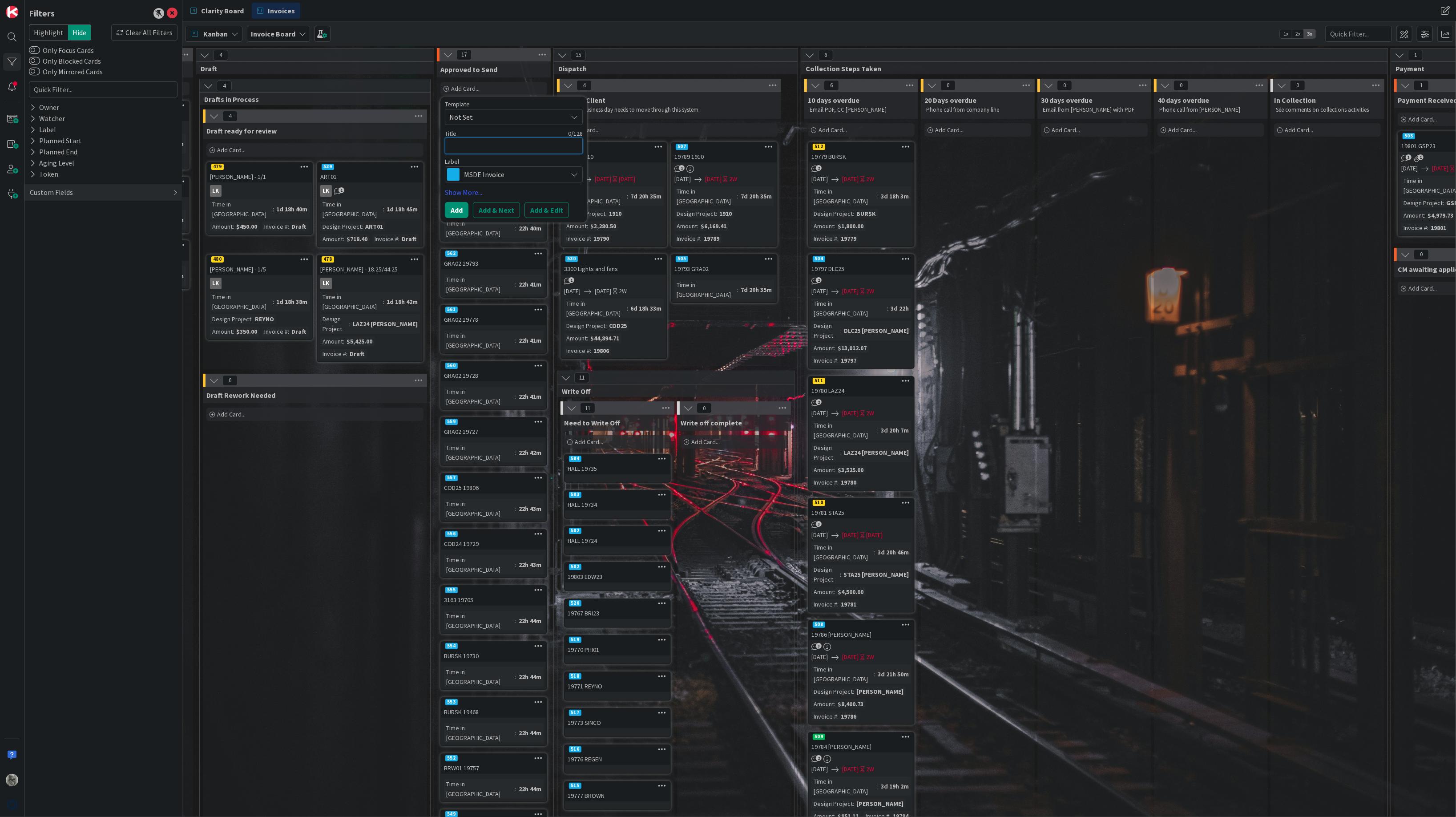
type textarea "x"
type textarea "1"
type textarea "x"
type textarea "19"
type textarea "x"
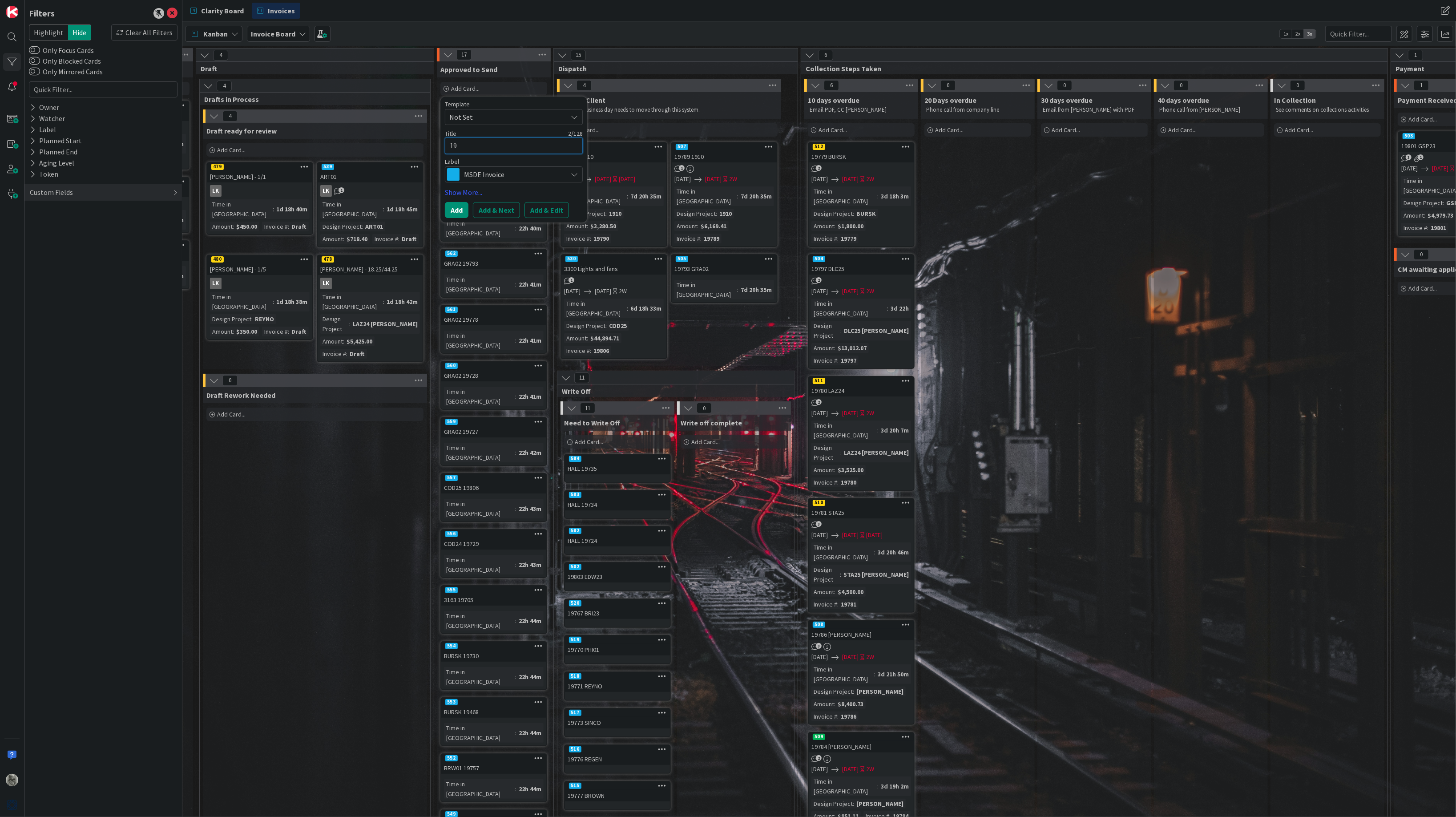
type textarea "195"
type textarea "x"
type textarea "1957"
type textarea "x"
type textarea "19575"
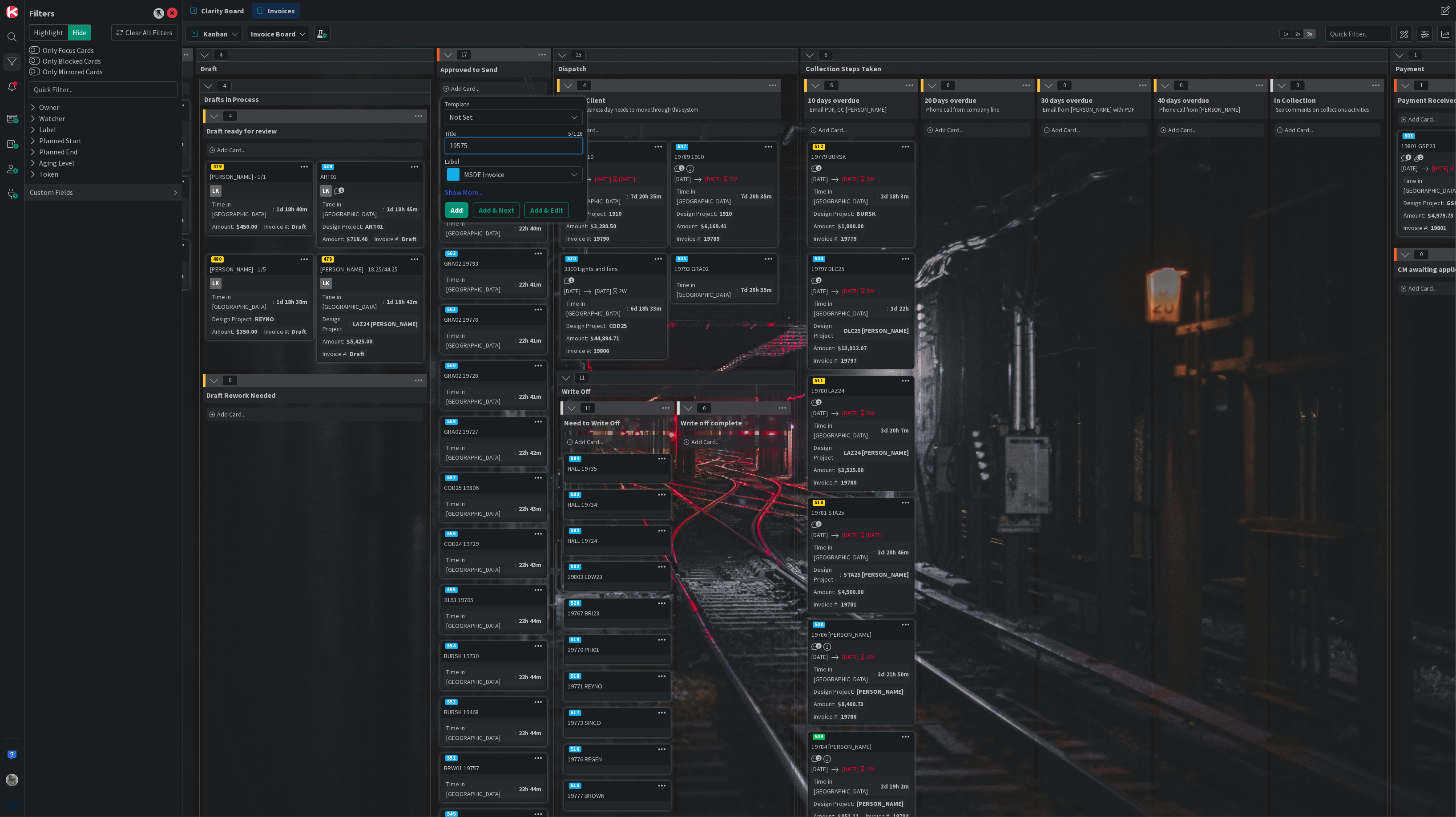
drag, startPoint x: 484, startPoint y: 145, endPoint x: 433, endPoint y: 147, distance: 51.0
click at [433, 147] on div "0 Next Month's Invoices Add Card... 3 Invoices to Create Now Add Card... 575 CO…" at bounding box center [818, 554] width 1715 height 1012
click at [449, 146] on textarea "19575" at bounding box center [514, 145] width 138 height 17
type textarea "x"
type textarea "K19575"
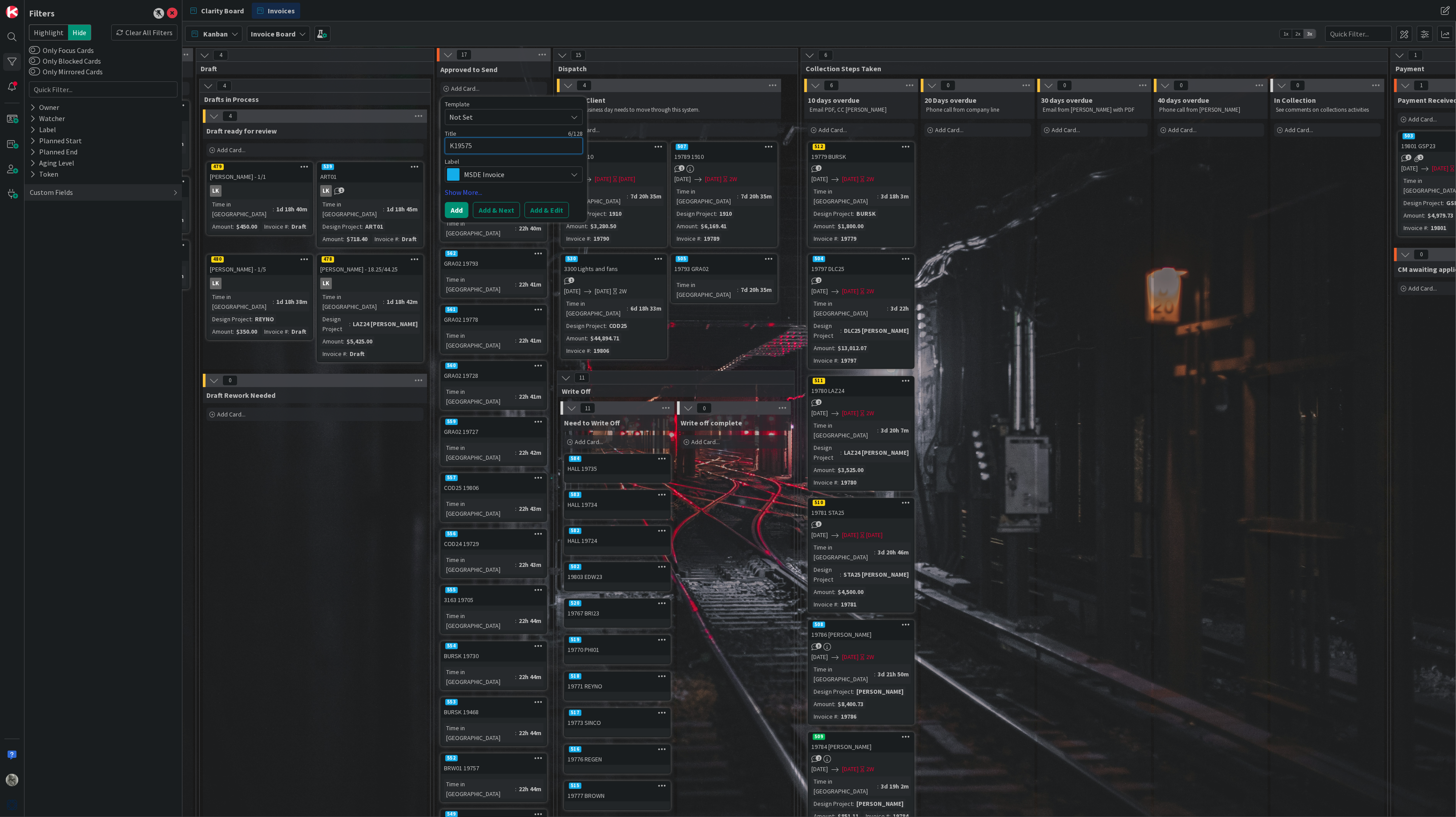
type textarea "x"
type textarea "KI19575"
type textarea "x"
type textarea "KIP19575"
type textarea "x"
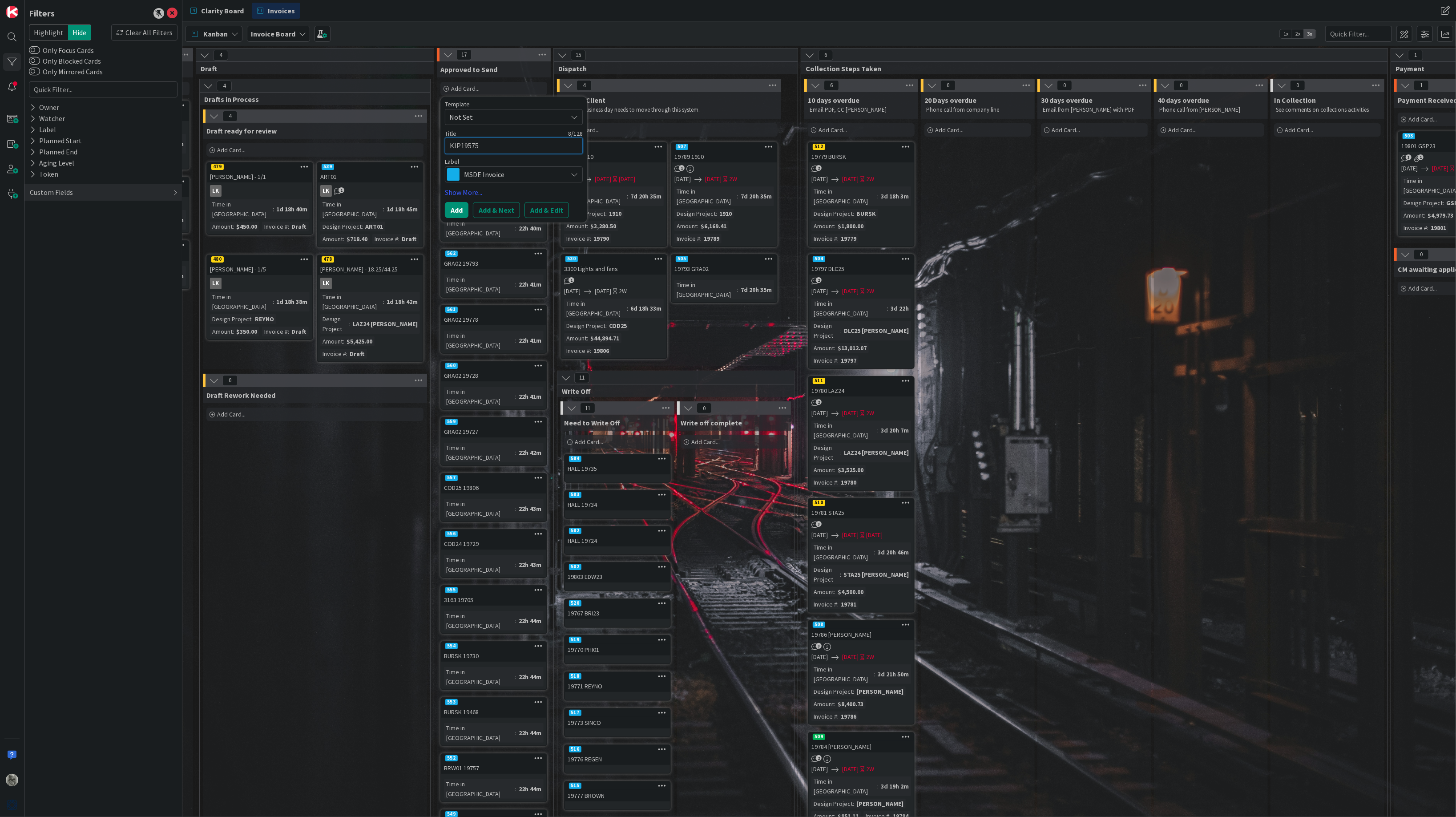
type textarea "KIP019575"
type textarea "x"
type textarea "KIP0119575"
type textarea "x"
type textarea "KIP01 19575"
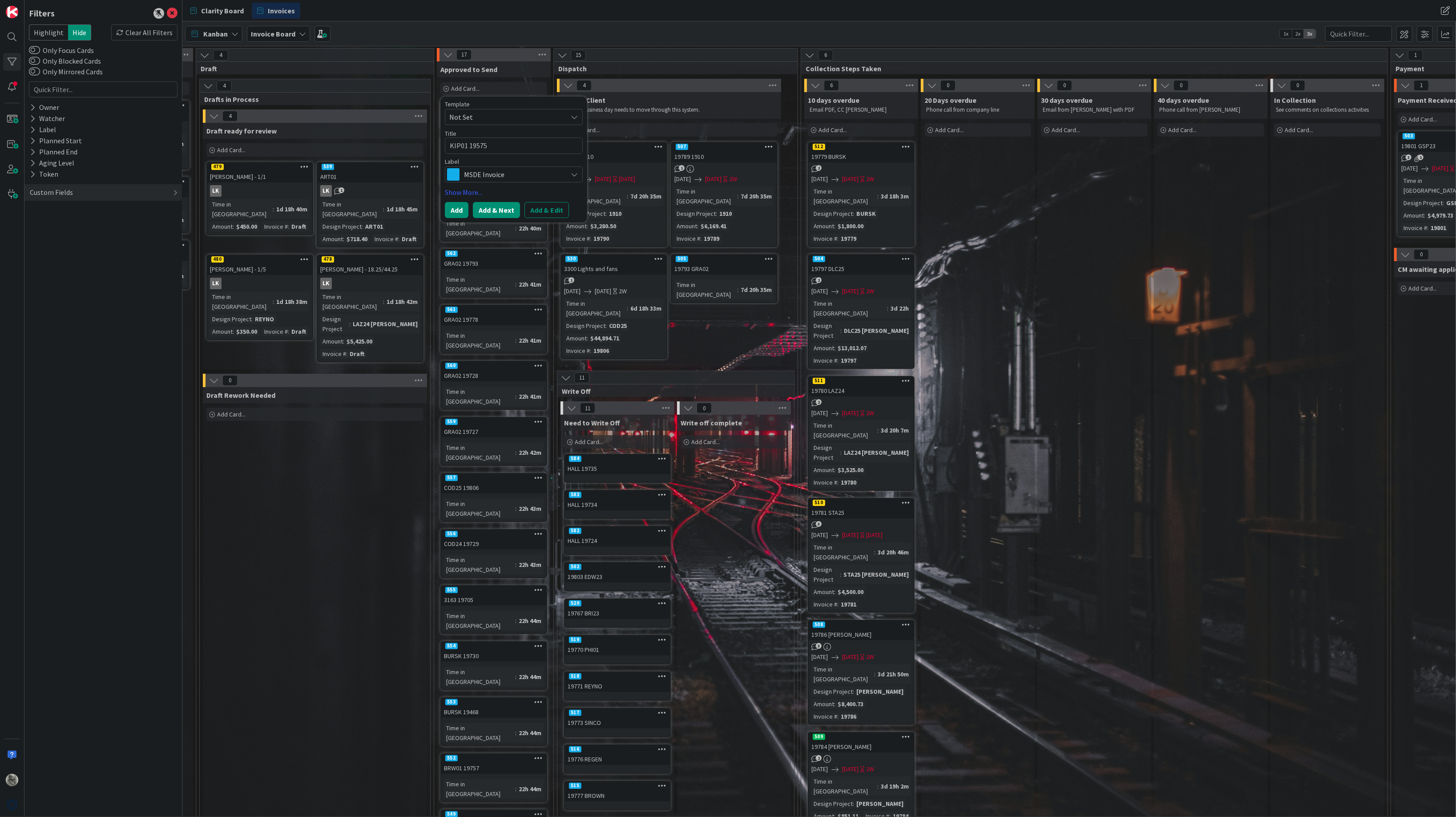
click at [497, 209] on button "Add & Next" at bounding box center [497, 210] width 48 height 16
type textarea "x"
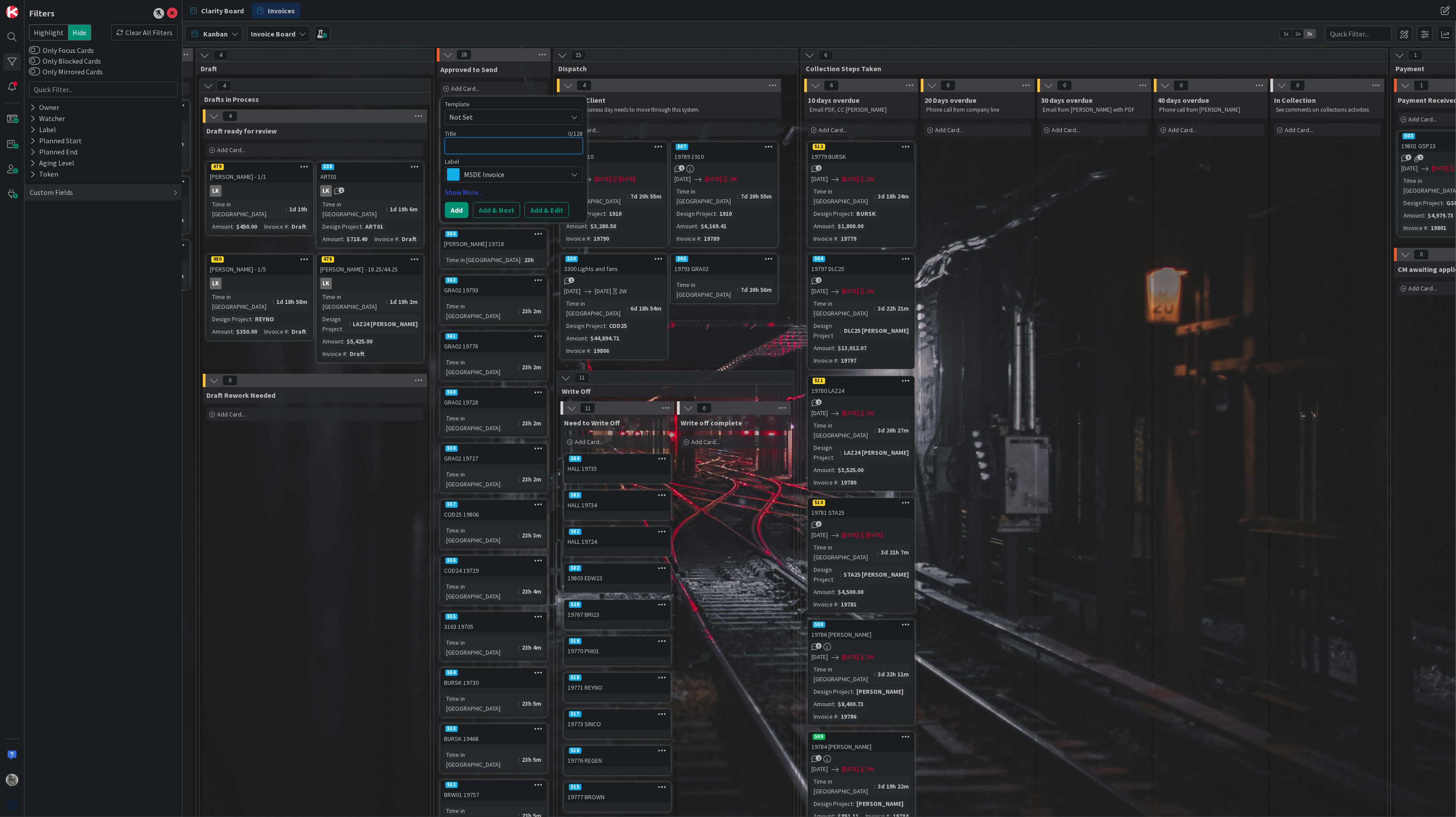
click at [484, 145] on textarea at bounding box center [514, 145] width 138 height 17
type textarea "x"
type textarea "K"
type textarea "x"
type textarea "KI"
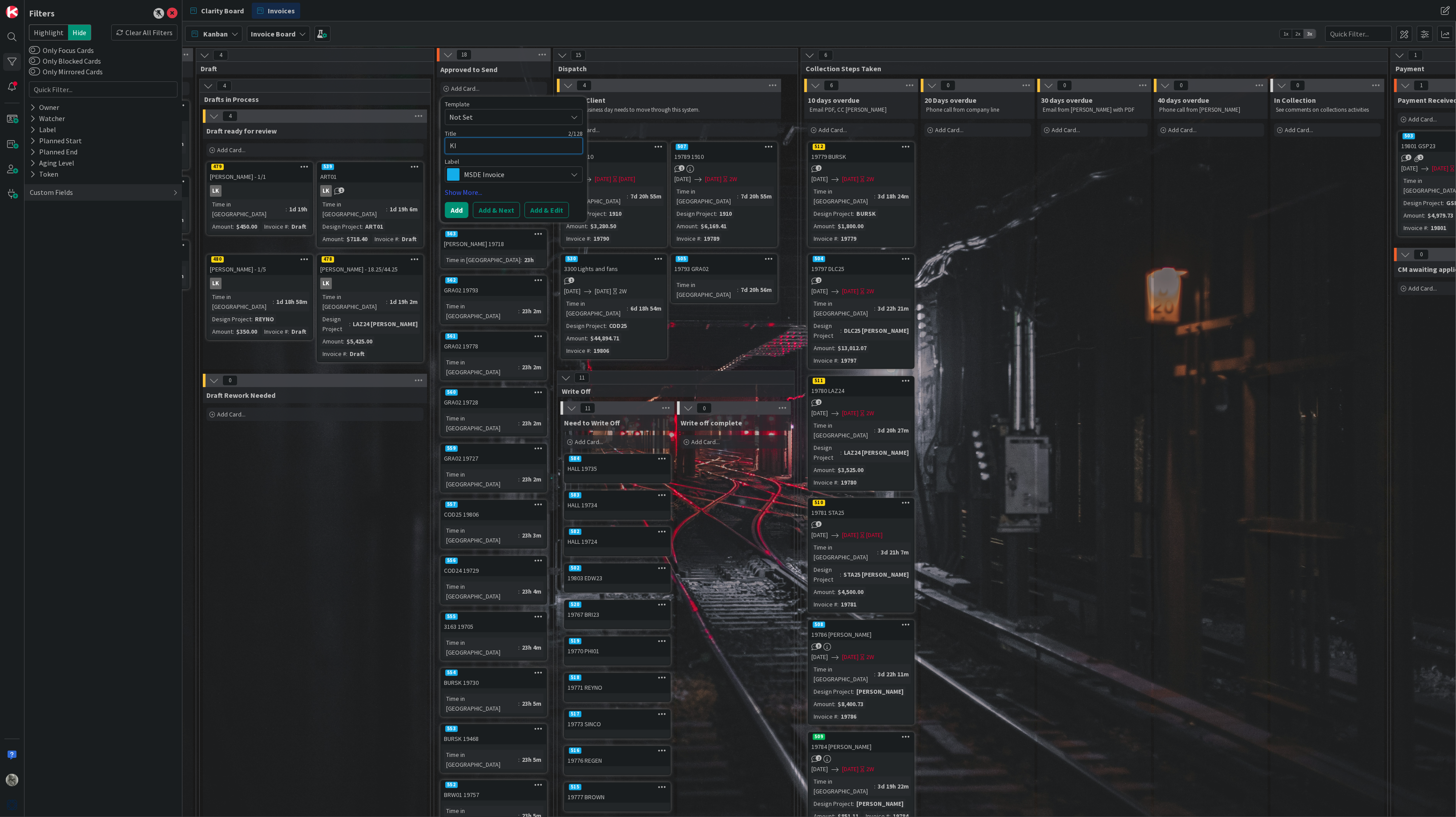
type textarea "x"
type textarea "KIP"
type textarea "x"
type textarea "KIP0"
type textarea "x"
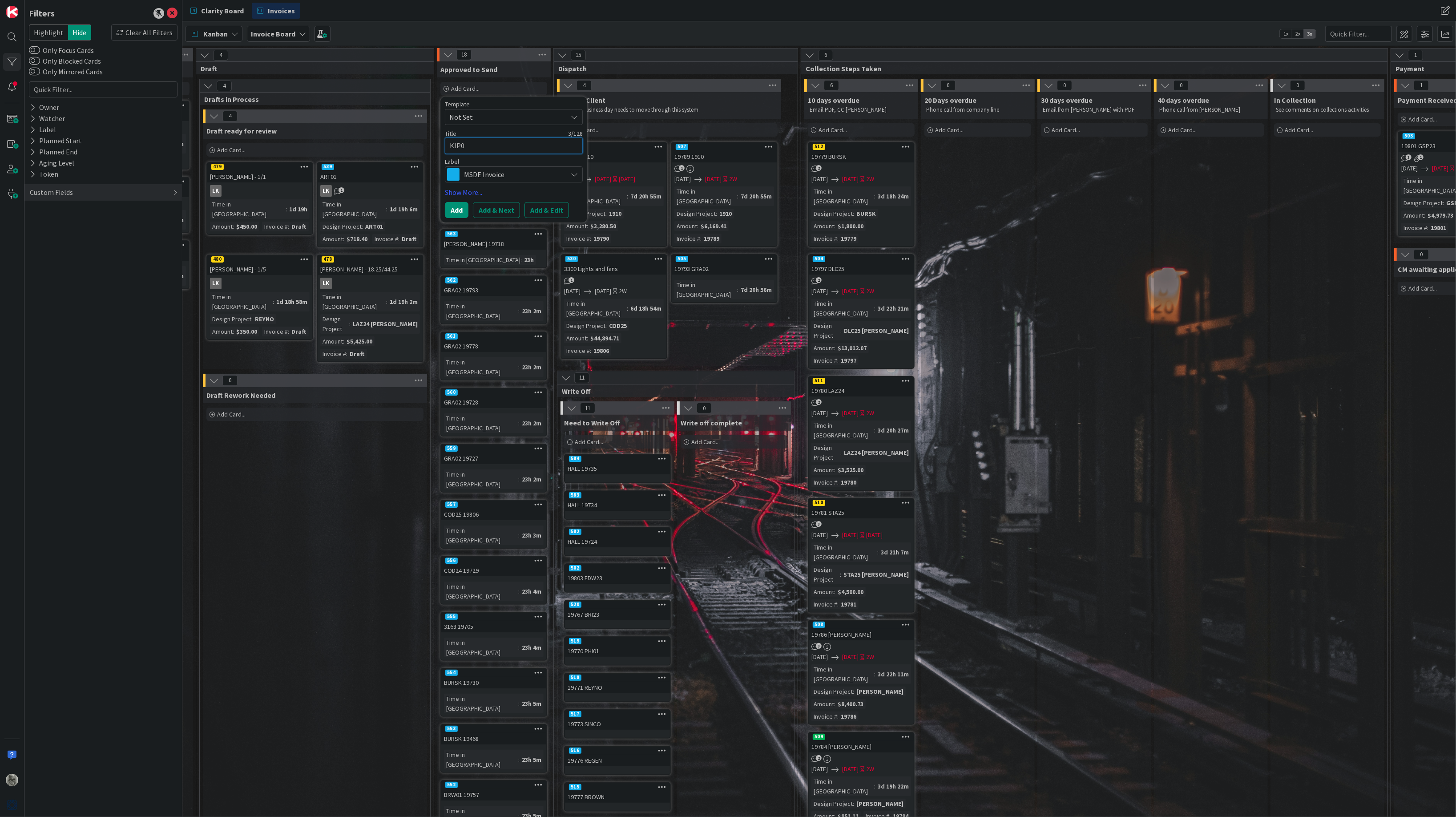
type textarea "KIP01"
type textarea "x"
type textarea "KIP01"
type textarea "x"
type textarea "KIP01 1"
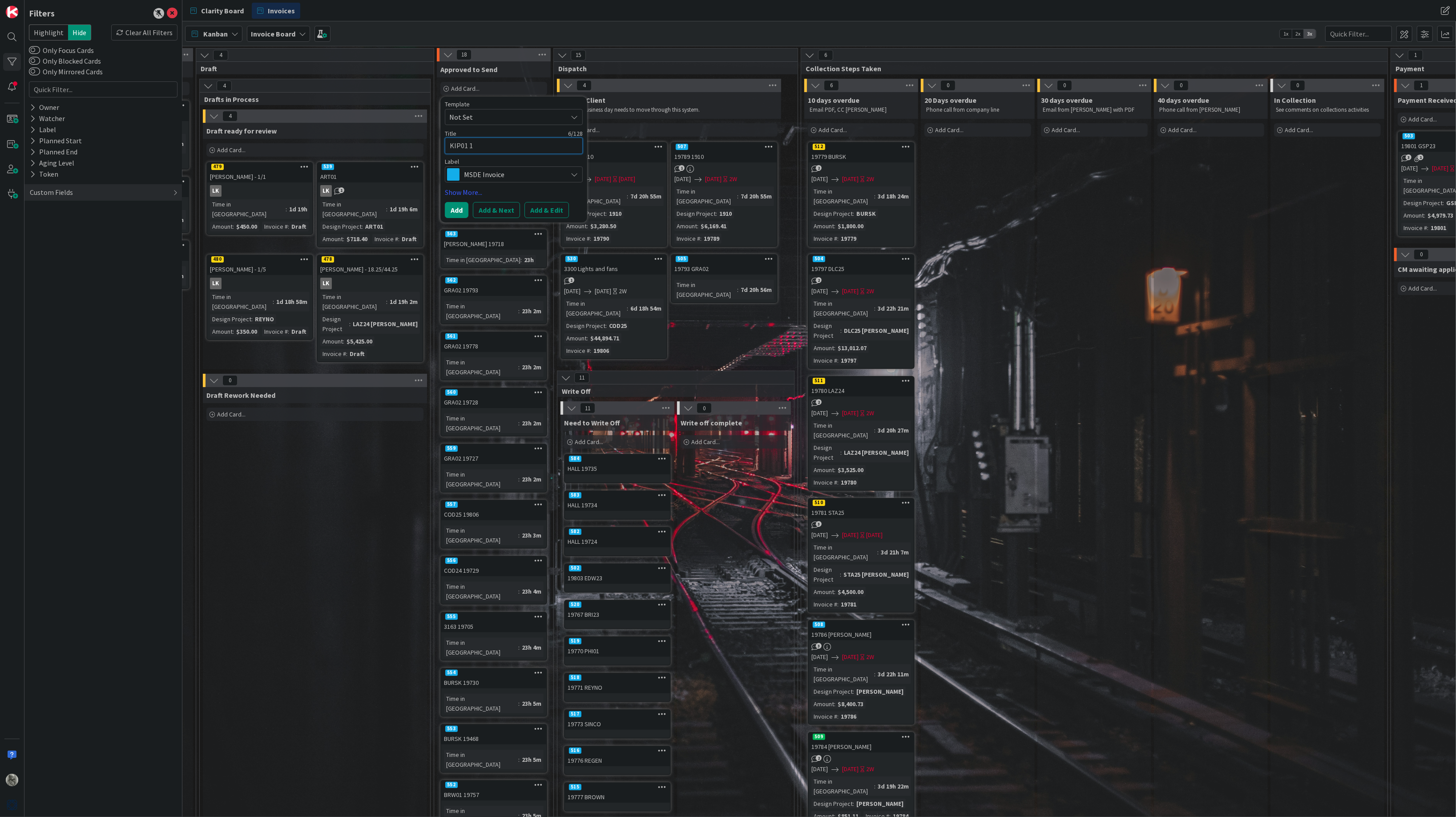
type textarea "x"
type textarea "KIP01 19"
type textarea "x"
type textarea "KIP01 196"
type textarea "x"
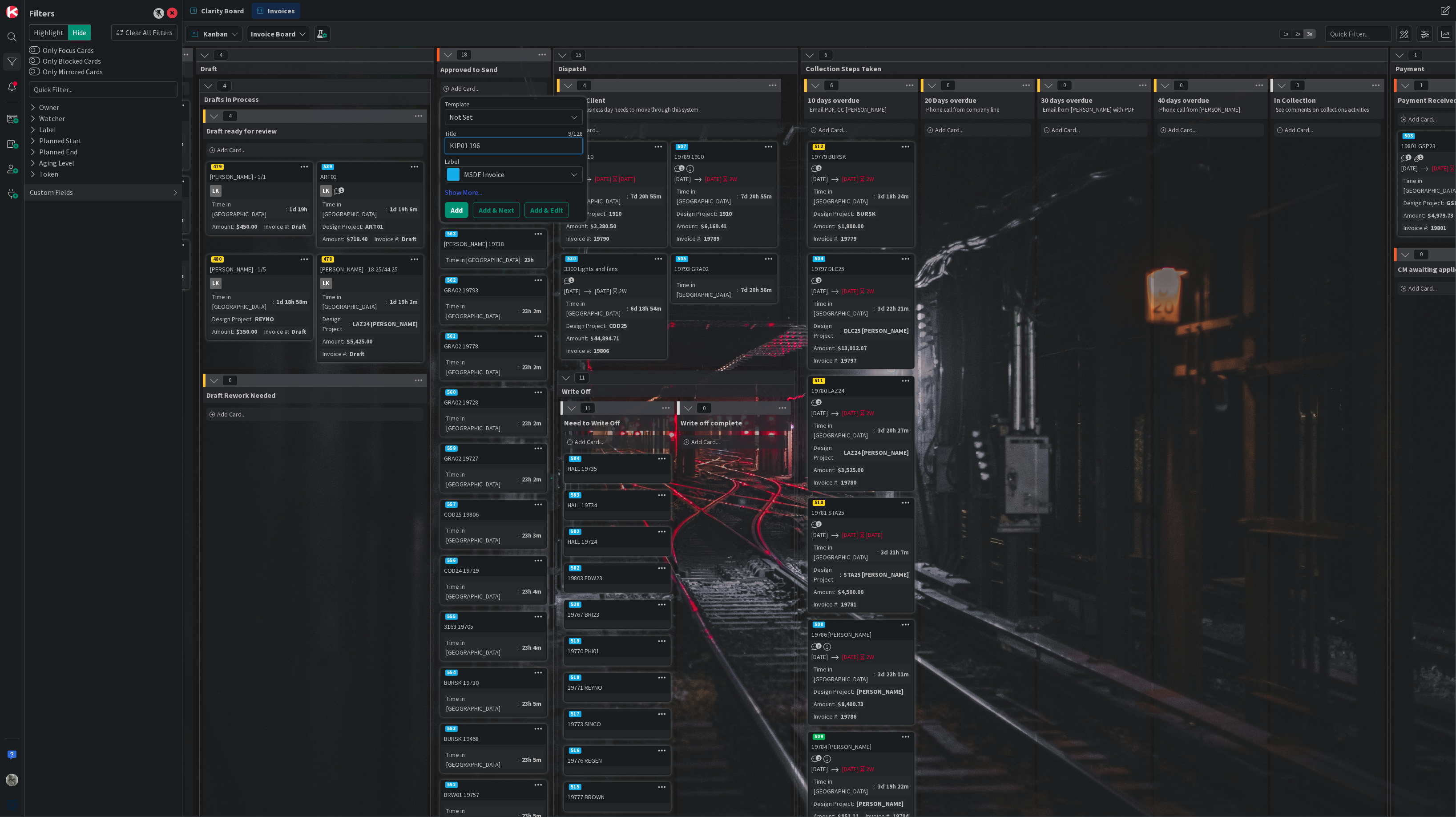
type textarea "KIP01 1964"
type textarea "x"
type textarea "KIP01 19647"
click at [499, 208] on button "Add & Next" at bounding box center [497, 210] width 48 height 16
type textarea "x"
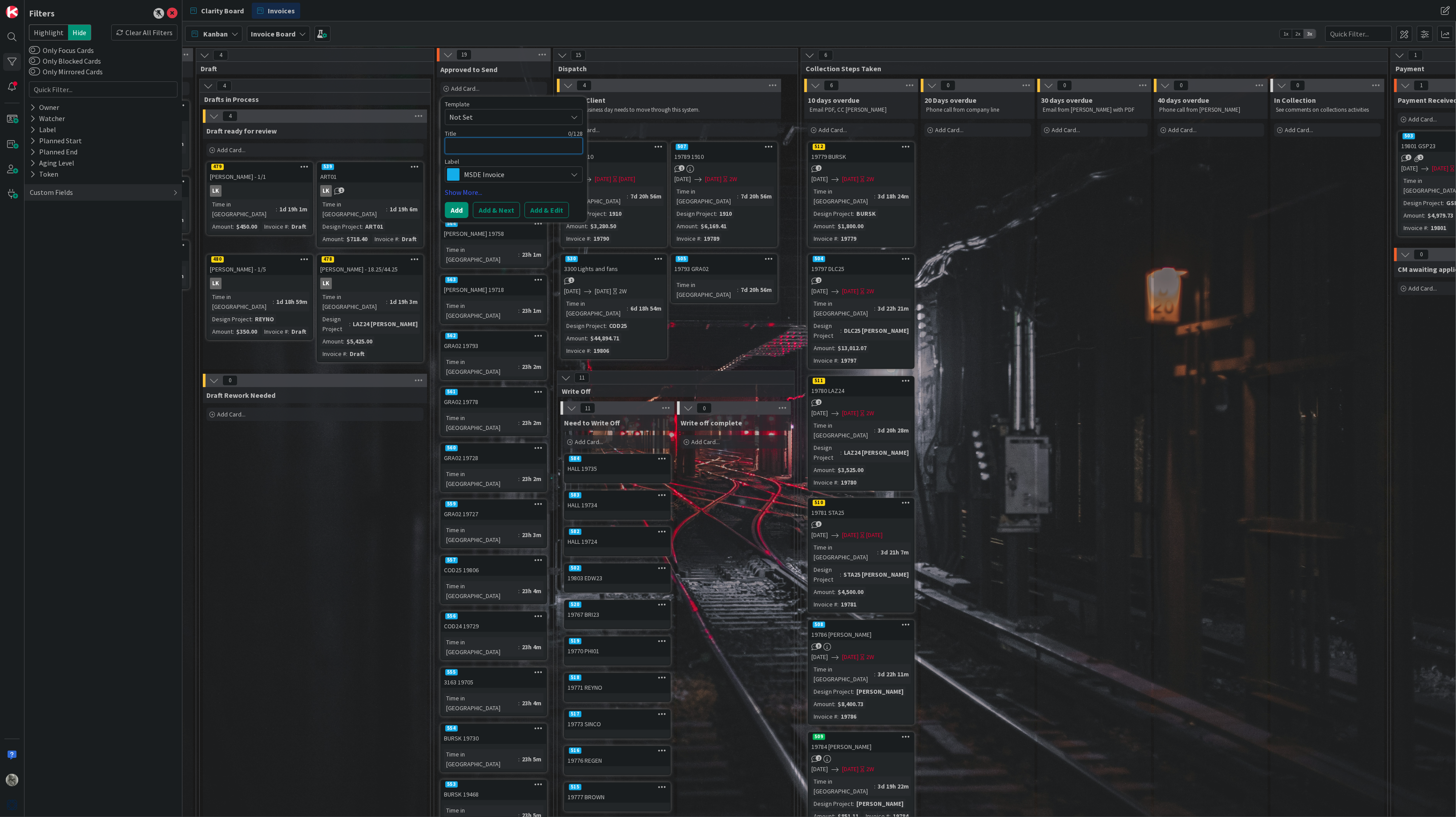
click at [477, 145] on textarea at bounding box center [514, 145] width 138 height 17
click at [1348, 34] on input "text" at bounding box center [1358, 33] width 67 height 16
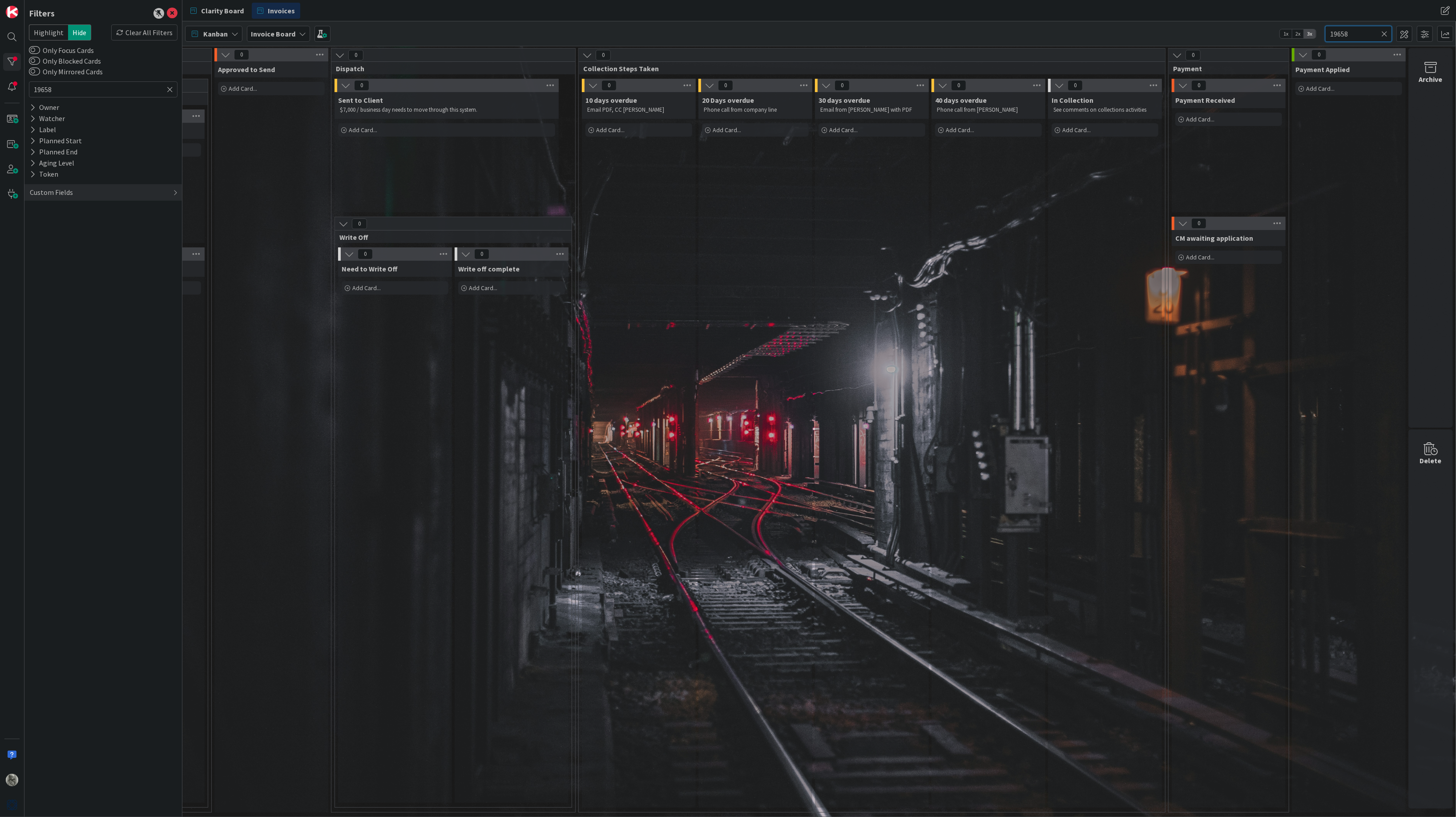
scroll to position [0, 447]
click at [1386, 31] on icon at bounding box center [1384, 33] width 6 height 8
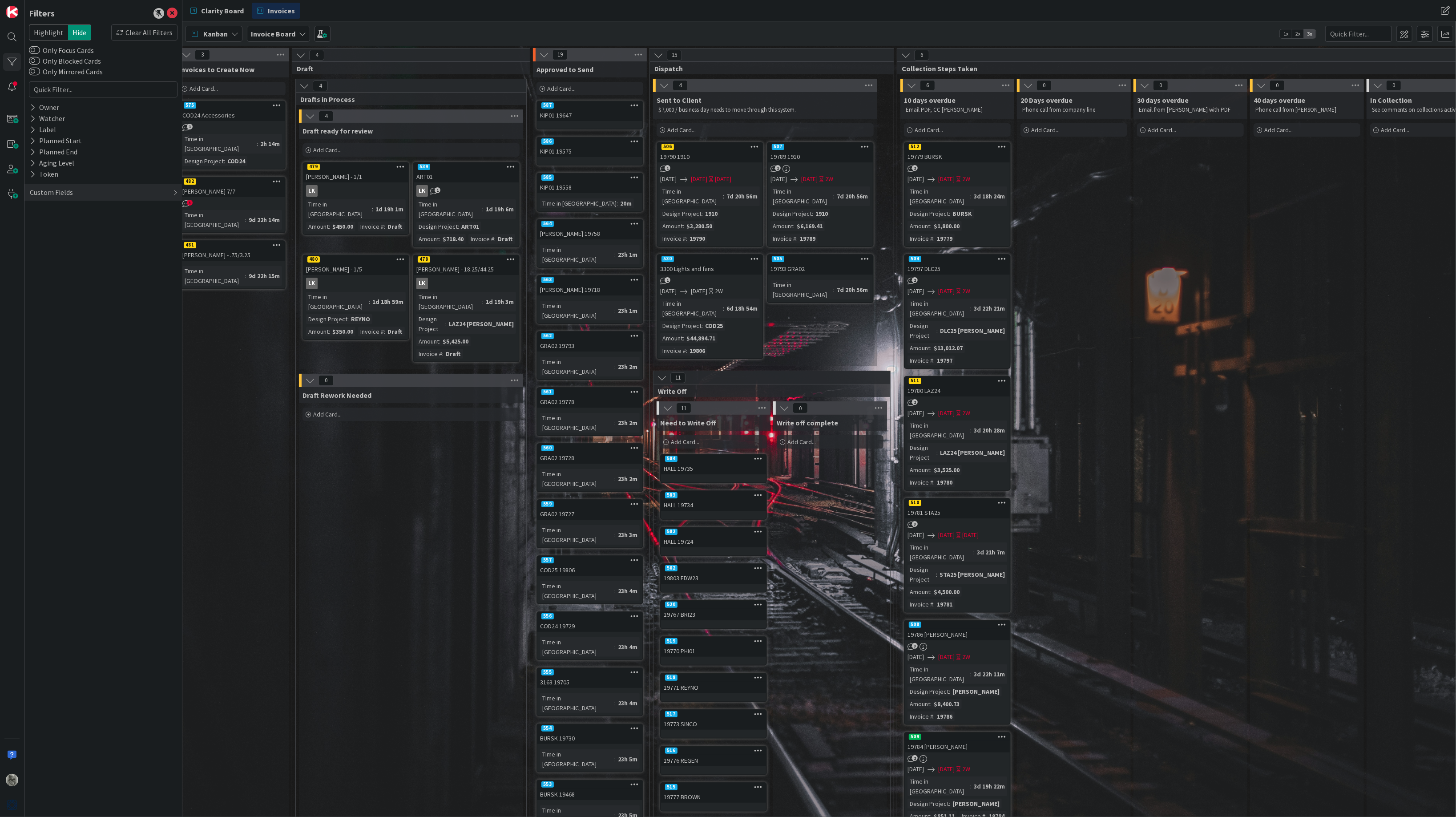
scroll to position [0, 125]
click at [564, 89] on span "Add Card..." at bounding box center [563, 88] width 28 height 8
click at [602, 206] on button "Add & Next" at bounding box center [594, 210] width 48 height 16
click at [586, 141] on textarea at bounding box center [611, 145] width 138 height 17
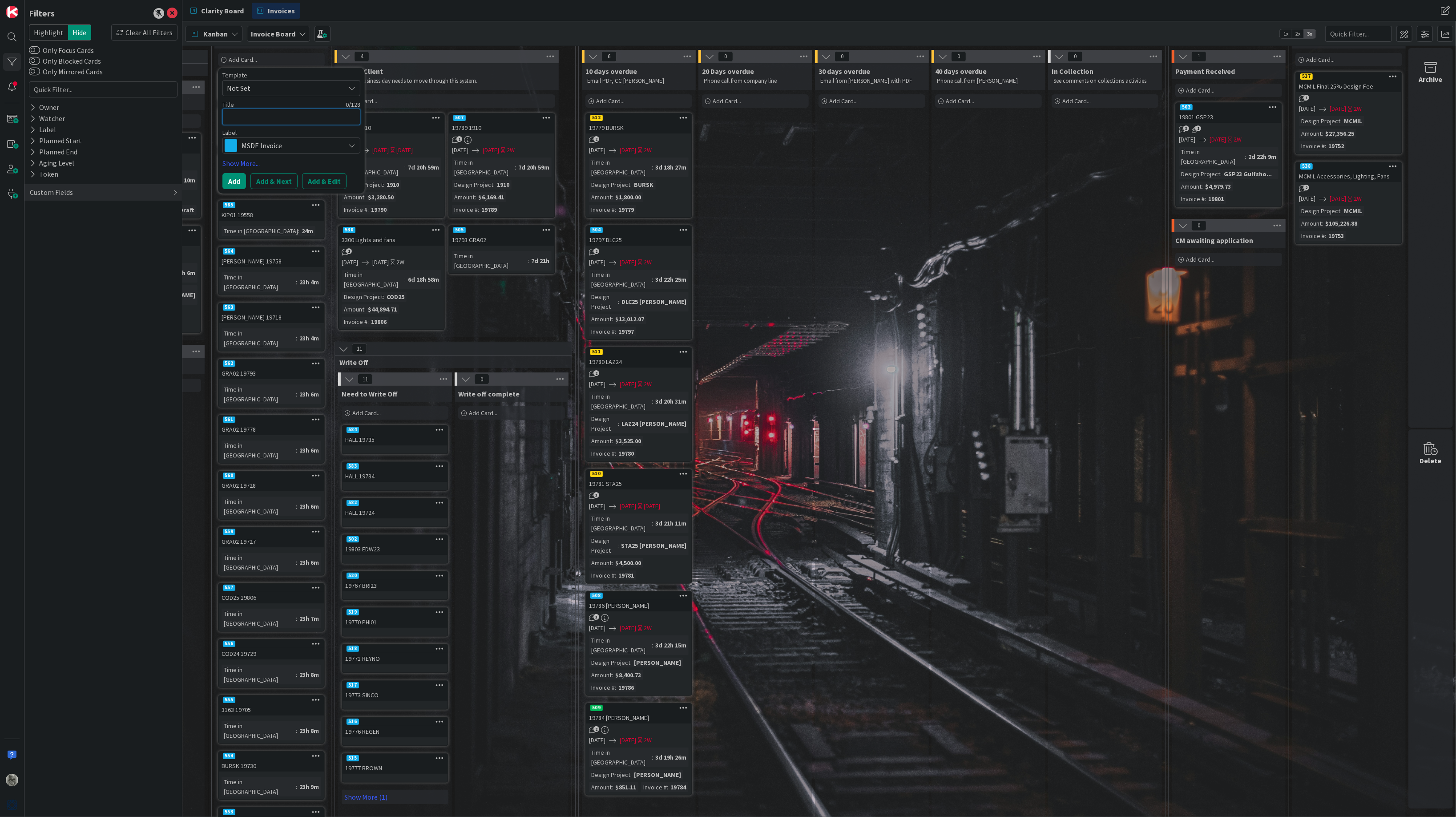
scroll to position [33, 447]
click at [1194, 252] on span "Add Card..." at bounding box center [1200, 256] width 28 height 8
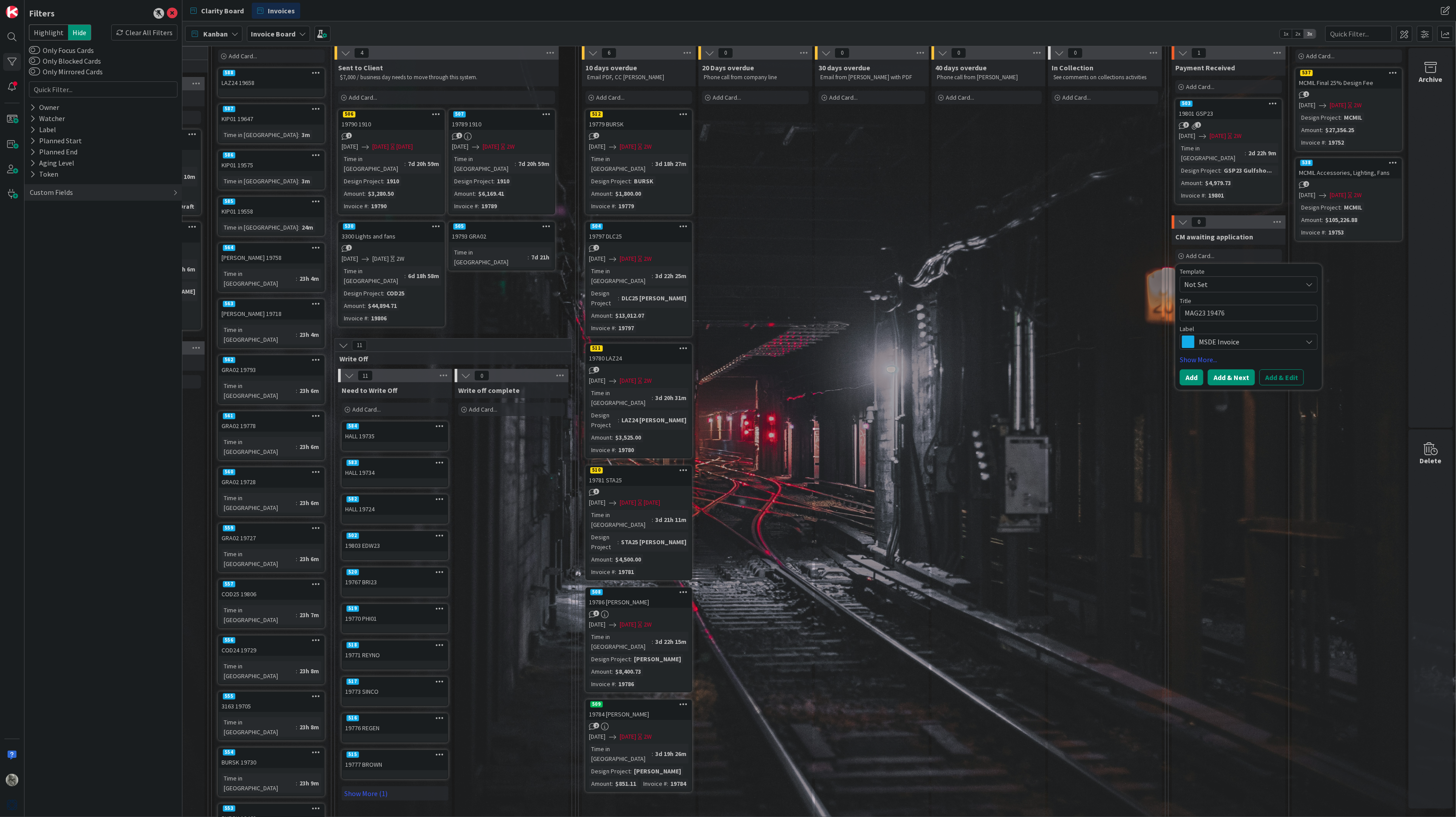
click at [1224, 369] on button "Add & Next" at bounding box center [1231, 377] width 48 height 16
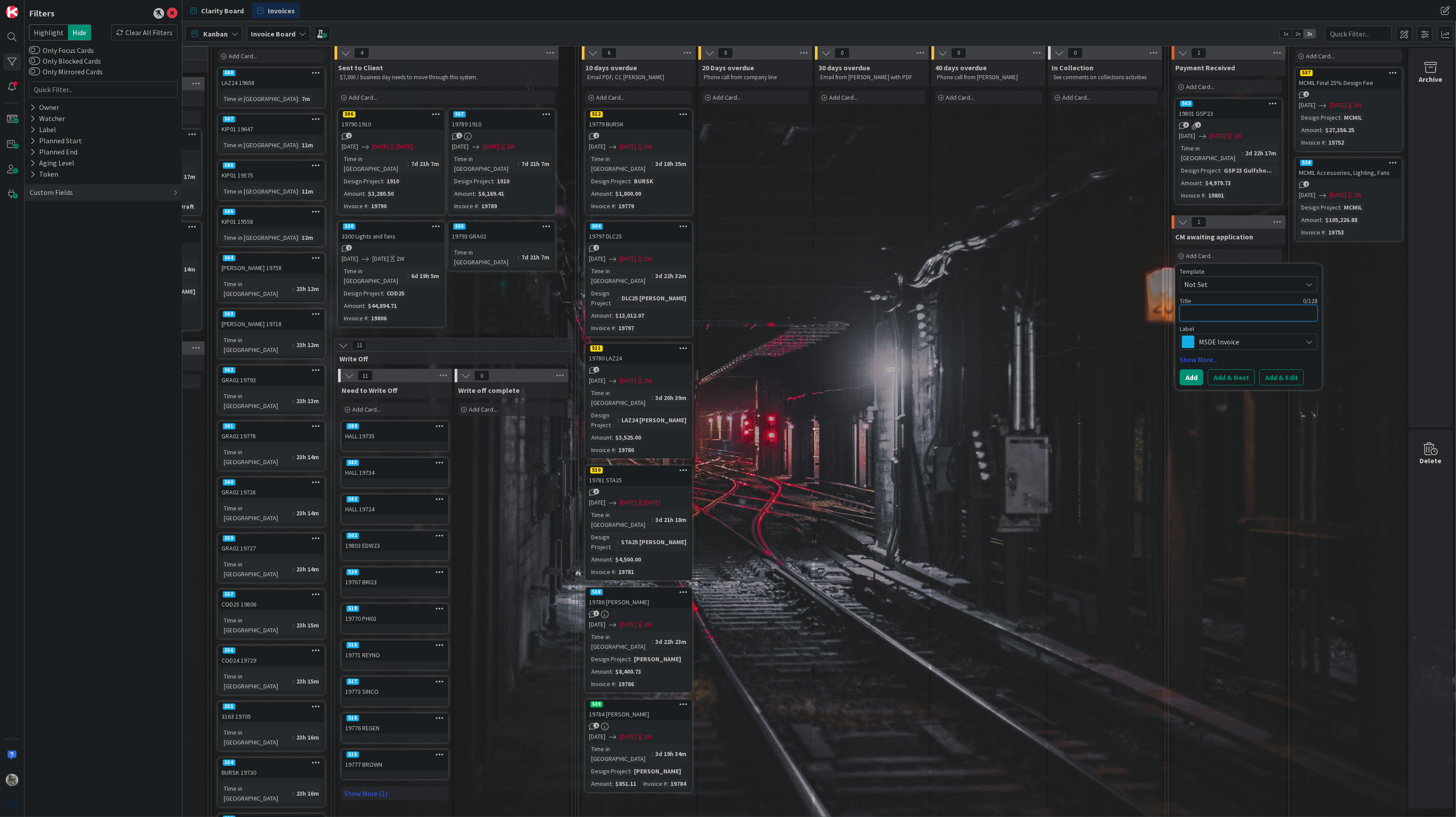
click at [1208, 305] on textarea at bounding box center [1248, 313] width 138 height 17
click at [1230, 336] on span "MSDE Invoice" at bounding box center [1248, 342] width 99 height 12
click at [1228, 420] on span "Credit Memo" at bounding box center [1267, 427] width 108 height 13
click at [1234, 369] on button "Add & Next" at bounding box center [1231, 377] width 48 height 16
click at [1215, 305] on textarea at bounding box center [1248, 313] width 138 height 17
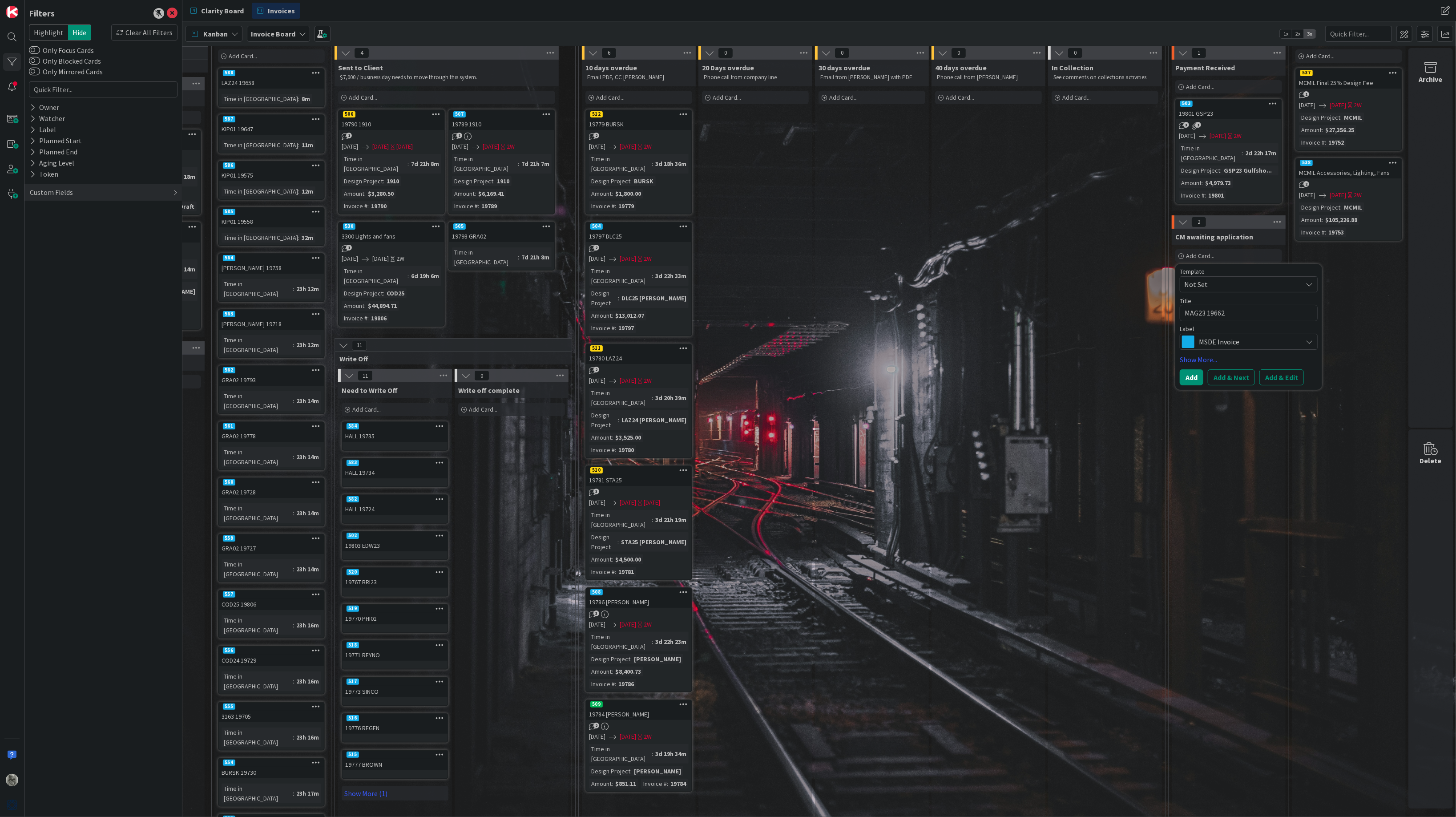
click at [1224, 336] on span "MSDE Invoice" at bounding box center [1248, 342] width 99 height 12
click at [1231, 420] on span "Credit Memo" at bounding box center [1267, 427] width 108 height 13
click at [1227, 369] on button "Add & Next" at bounding box center [1231, 377] width 48 height 16
click at [1212, 305] on textarea at bounding box center [1248, 313] width 138 height 17
click at [1238, 336] on span "MSDE Invoice" at bounding box center [1248, 342] width 99 height 12
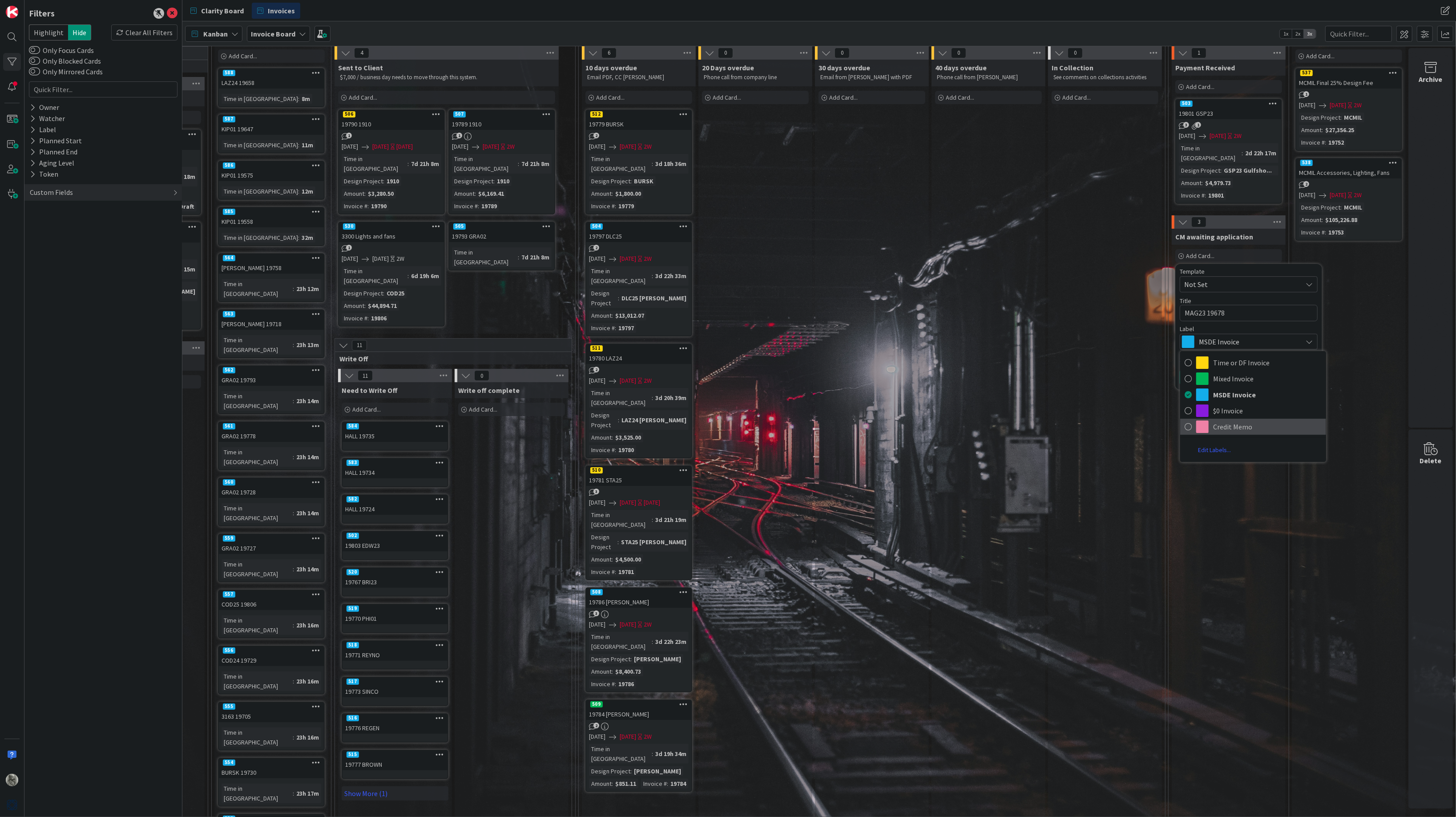
click at [1244, 420] on span "Credit Memo" at bounding box center [1267, 427] width 108 height 13
click at [1193, 369] on button "Add" at bounding box center [1191, 377] width 24 height 16
click at [1271, 377] on icon at bounding box center [1274, 380] width 9 height 6
click at [1221, 414] on link "Assign Labels..." at bounding box center [1221, 420] width 120 height 13
click at [1204, 459] on div "Credit Memo" at bounding box center [1214, 465] width 41 height 12
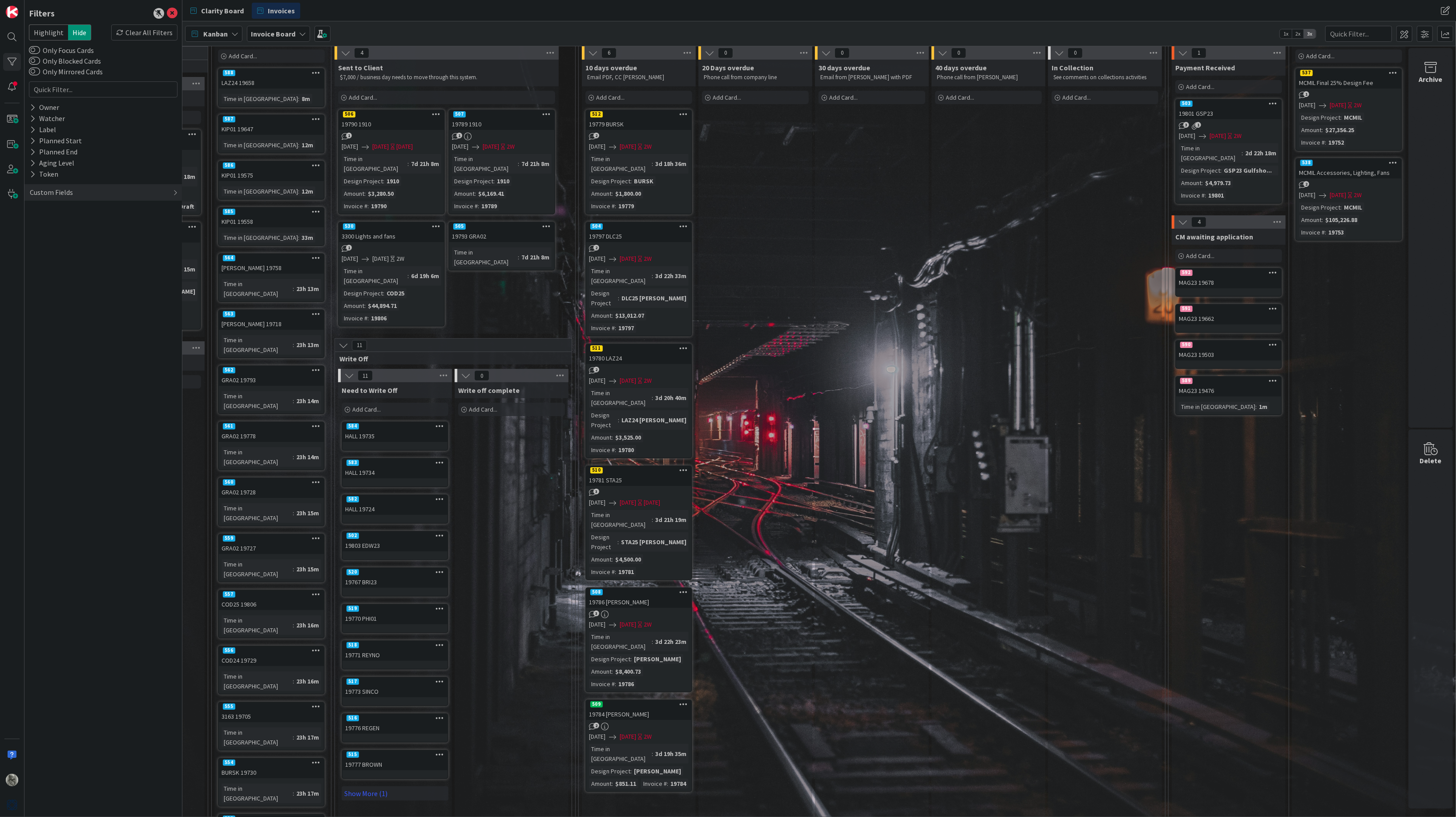
click at [1228, 481] on div "CM awaiting application Add Card... Template Not Set Title 0 / 128 Label MSDE I…" at bounding box center [1228, 698] width 114 height 938
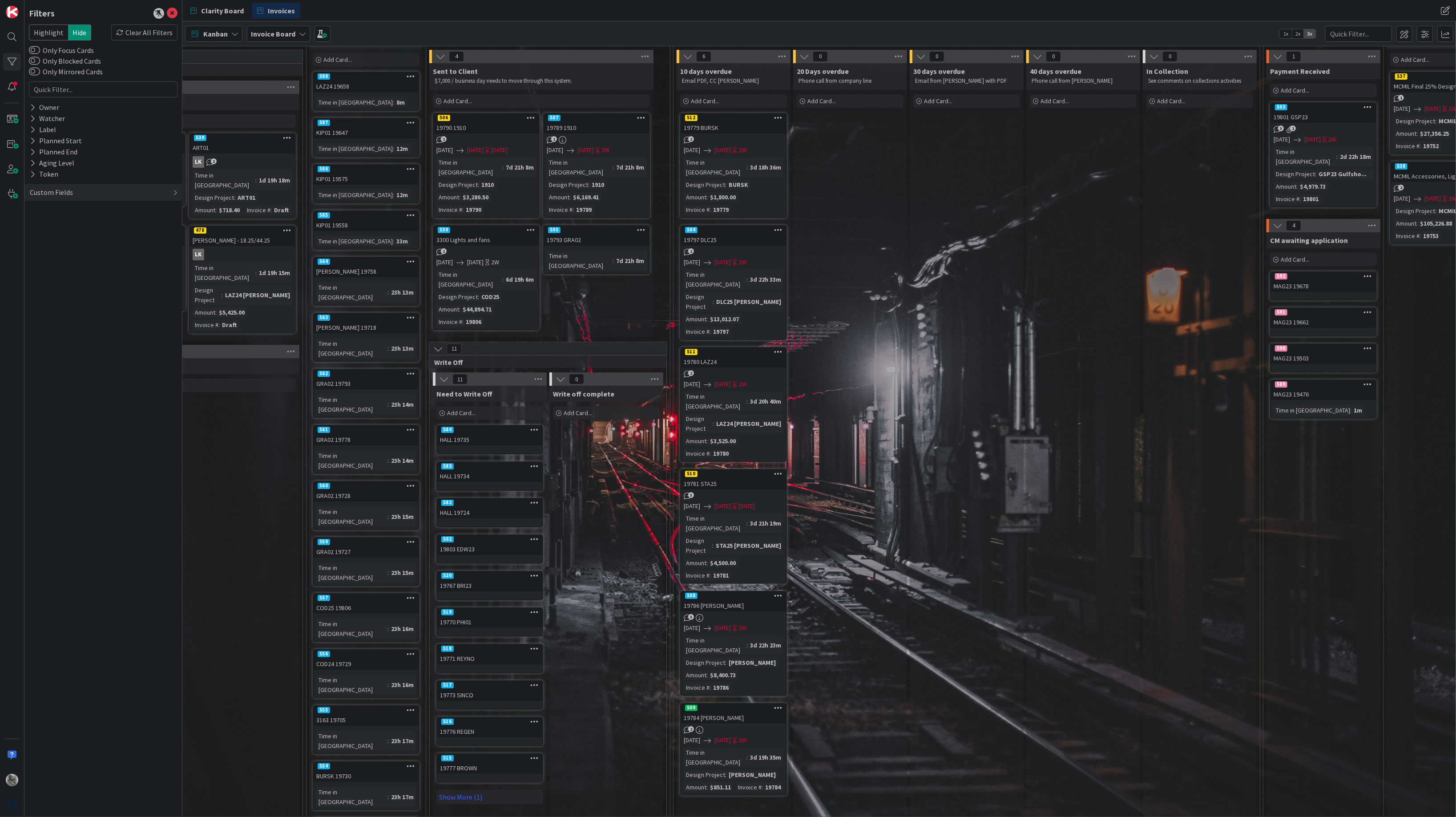
scroll to position [26, 351]
click at [461, 412] on span "Add Card..." at bounding box center [461, 415] width 28 height 8
drag, startPoint x: 479, startPoint y: 449, endPoint x: 444, endPoint y: 449, distance: 35.0
click at [444, 464] on textarea "19558" at bounding box center [509, 472] width 138 height 17
click at [453, 529] on button "Add" at bounding box center [452, 537] width 24 height 16
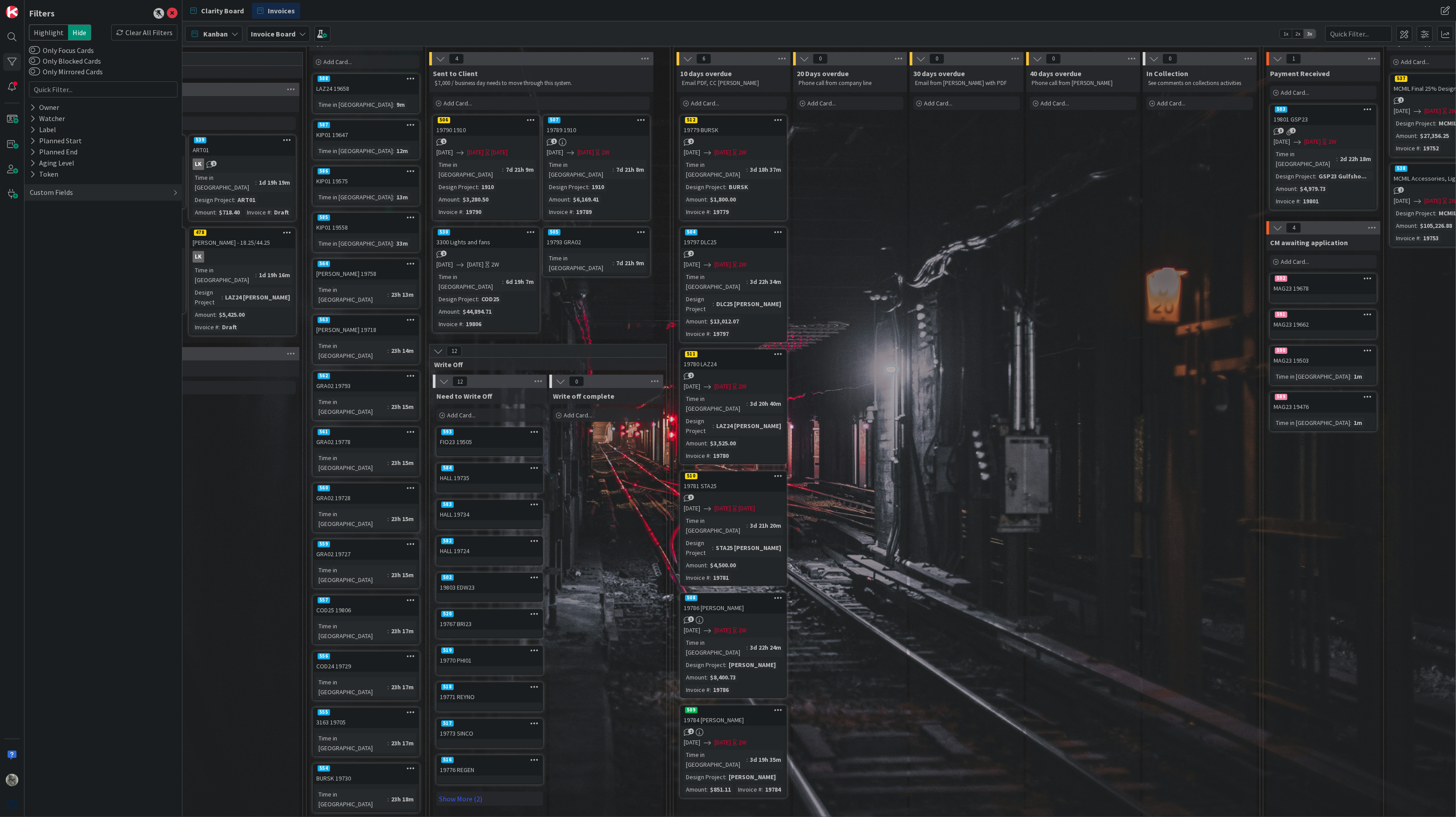
click at [463, 412] on span "Add Card..." at bounding box center [461, 415] width 28 height 8
click at [454, 529] on button "Add" at bounding box center [452, 537] width 24 height 16
click at [460, 412] on span "Add Card..." at bounding box center [461, 415] width 28 height 8
click at [451, 529] on button "Add" at bounding box center [452, 537] width 24 height 16
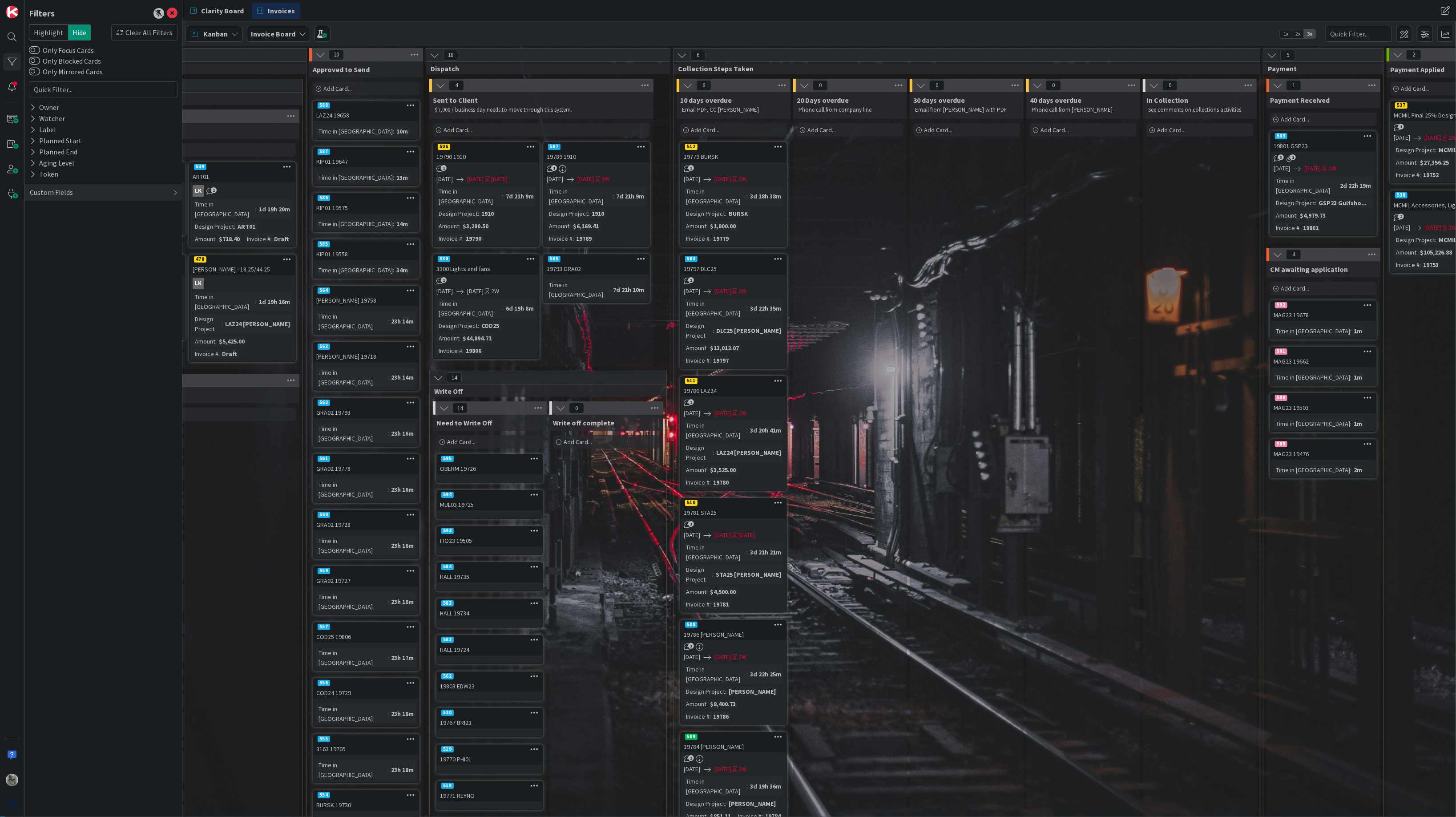
scroll to position [0, 351]
click at [336, 90] on span "Add Card..." at bounding box center [337, 88] width 28 height 8
click at [329, 207] on button "Add" at bounding box center [329, 210] width 24 height 16
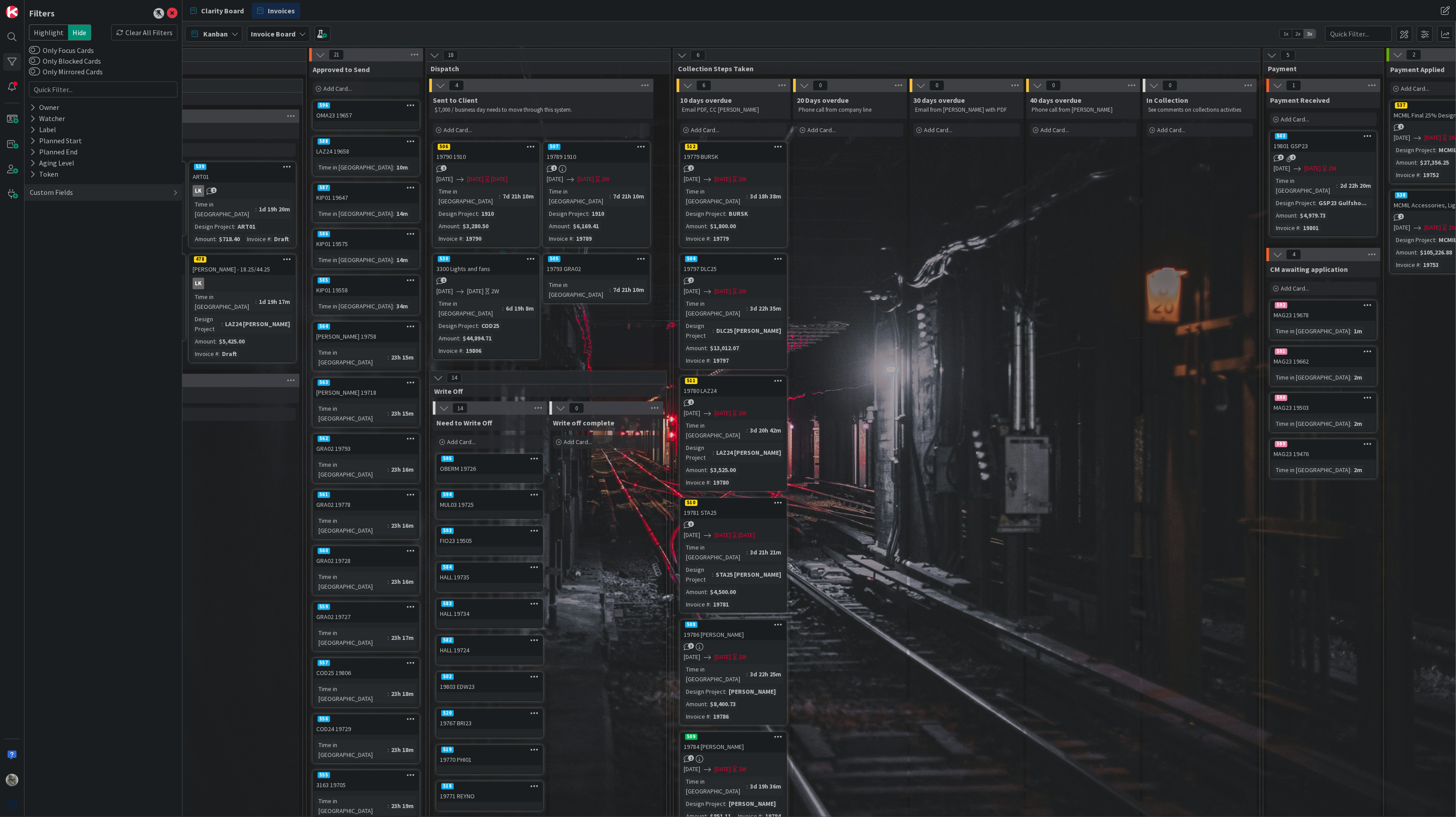
click at [340, 88] on span "Add Card..." at bounding box center [337, 88] width 28 height 8
click at [329, 218] on div "Template Not Set Title 11 / 128 PHI01 19770 Label MSDE Invoice Show More... Add…" at bounding box center [386, 160] width 147 height 126
click at [329, 212] on button "Add" at bounding box center [329, 210] width 24 height 16
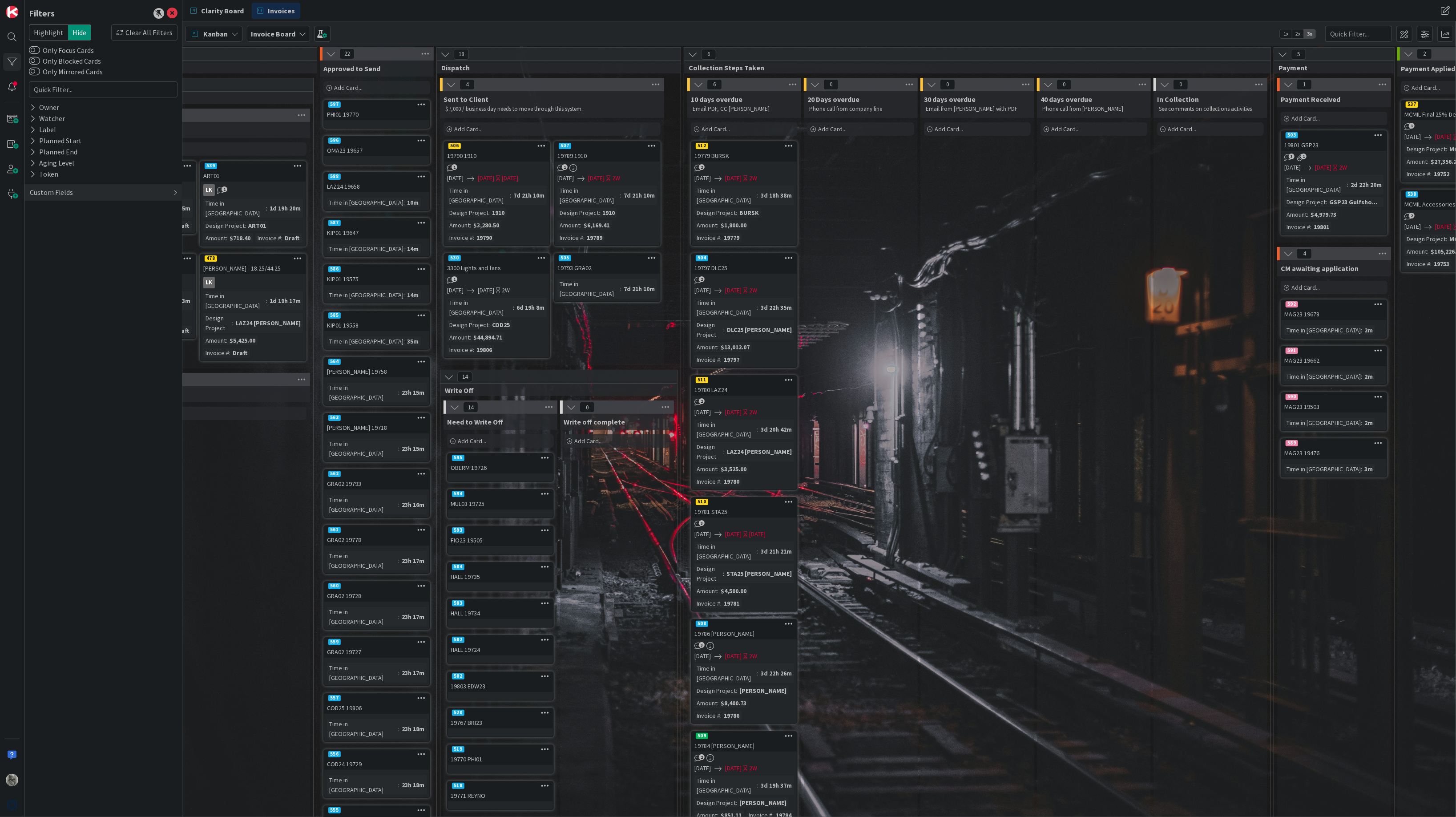
scroll to position [2, 337]
click at [1405, 33] on span at bounding box center [1404, 33] width 16 height 16
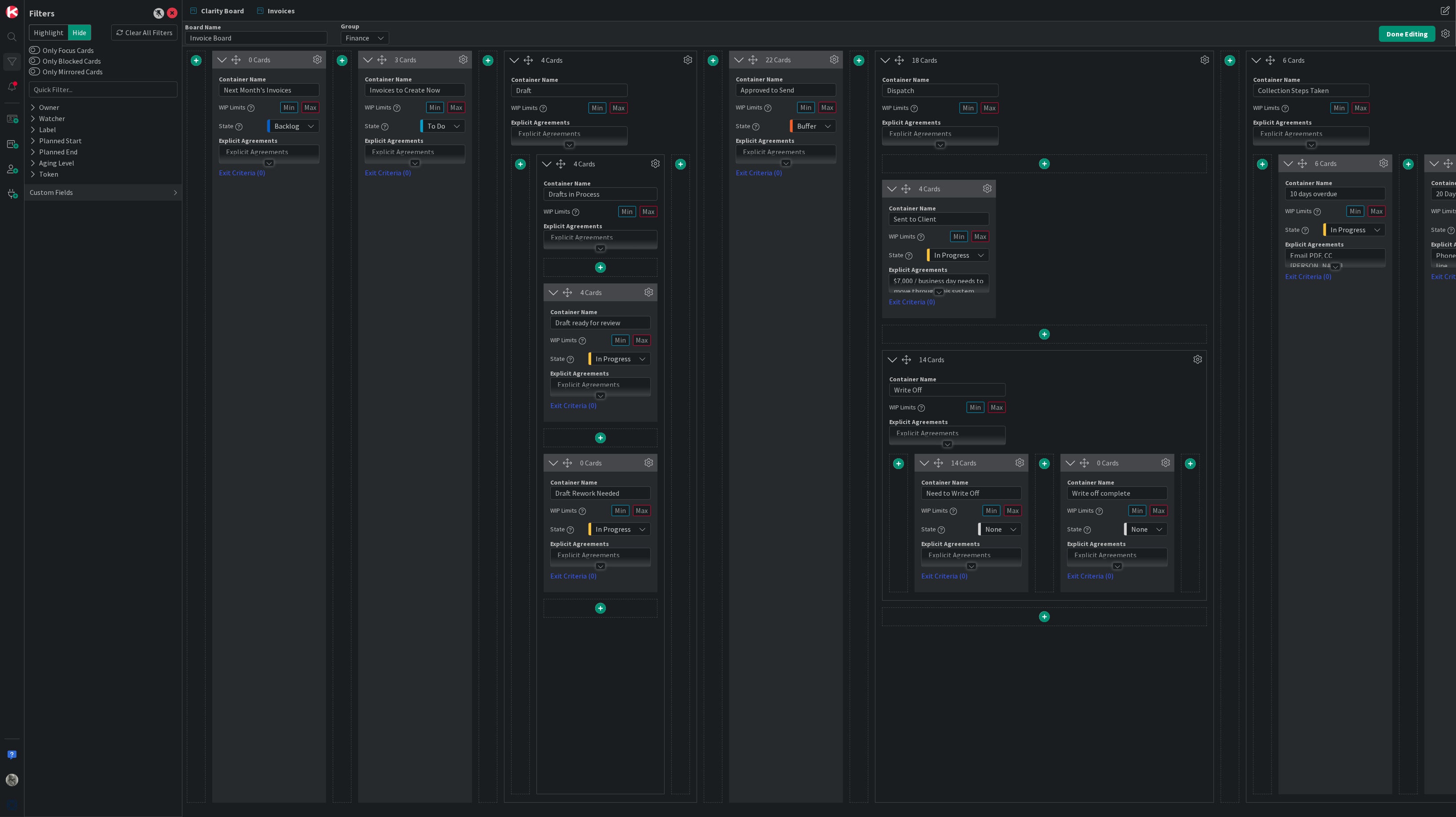
click at [860, 61] on span at bounding box center [859, 61] width 11 height 11
click at [791, 115] on button "Add a Card Container" at bounding box center [802, 116] width 124 height 16
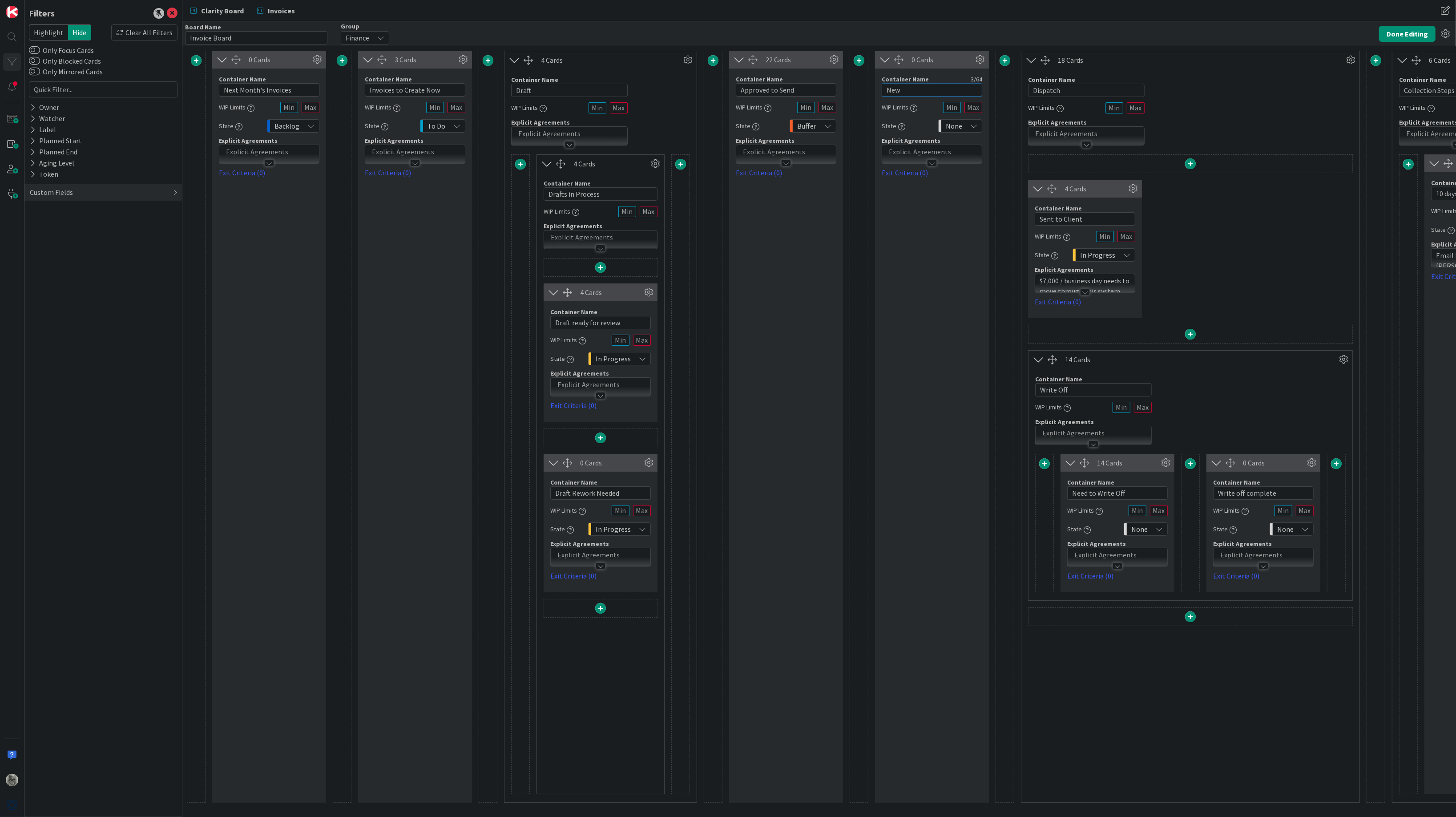
click at [915, 90] on input "New" at bounding box center [932, 89] width 100 height 13
type input "N"
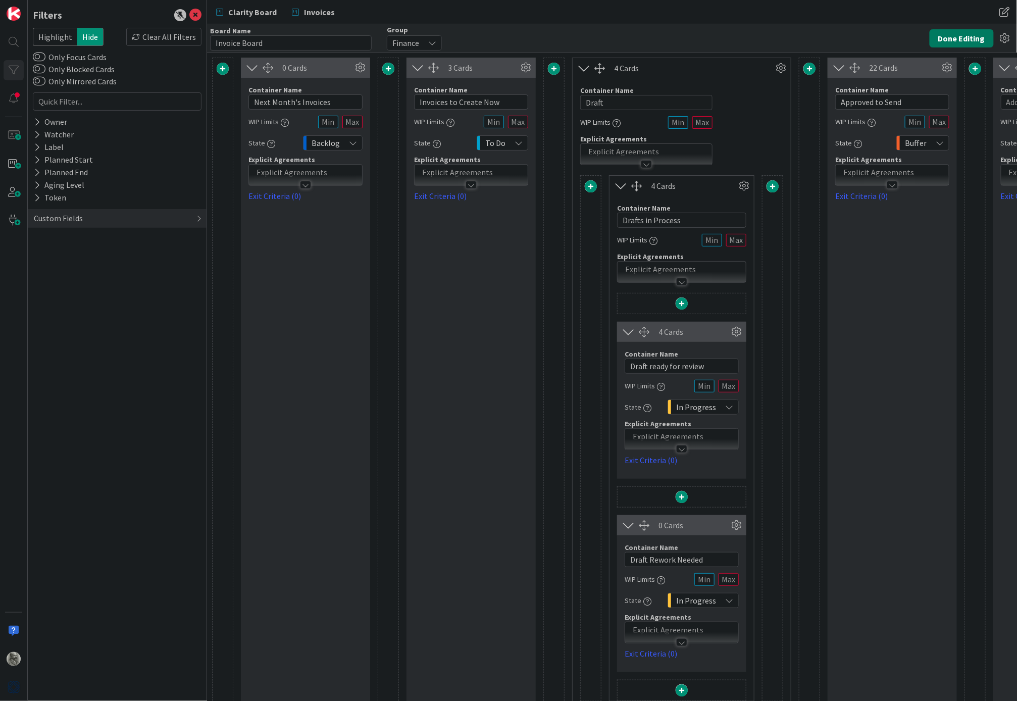
click at [966, 35] on button "Done Editing" at bounding box center [962, 38] width 64 height 18
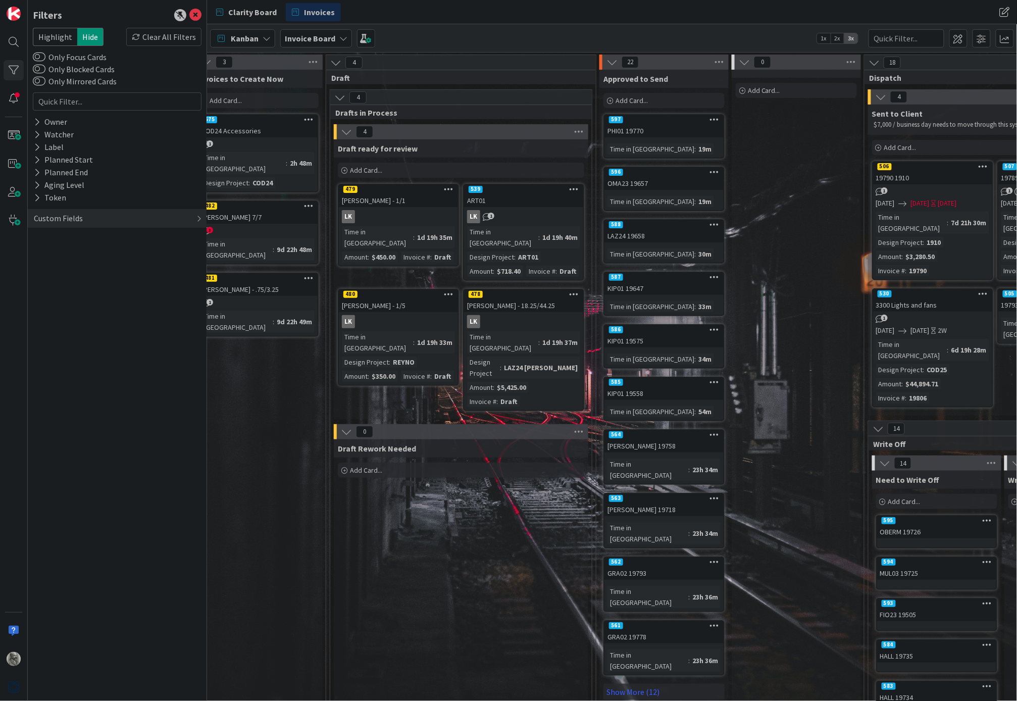
scroll to position [0, 148]
click at [958, 43] on span at bounding box center [958, 38] width 18 height 18
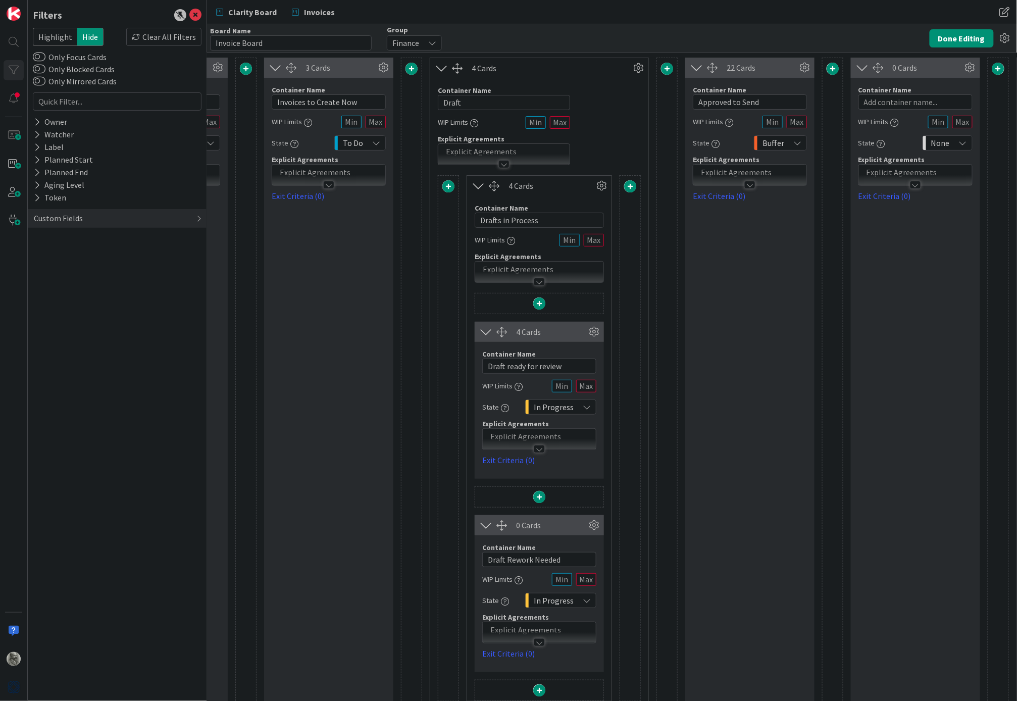
scroll to position [0, 142]
click at [903, 101] on input "text" at bounding box center [915, 101] width 114 height 15
type input "Status TBD"
click at [959, 38] on button "Done Editing" at bounding box center [962, 38] width 64 height 18
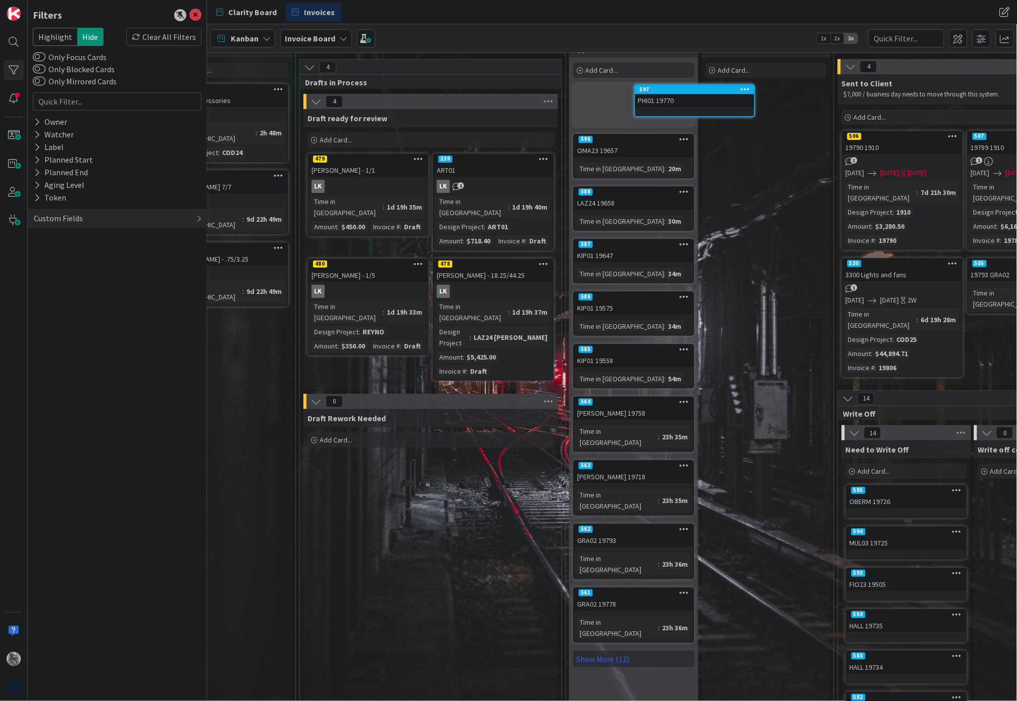
scroll to position [0, 180]
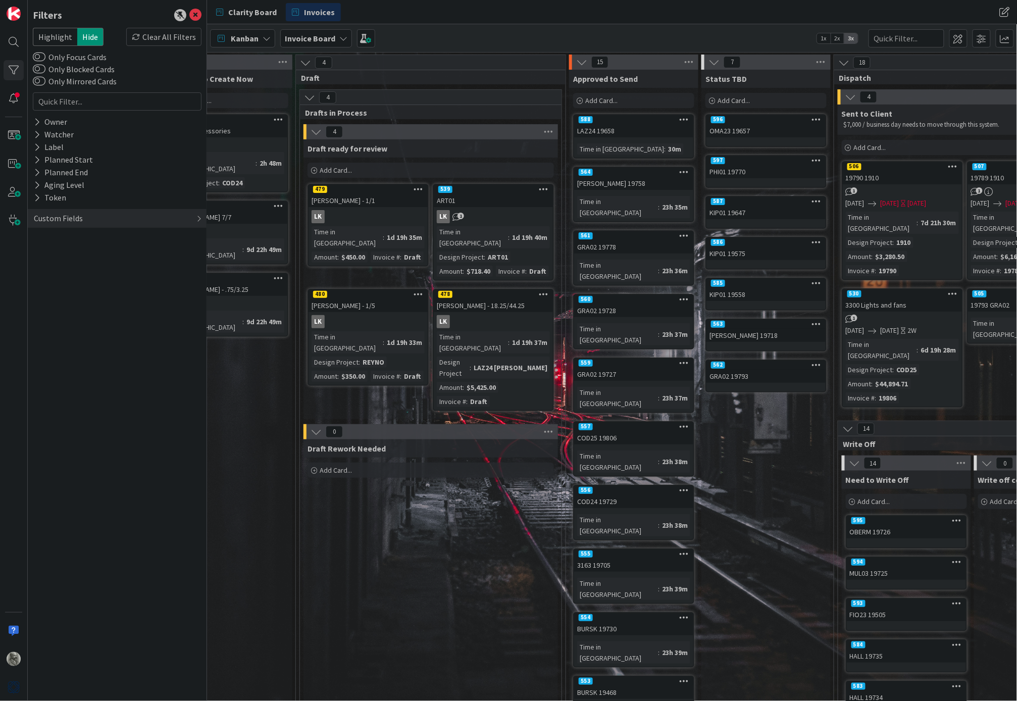
click at [627, 558] on div "3163 19705" at bounding box center [633, 564] width 119 height 13
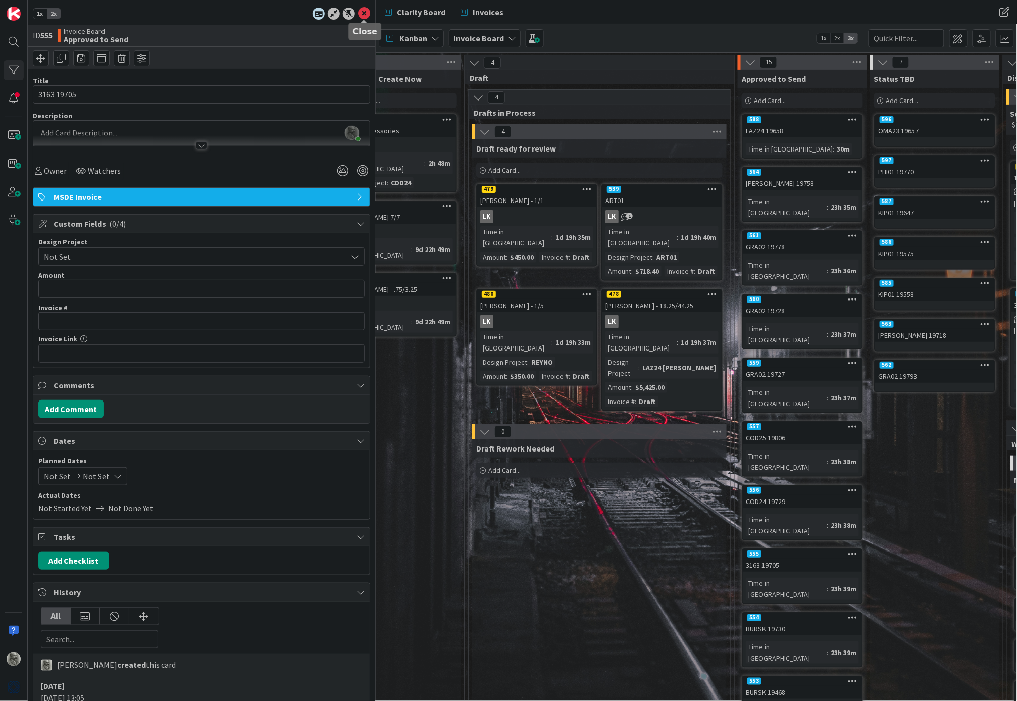
click at [368, 13] on icon at bounding box center [364, 14] width 12 height 12
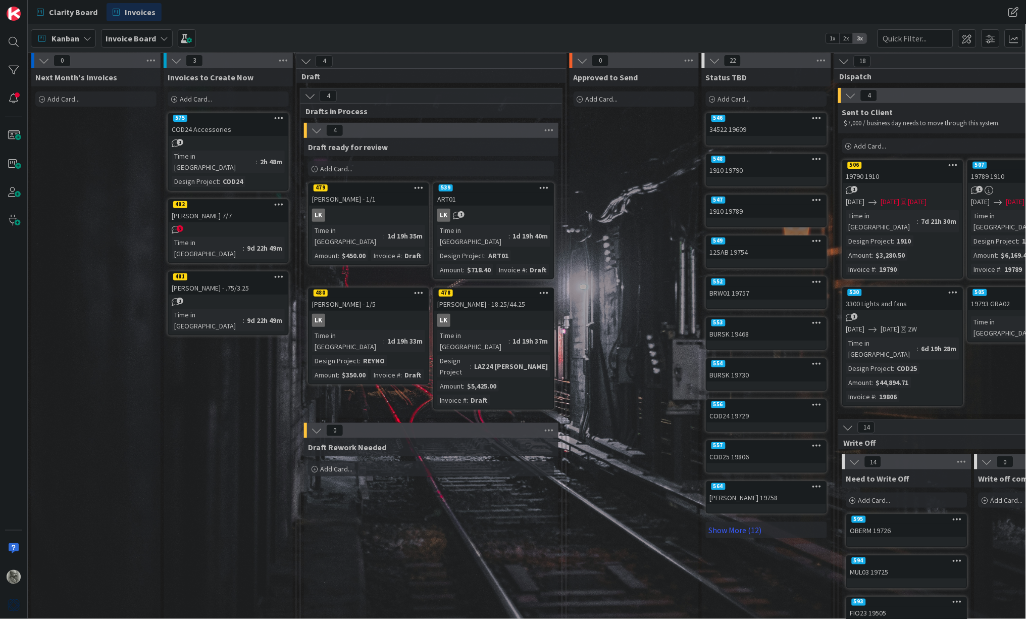
scroll to position [2, 0]
click at [244, 122] on div "575" at bounding box center [228, 118] width 119 height 9
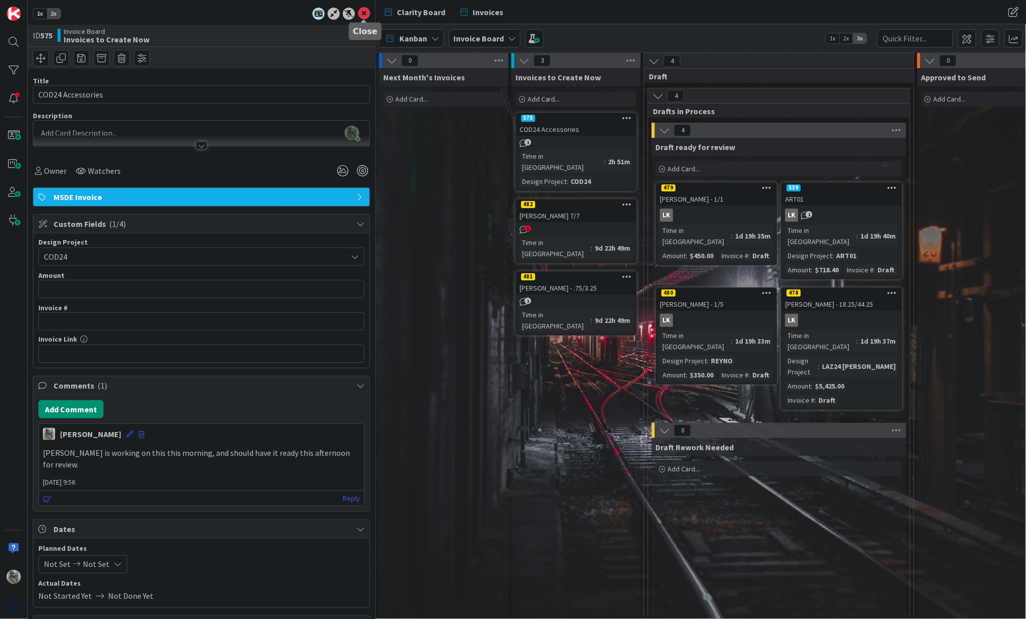
click at [365, 14] on icon at bounding box center [364, 14] width 12 height 12
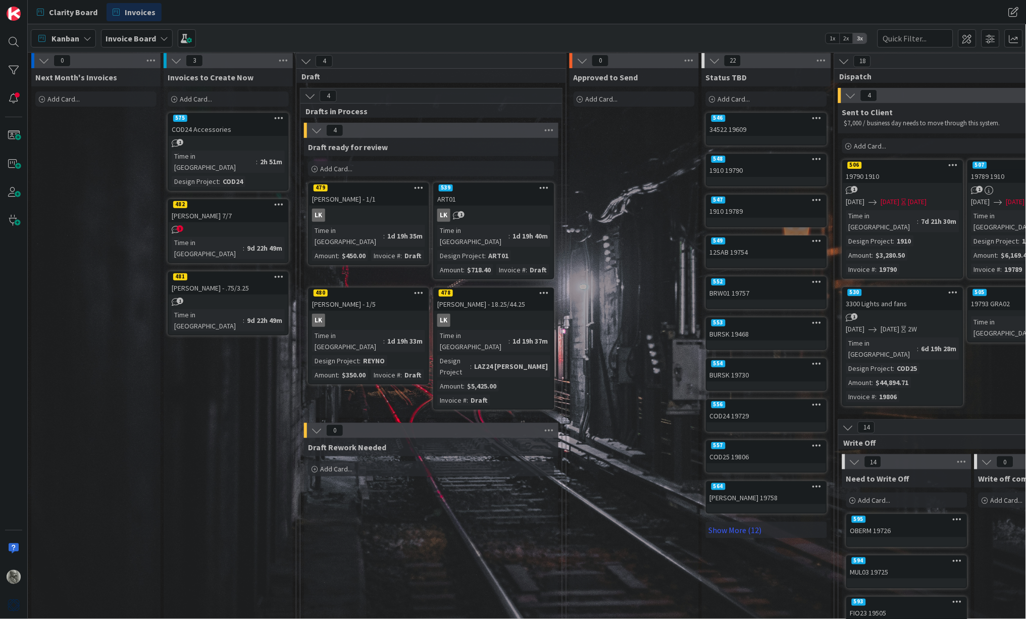
click at [245, 128] on div "COD24 Accessories" at bounding box center [228, 129] width 119 height 13
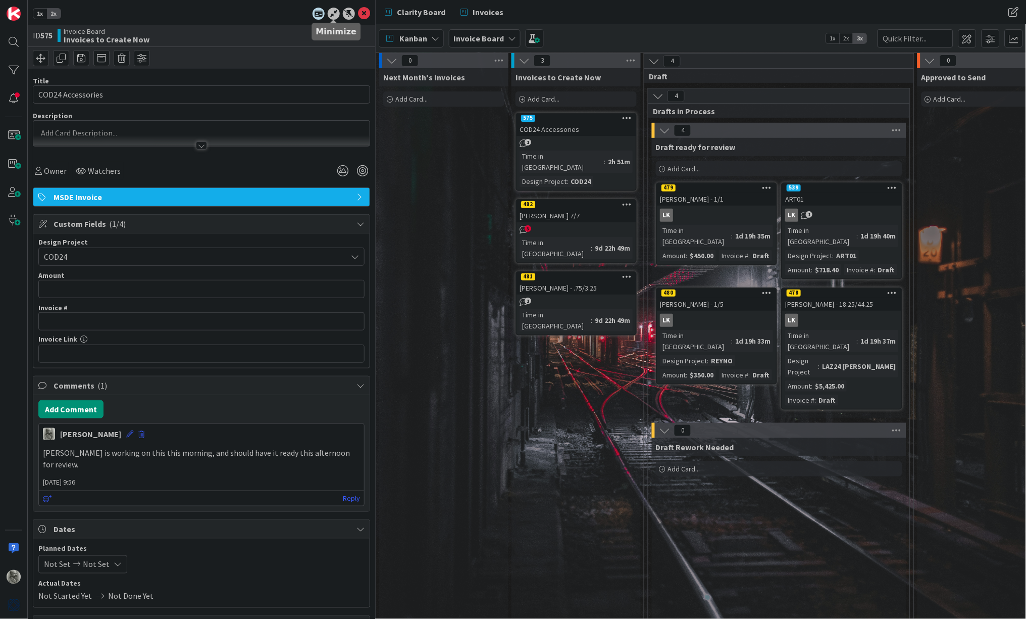
click at [336, 12] on icon at bounding box center [334, 14] width 12 height 12
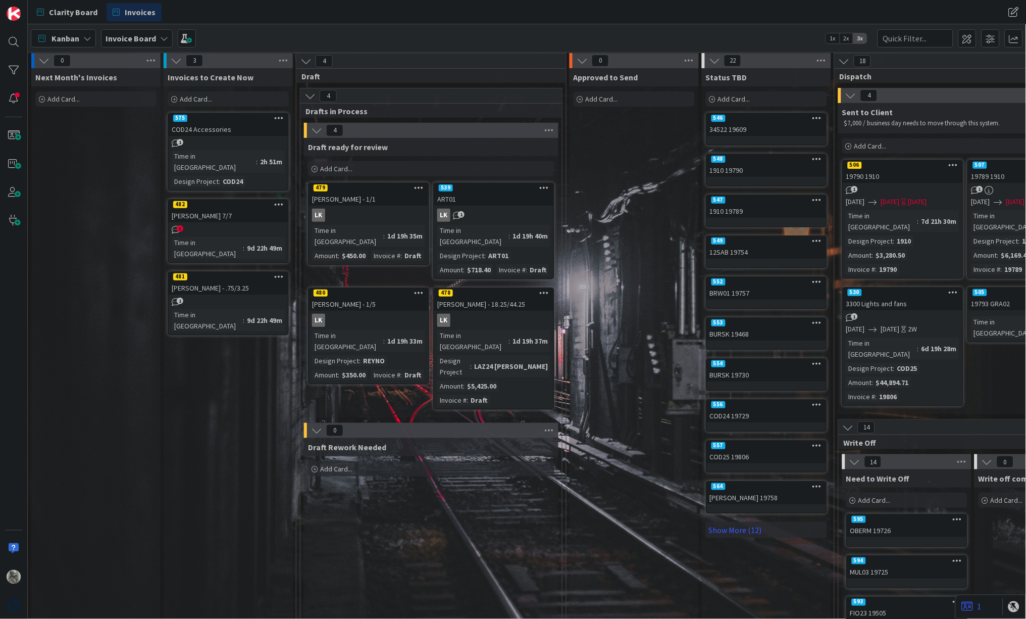
click at [233, 124] on div "COD24 Accessories" at bounding box center [228, 129] width 119 height 13
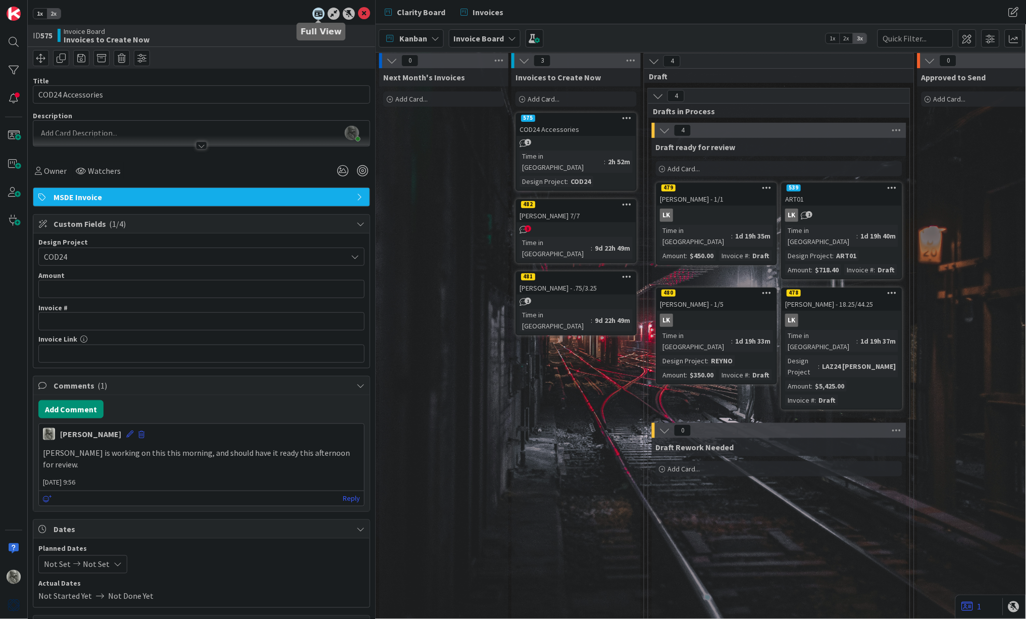
click at [319, 13] on icon at bounding box center [319, 14] width 12 height 12
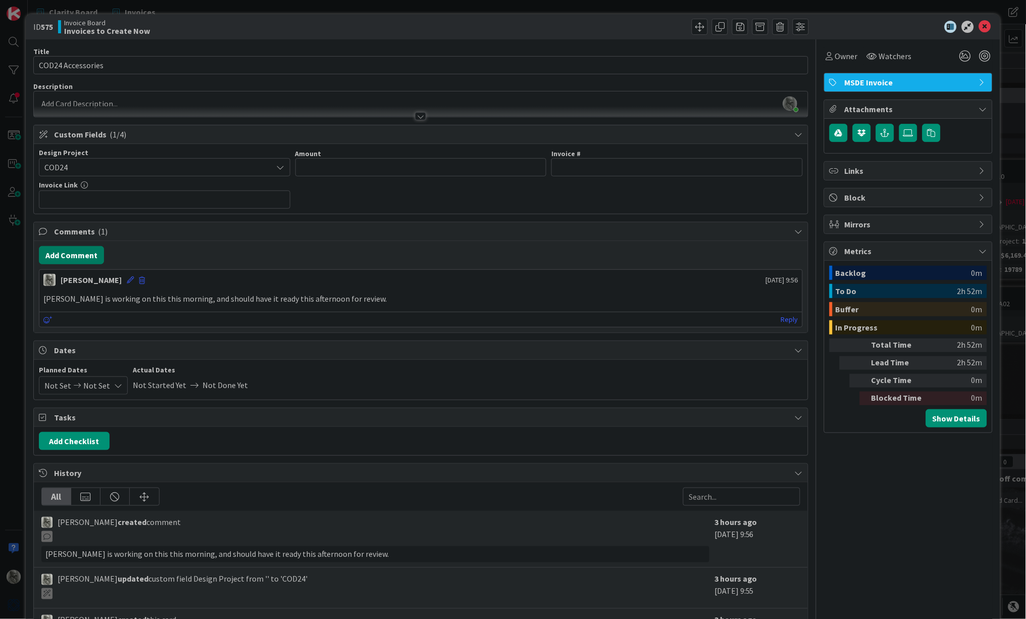
click at [88, 256] on button "Add Comment" at bounding box center [71, 255] width 65 height 18
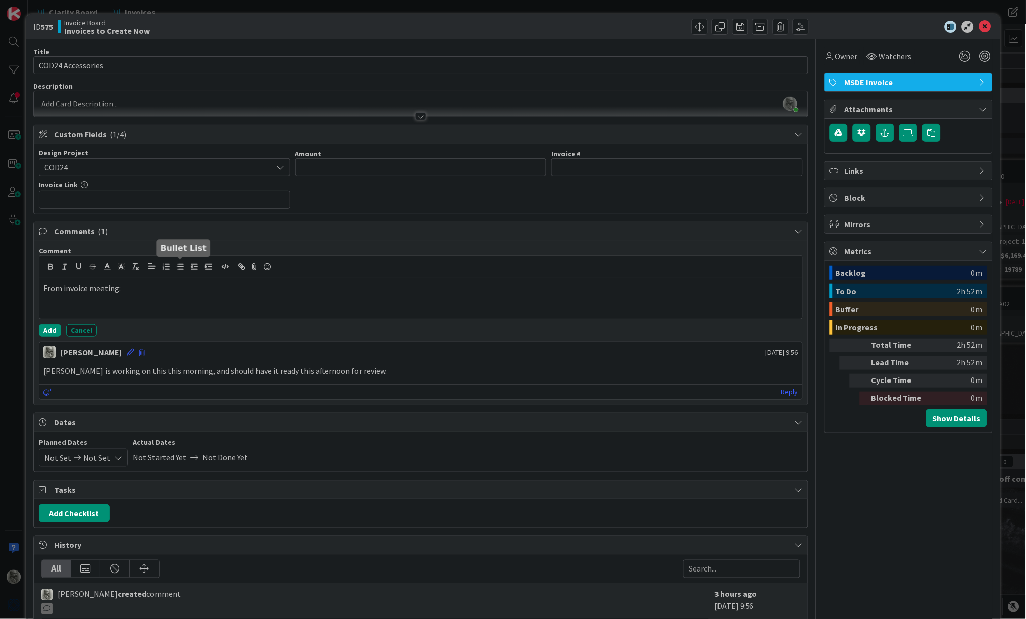
click at [182, 269] on line "button" at bounding box center [181, 269] width 5 height 0
click at [164, 287] on p "From invoice meeting:" at bounding box center [420, 288] width 755 height 12
click at [145, 311] on li at bounding box center [427, 311] width 743 height 12
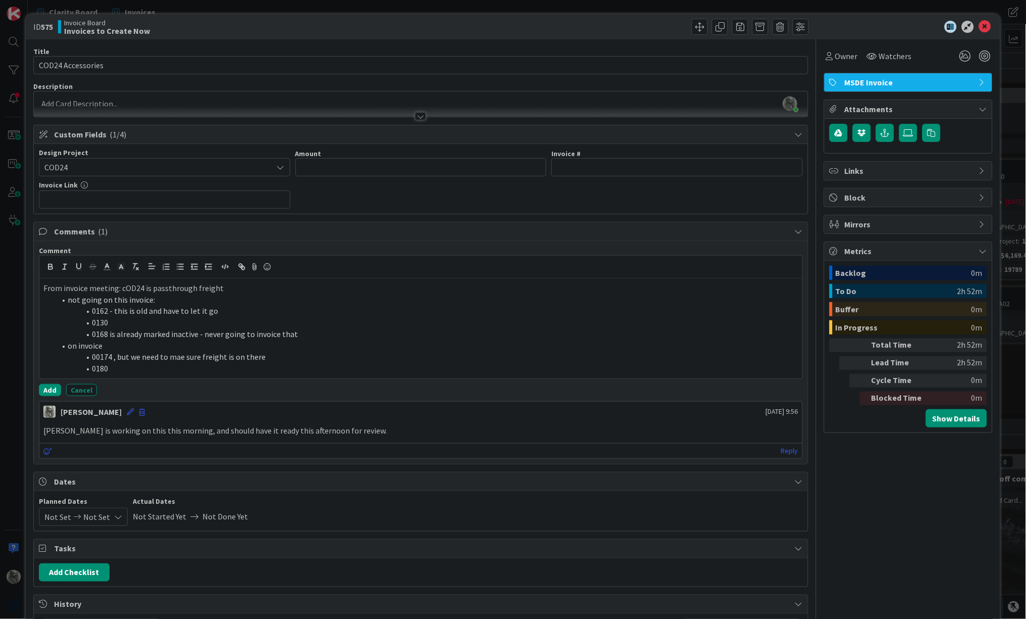
click at [305, 330] on li "0168 is already marked inactive - never going to invoice that" at bounding box center [427, 334] width 743 height 12
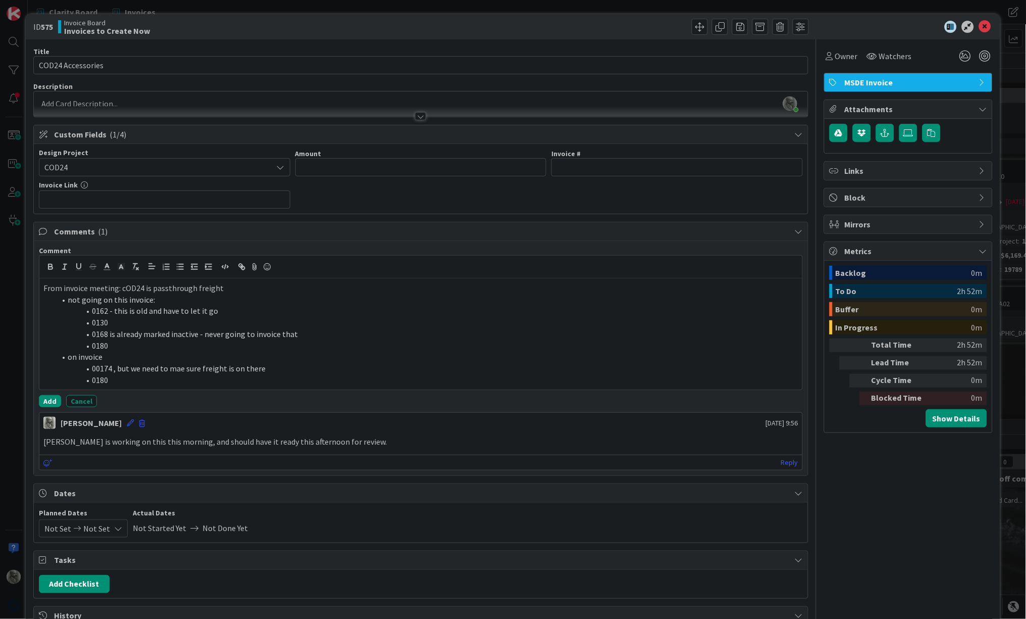
click at [188, 374] on li "0180" at bounding box center [427, 380] width 743 height 12
click at [151, 376] on li at bounding box center [427, 380] width 743 height 12
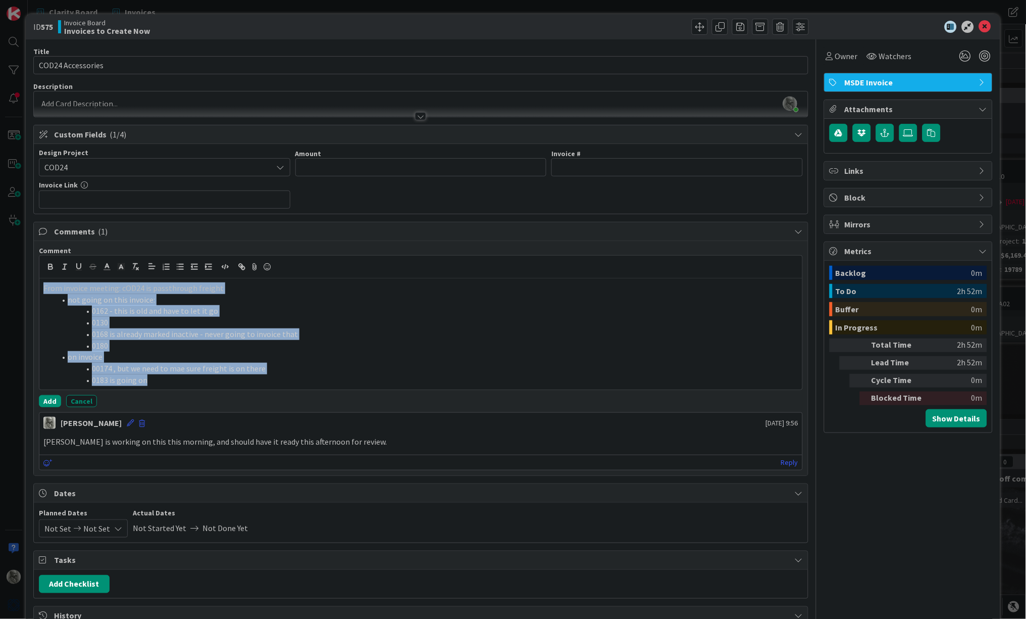
drag, startPoint x: 164, startPoint y: 378, endPoint x: 42, endPoint y: 291, distance: 149.5
click at [42, 291] on div "From invoice meeting: cOD24 is passthrough freight not going on this invoice: 0…" at bounding box center [420, 333] width 763 height 111
copy div "From invoice meeting: cOD24 is passthrough freight not going on this invoice: 0…"
